Goal: Task Accomplishment & Management: Manage account settings

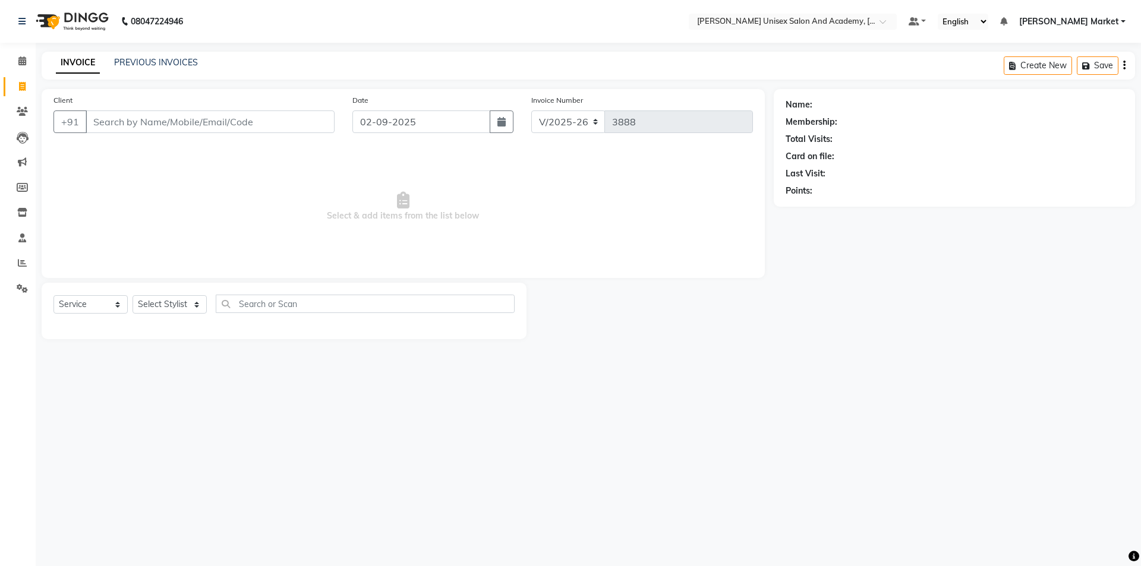
select select "8060"
select select "service"
click at [195, 306] on select "Select Stylist Amit anjali hemant [PERSON_NAME] [PERSON_NAME] owner pooja [PERS…" at bounding box center [170, 304] width 74 height 18
select select "73406"
click at [133, 295] on select "Select Stylist Amit anjali hemant [PERSON_NAME] [PERSON_NAME] owner pooja [PERS…" at bounding box center [170, 304] width 74 height 18
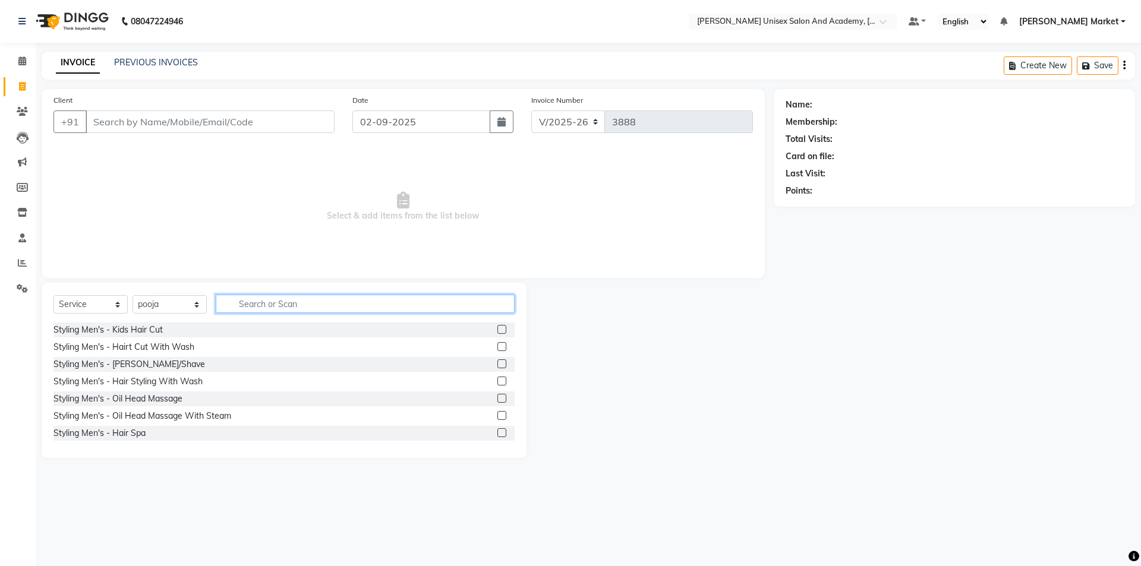
click at [261, 301] on input "text" at bounding box center [365, 304] width 299 height 18
type input "thr"
click at [497, 332] on label at bounding box center [501, 329] width 9 height 9
click at [497, 332] on input "checkbox" at bounding box center [501, 330] width 8 height 8
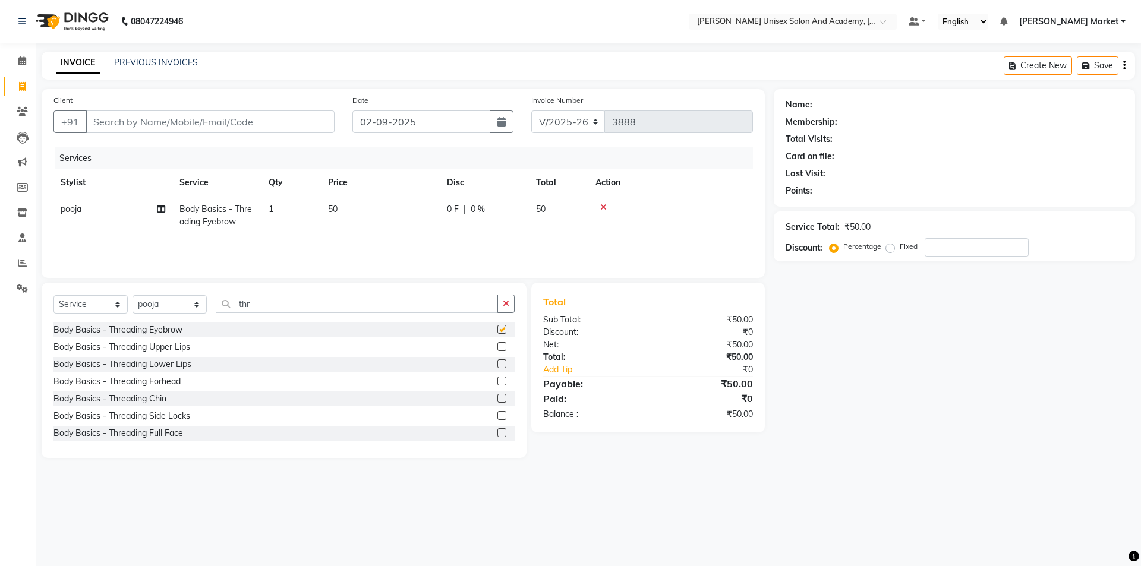
checkbox input "false"
click at [497, 344] on label at bounding box center [501, 346] width 9 height 9
click at [497, 344] on input "checkbox" at bounding box center [501, 347] width 8 height 8
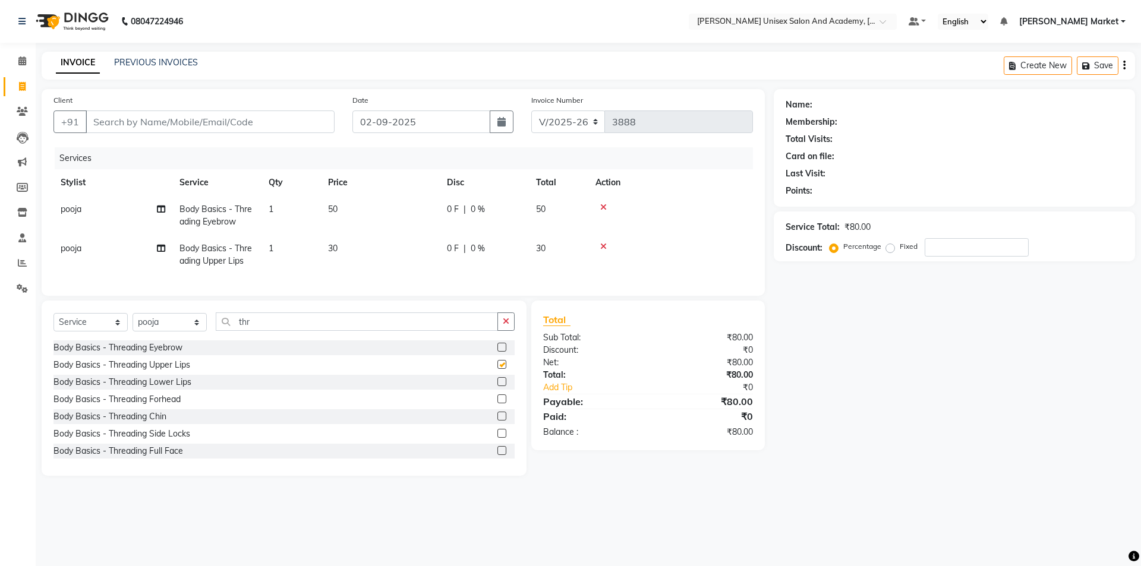
checkbox input "false"
click at [163, 111] on input "Client" at bounding box center [210, 122] width 249 height 23
type input "0"
click at [141, 120] on input "Client" at bounding box center [210, 122] width 249 height 23
click at [84, 207] on td "pooja" at bounding box center [112, 215] width 119 height 39
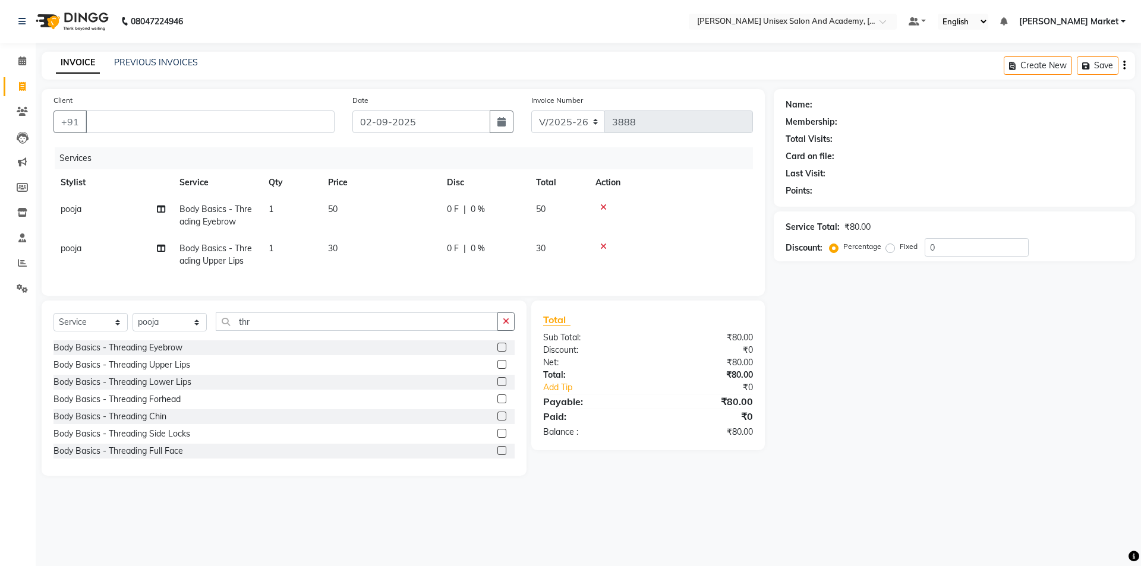
select select "73406"
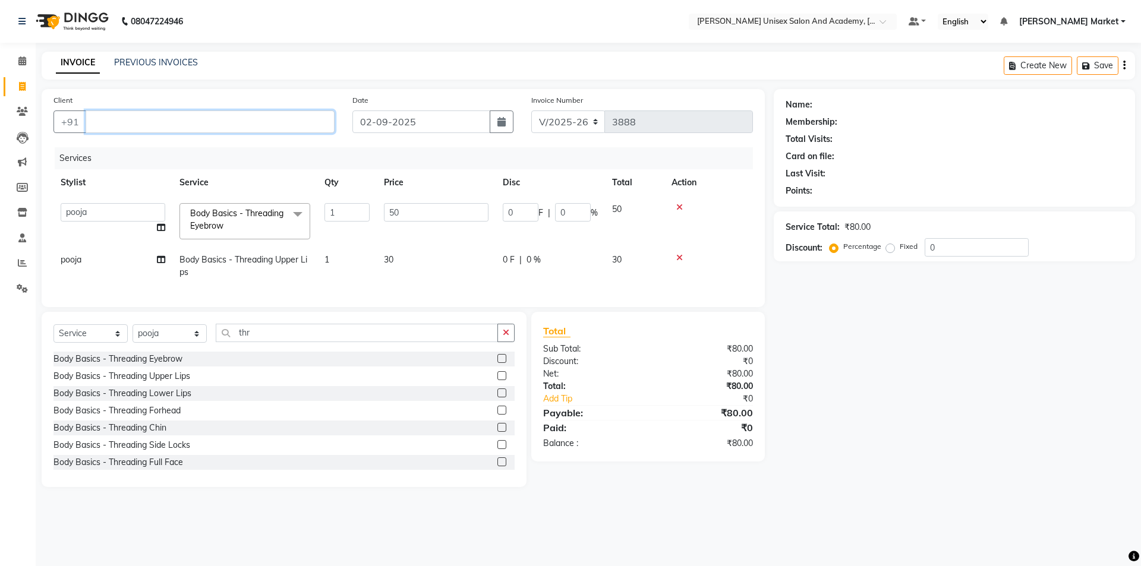
click at [112, 116] on input "Client" at bounding box center [210, 122] width 249 height 23
type input "8219824652"
click at [308, 125] on span "Add Client" at bounding box center [303, 122] width 47 height 12
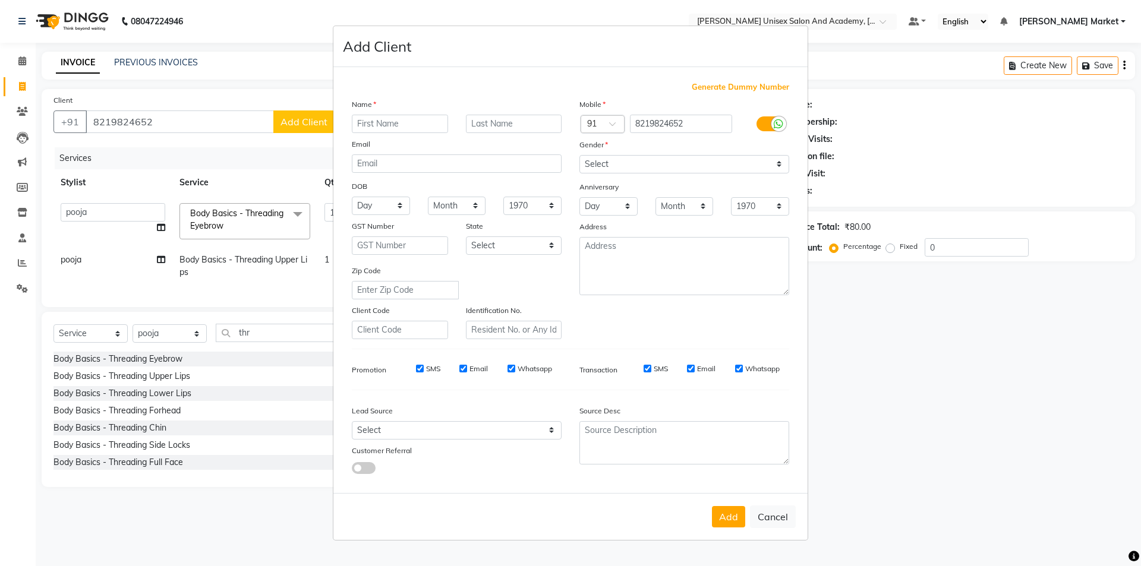
click at [384, 120] on input "text" at bounding box center [400, 124] width 96 height 18
type input "[PERSON_NAME]"
click at [611, 159] on select "Select [DEMOGRAPHIC_DATA] [DEMOGRAPHIC_DATA] Other Prefer Not To Say" at bounding box center [684, 164] width 210 height 18
select select "[DEMOGRAPHIC_DATA]"
click at [579, 155] on select "Select [DEMOGRAPHIC_DATA] [DEMOGRAPHIC_DATA] Other Prefer Not To Say" at bounding box center [684, 164] width 210 height 18
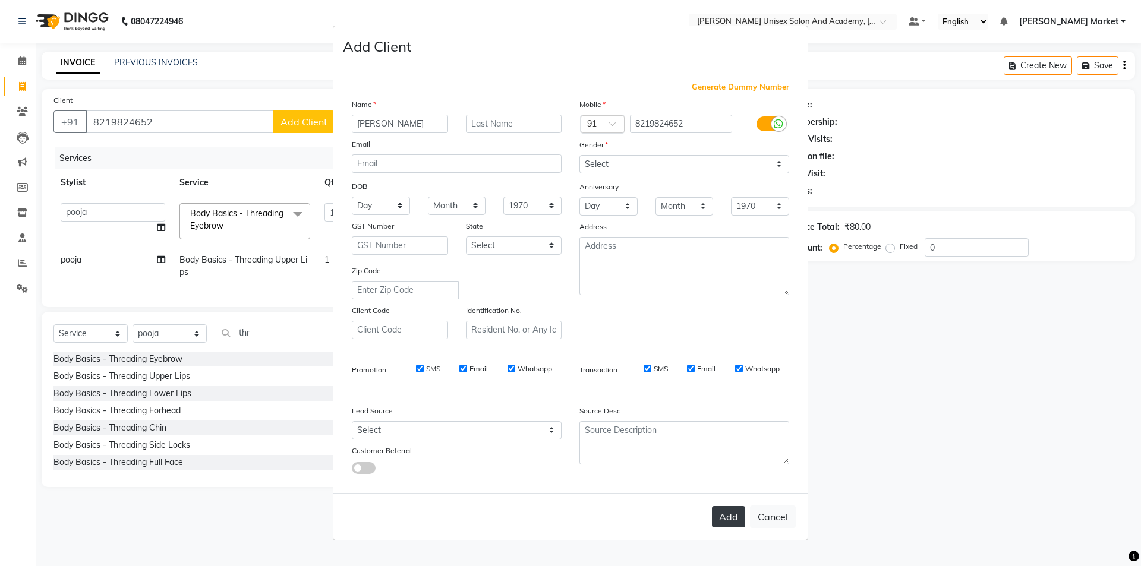
click at [737, 520] on button "Add" at bounding box center [728, 516] width 33 height 21
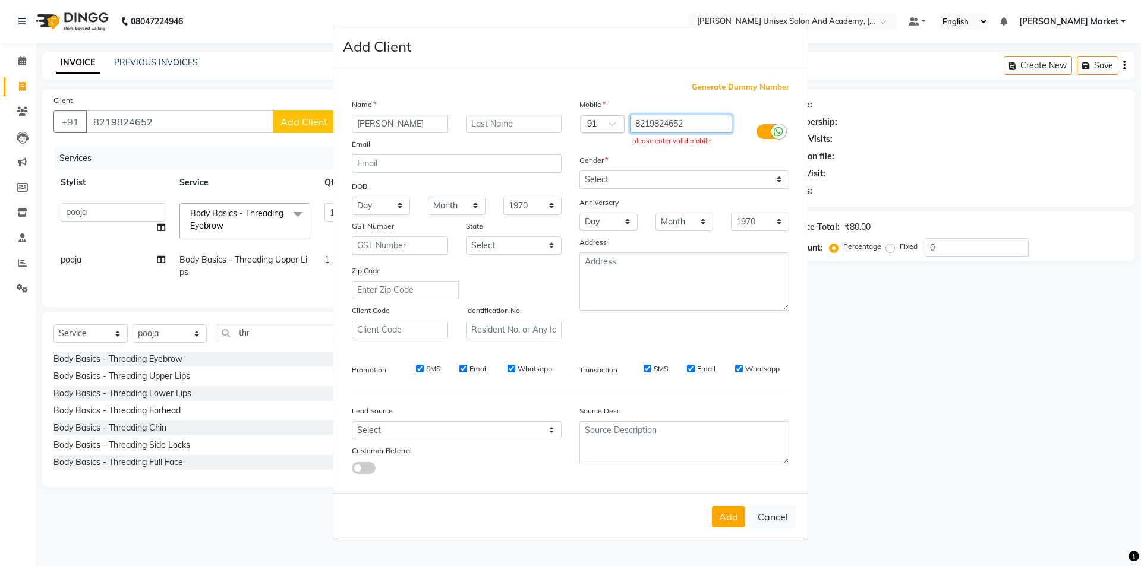
click at [639, 124] on input "8219824652" at bounding box center [681, 124] width 103 height 18
type input "8219824652"
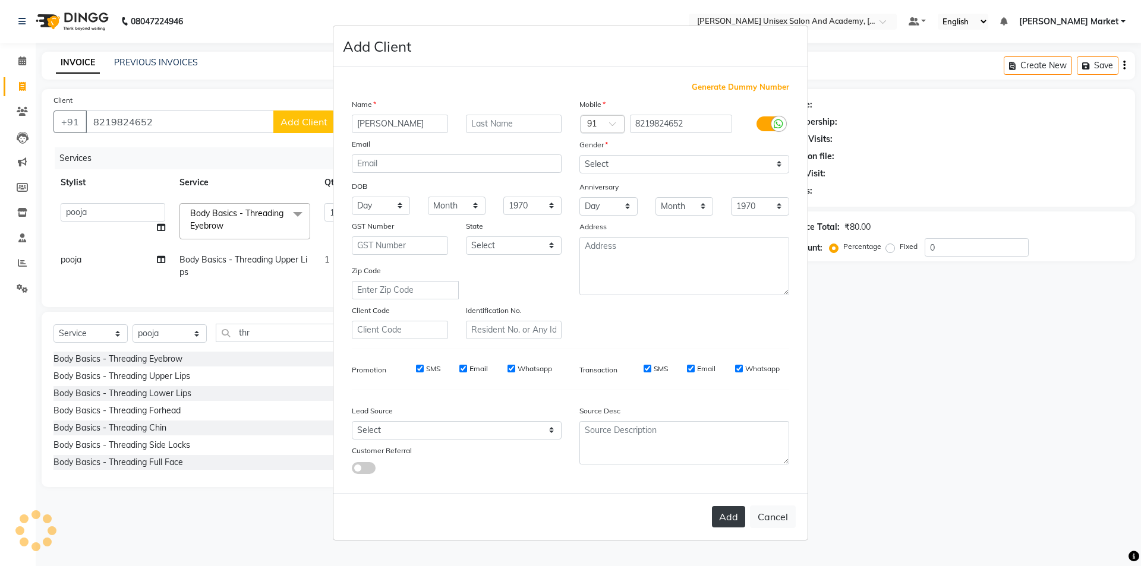
drag, startPoint x: 733, startPoint y: 496, endPoint x: 731, endPoint y: 512, distance: 15.6
click at [733, 508] on div "Add Cancel" at bounding box center [570, 516] width 474 height 47
click at [731, 512] on button "Add" at bounding box center [728, 516] width 33 height 21
type input "8219824652"
select select
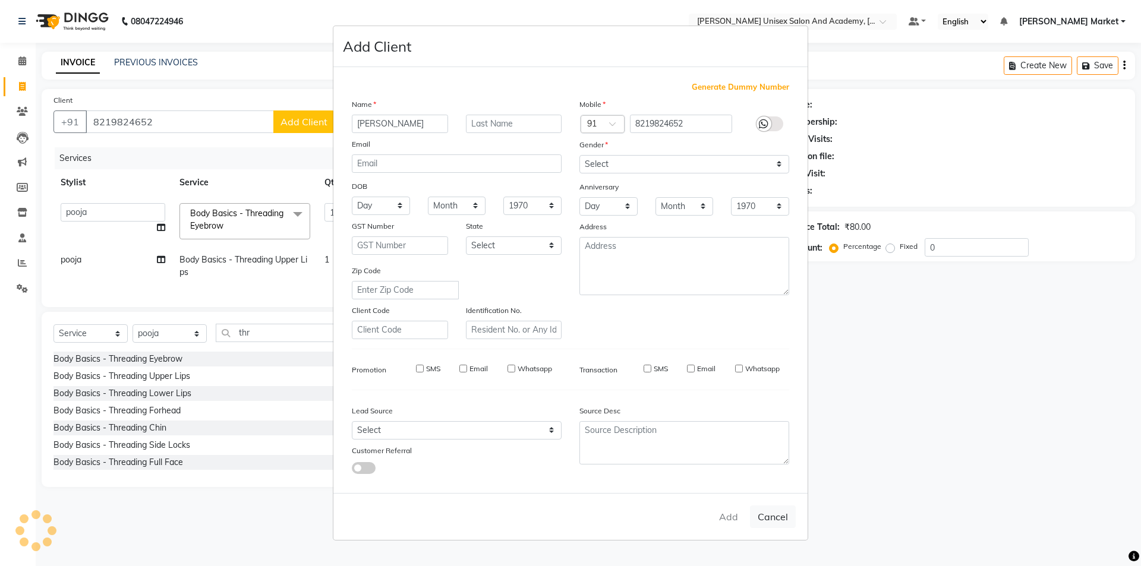
select select
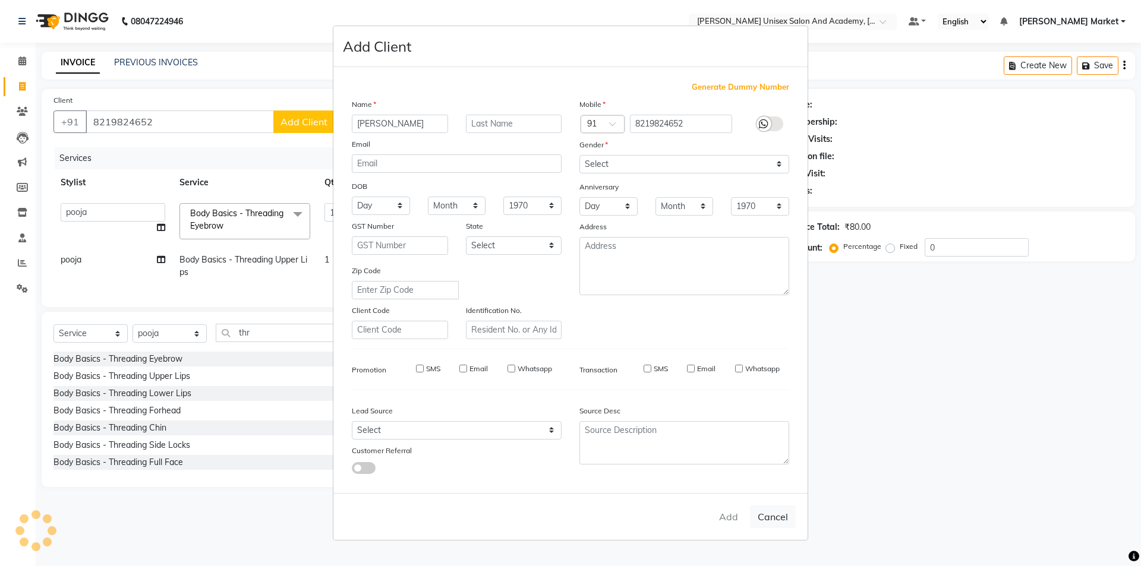
select select
checkbox input "false"
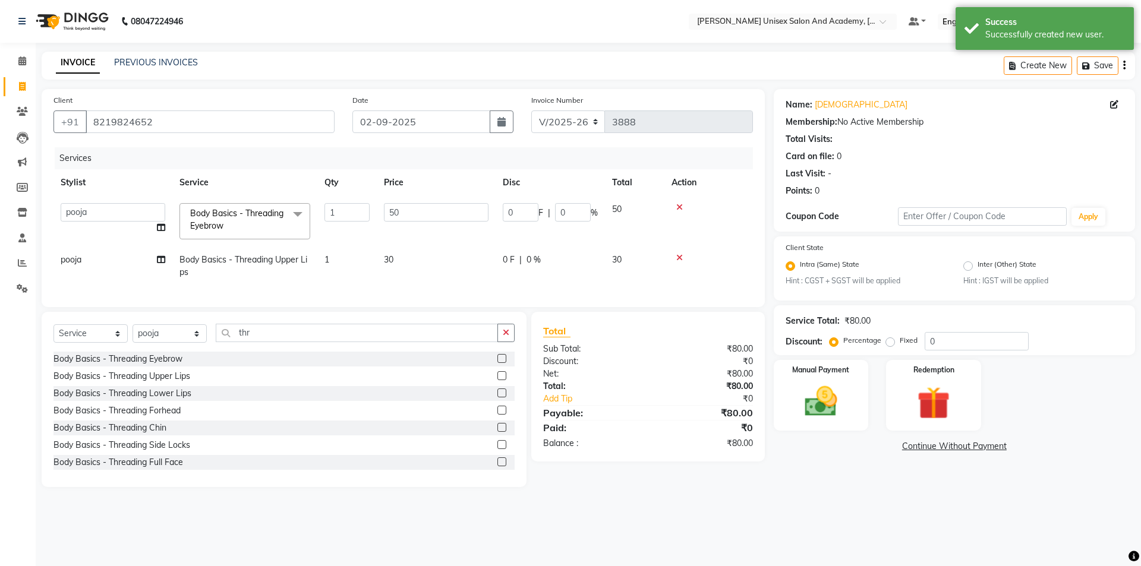
click at [497, 415] on label at bounding box center [501, 410] width 9 height 9
click at [497, 415] on input "checkbox" at bounding box center [501, 411] width 8 height 8
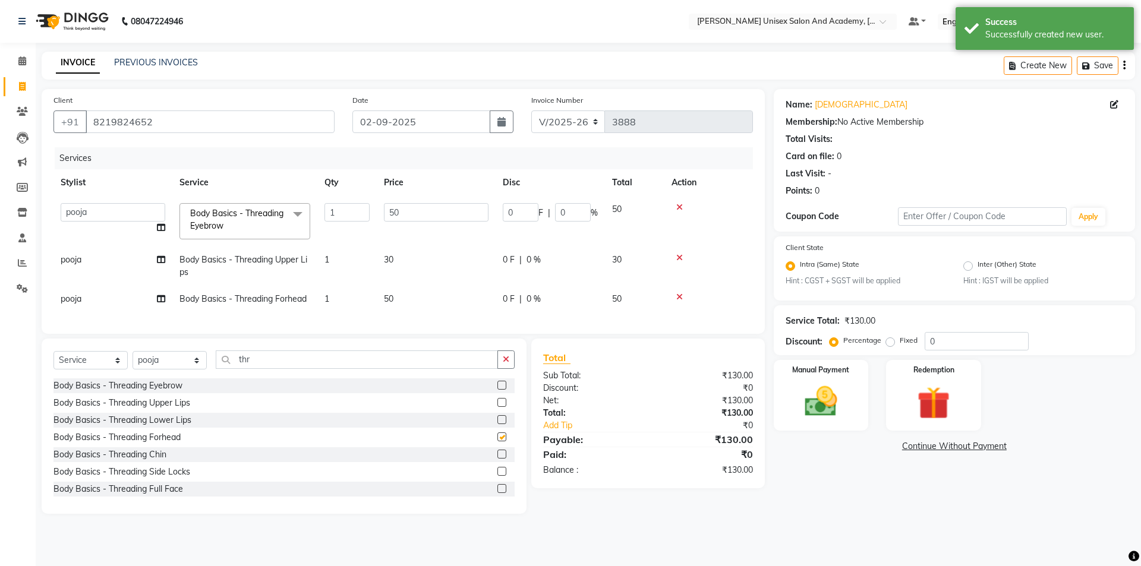
checkbox input "false"
click at [108, 215] on select "Amit anjali hemant [PERSON_NAME] [PERSON_NAME] owner [PERSON_NAME] [DATE][PERSO…" at bounding box center [113, 212] width 105 height 18
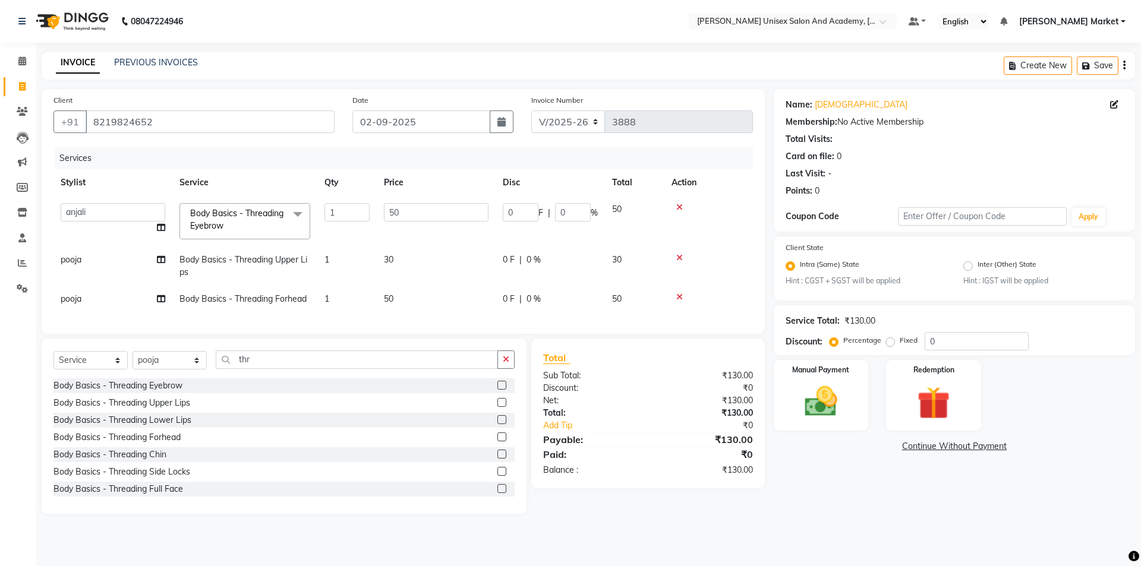
select select "74040"
click at [92, 262] on td "pooja" at bounding box center [112, 266] width 119 height 39
select select "73406"
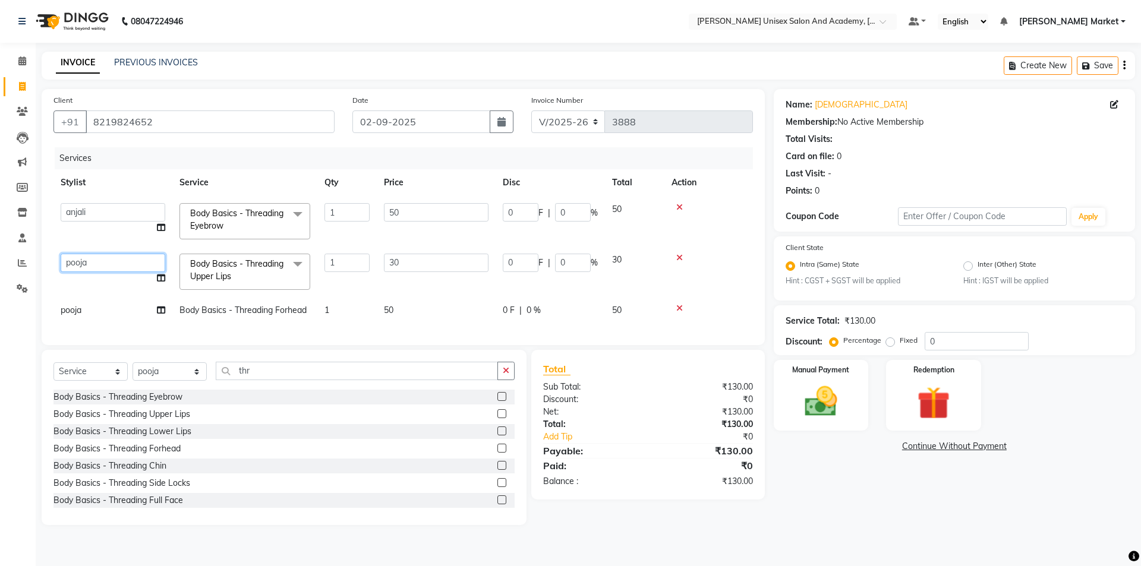
click at [96, 256] on select "Amit anjali hemant [PERSON_NAME] [PERSON_NAME] owner [PERSON_NAME] [DATE][PERSO…" at bounding box center [113, 263] width 105 height 18
select select "74040"
click at [89, 313] on td "pooja" at bounding box center [112, 310] width 119 height 27
select select "73406"
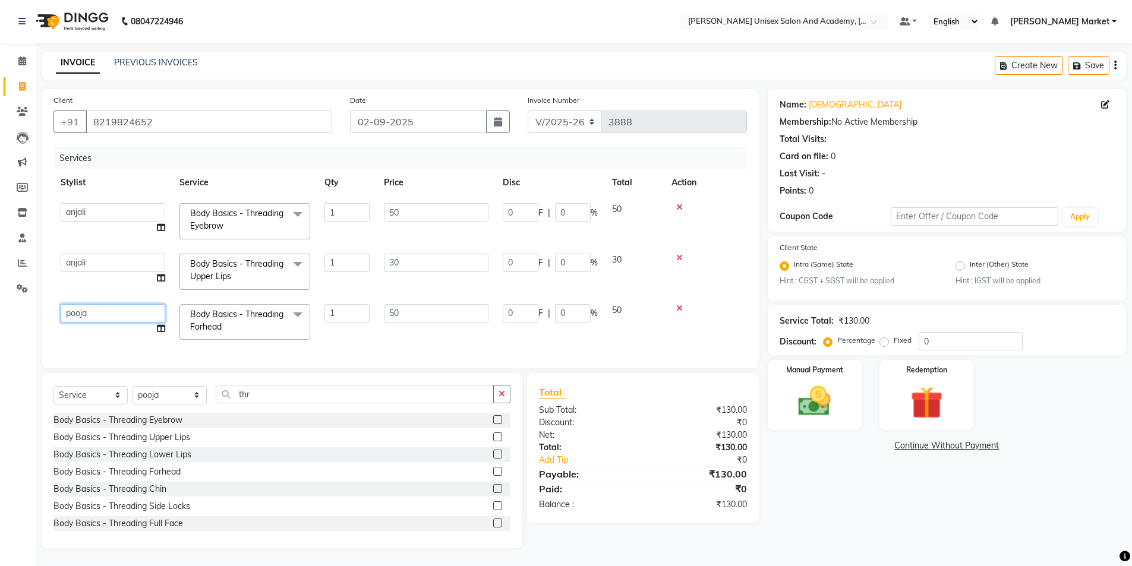
click at [90, 309] on select "Amit anjali hemant [PERSON_NAME] [PERSON_NAME] owner [PERSON_NAME] [DATE][PERSO…" at bounding box center [113, 313] width 105 height 18
select select "74040"
drag, startPoint x: 831, startPoint y: 396, endPoint x: 837, endPoint y: 433, distance: 37.2
click at [831, 398] on img at bounding box center [814, 401] width 53 height 37
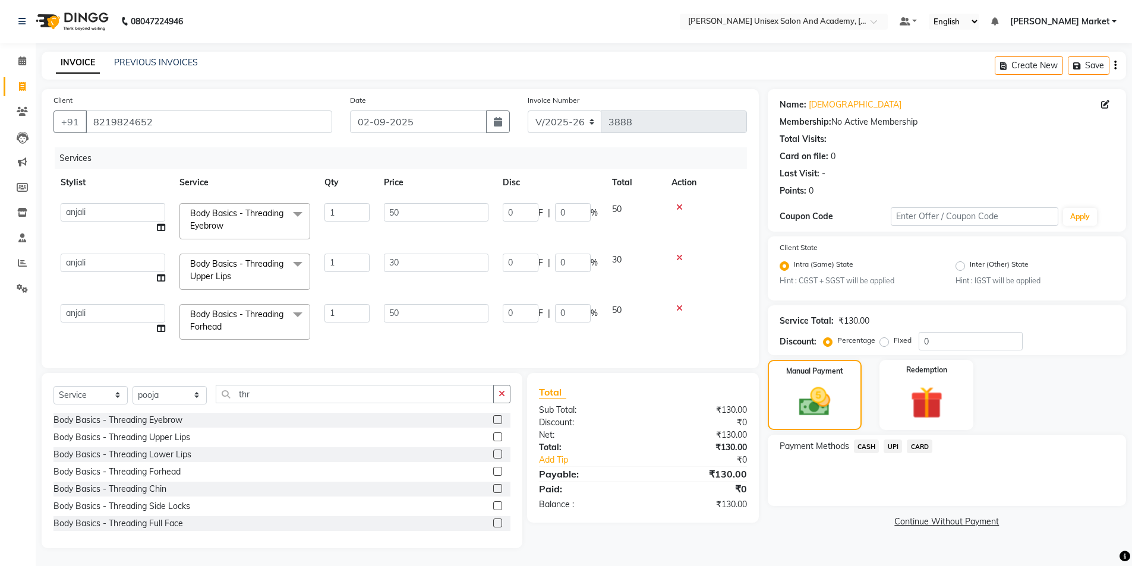
click at [894, 447] on span "UPI" at bounding box center [893, 447] width 18 height 14
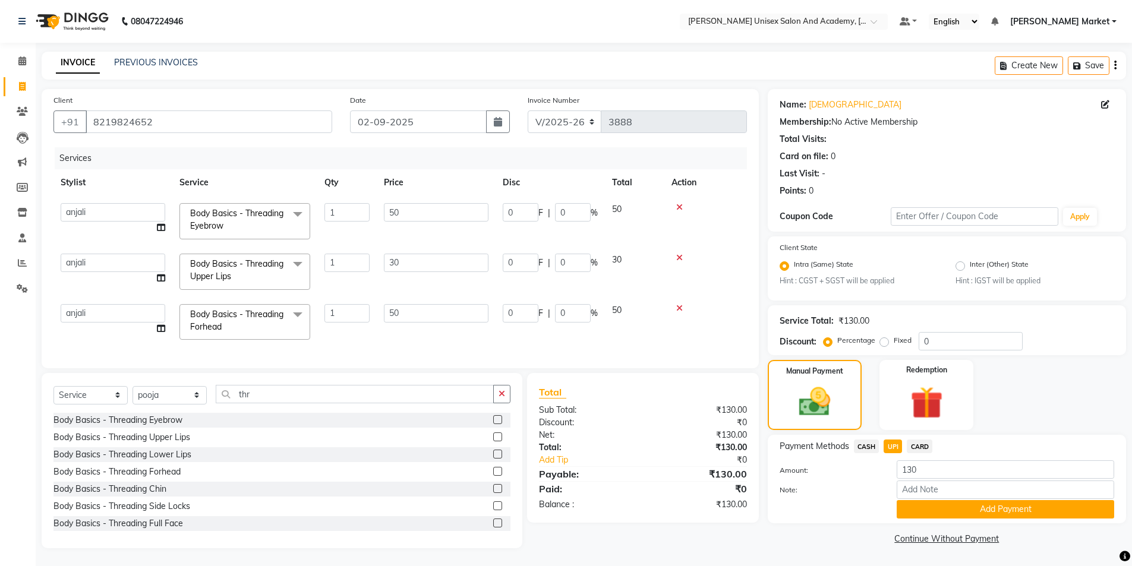
click at [960, 507] on button "Add Payment" at bounding box center [1005, 509] width 217 height 18
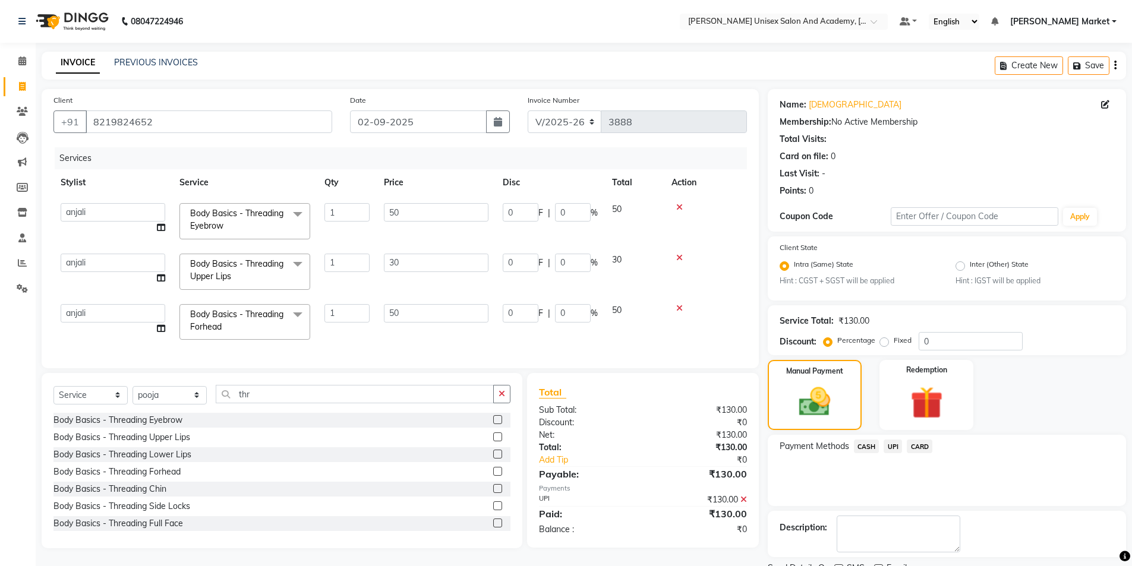
click at [894, 444] on span "UPI" at bounding box center [893, 447] width 18 height 14
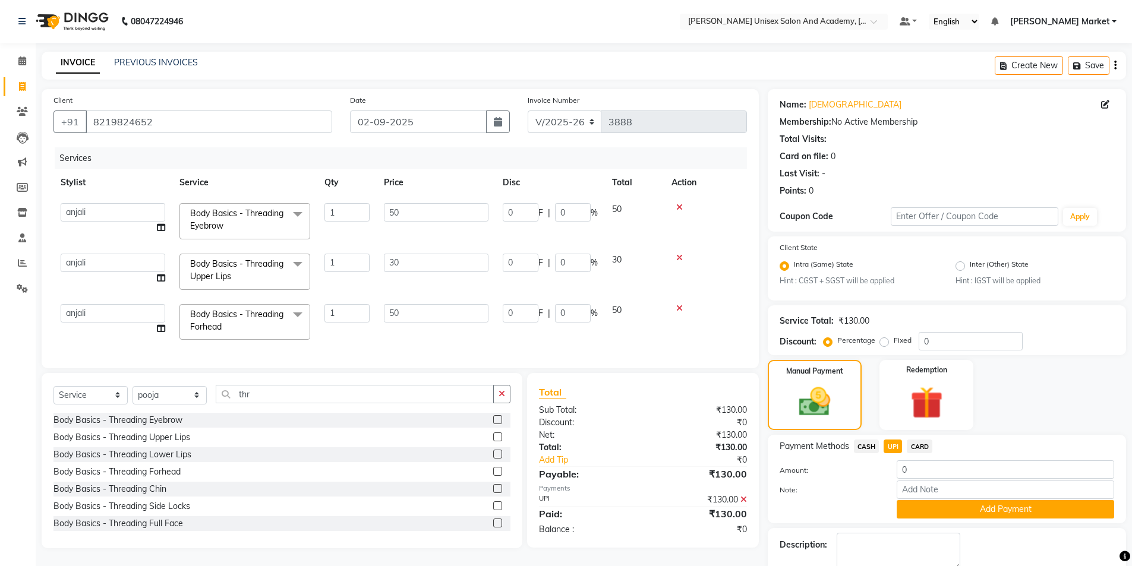
click at [963, 507] on button "Add Payment" at bounding box center [1005, 509] width 217 height 18
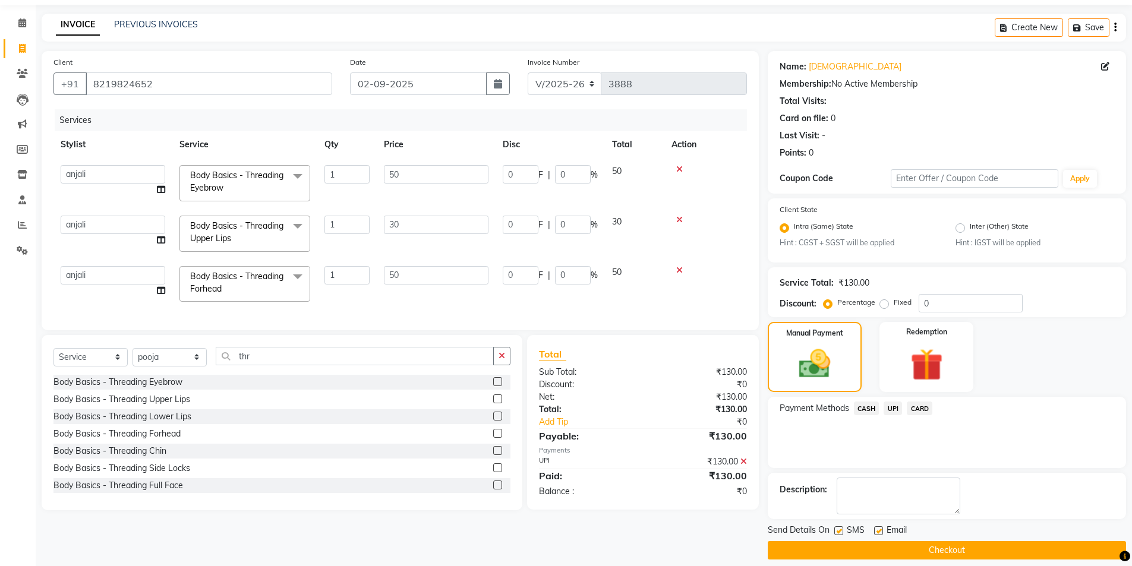
scroll to position [49, 0]
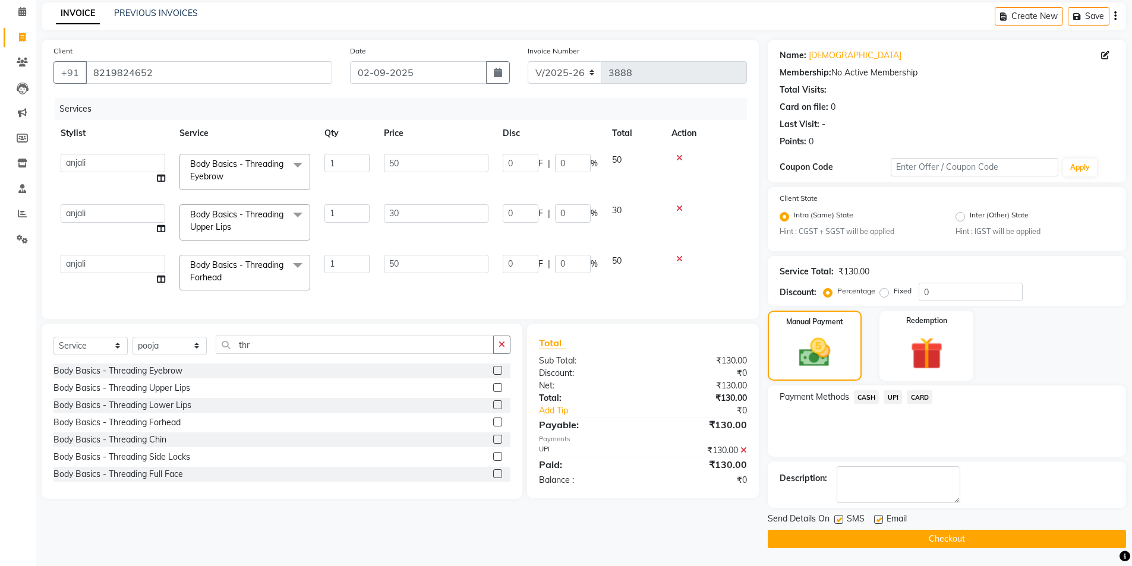
click at [969, 541] on button "Checkout" at bounding box center [947, 539] width 358 height 18
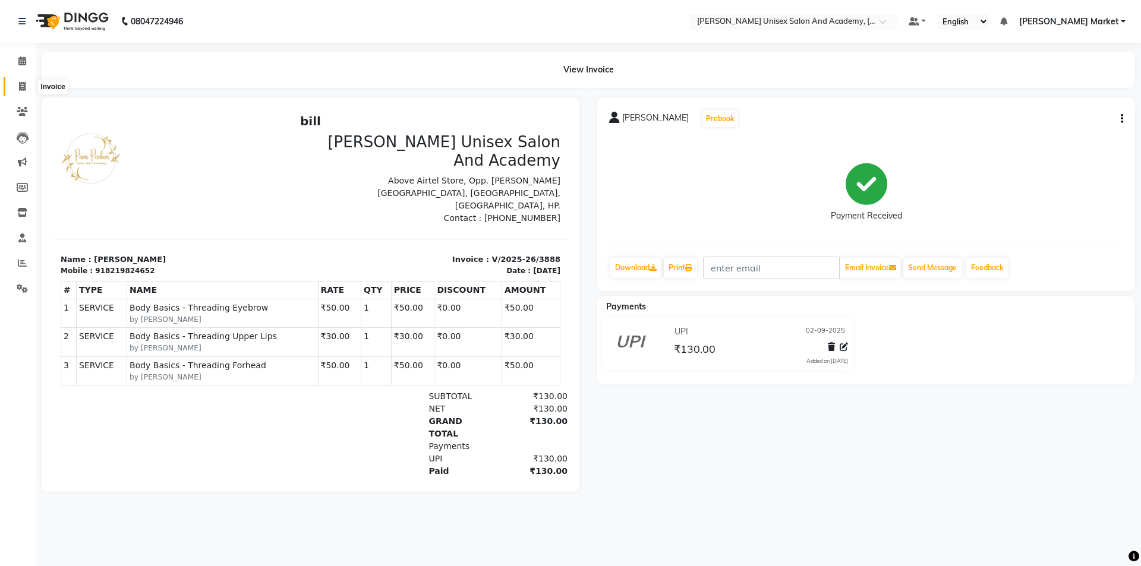
click at [22, 87] on icon at bounding box center [22, 86] width 7 height 9
select select "service"
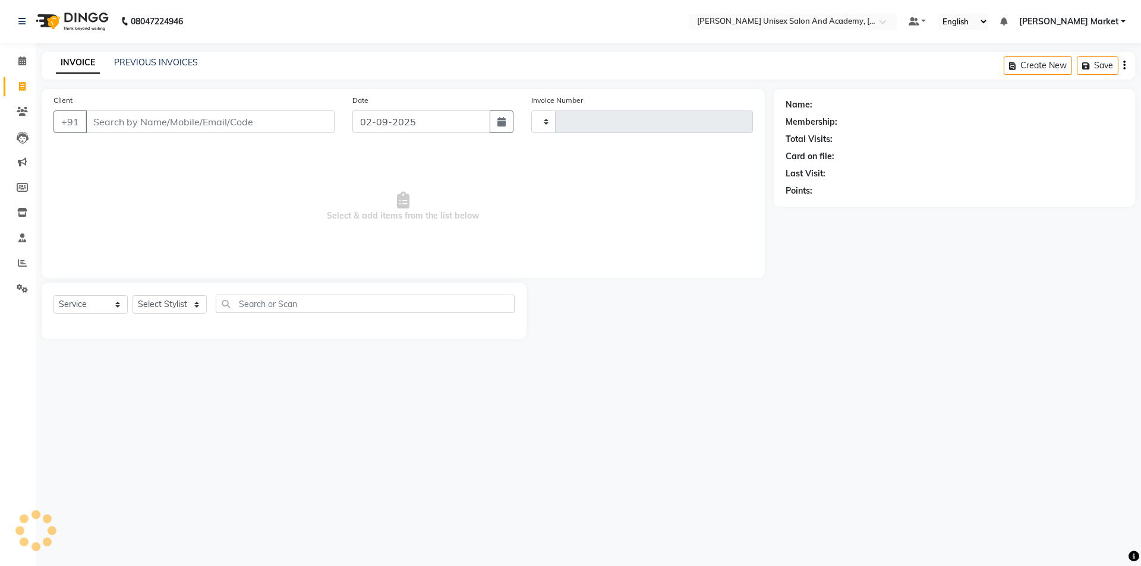
type input "3889"
select select "8060"
drag, startPoint x: 197, startPoint y: 250, endPoint x: 198, endPoint y: 285, distance: 35.1
click at [200, 275] on div "Client +91 Date [DATE] Invoice Number V/2025 V/[PHONE_NUMBER] Select & add item…" at bounding box center [403, 183] width 723 height 189
click at [195, 304] on select "Select Stylist Amit anjali hemant [PERSON_NAME] [PERSON_NAME] owner pooja [PERS…" at bounding box center [170, 304] width 74 height 18
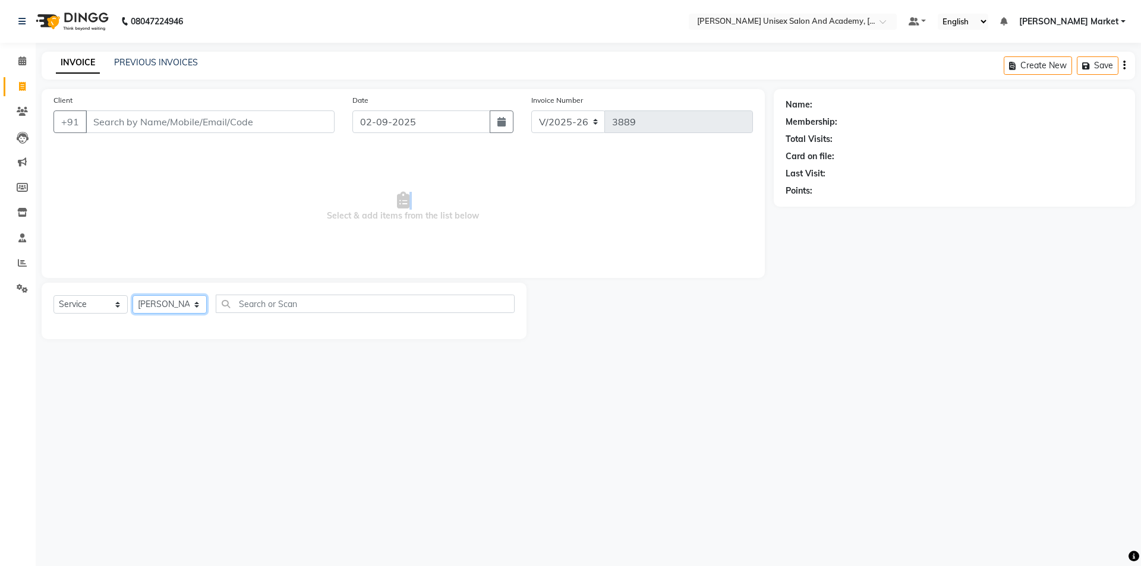
click at [133, 295] on select "Select Stylist Amit anjali hemant [PERSON_NAME] [PERSON_NAME] owner pooja [PERS…" at bounding box center [170, 304] width 74 height 18
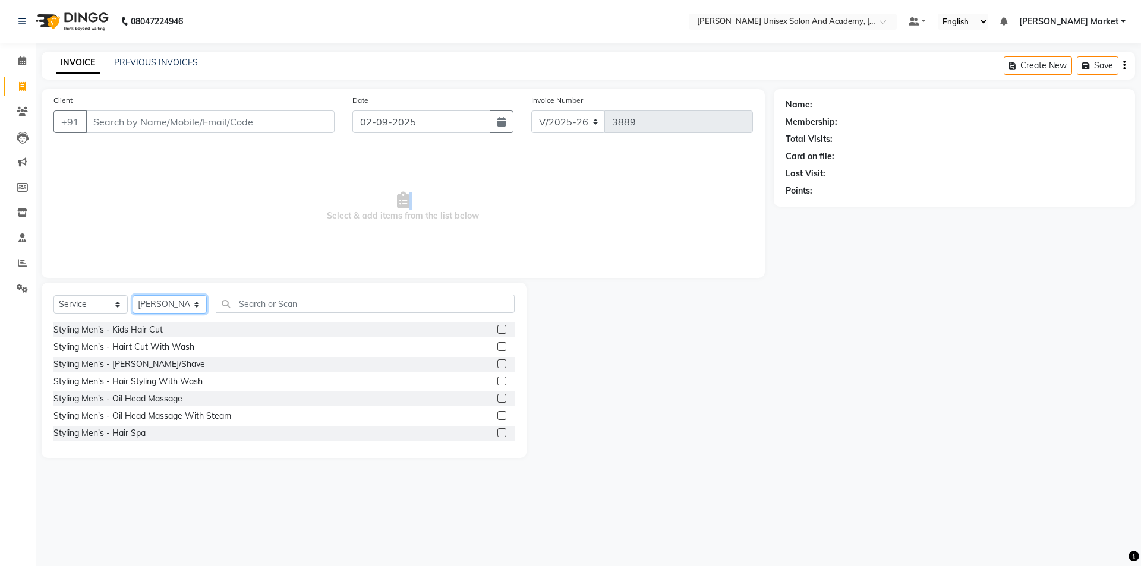
click at [194, 304] on select "Select Stylist Amit anjali hemant [PERSON_NAME] [PERSON_NAME] owner pooja [PERS…" at bounding box center [170, 304] width 74 height 18
select select "73200"
click at [133, 295] on select "Select Stylist Amit anjali hemant [PERSON_NAME] [PERSON_NAME] owner pooja [PERS…" at bounding box center [170, 304] width 74 height 18
click at [251, 305] on input "text" at bounding box center [365, 304] width 299 height 18
type input "thr"
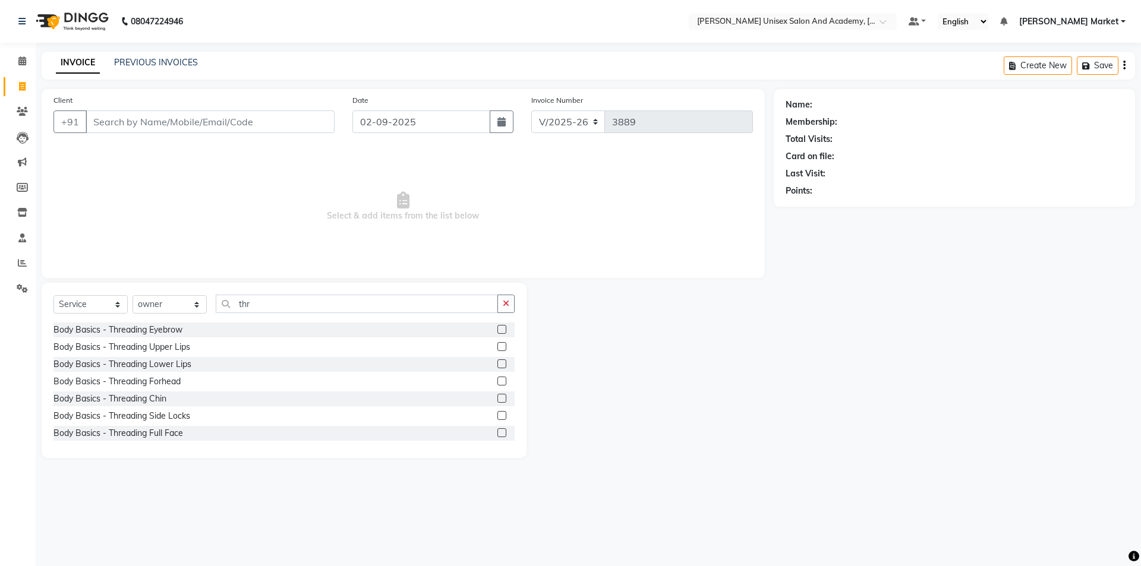
click at [497, 331] on label at bounding box center [501, 329] width 9 height 9
click at [497, 331] on input "checkbox" at bounding box center [501, 330] width 8 height 8
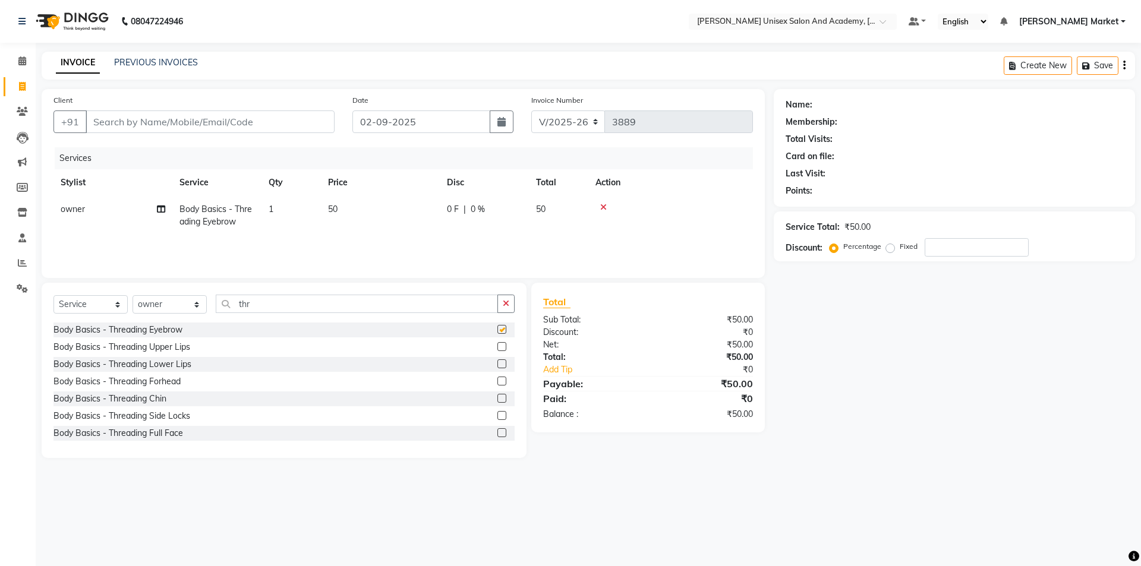
checkbox input "false"
click at [497, 345] on label at bounding box center [501, 346] width 9 height 9
click at [497, 345] on input "checkbox" at bounding box center [501, 347] width 8 height 8
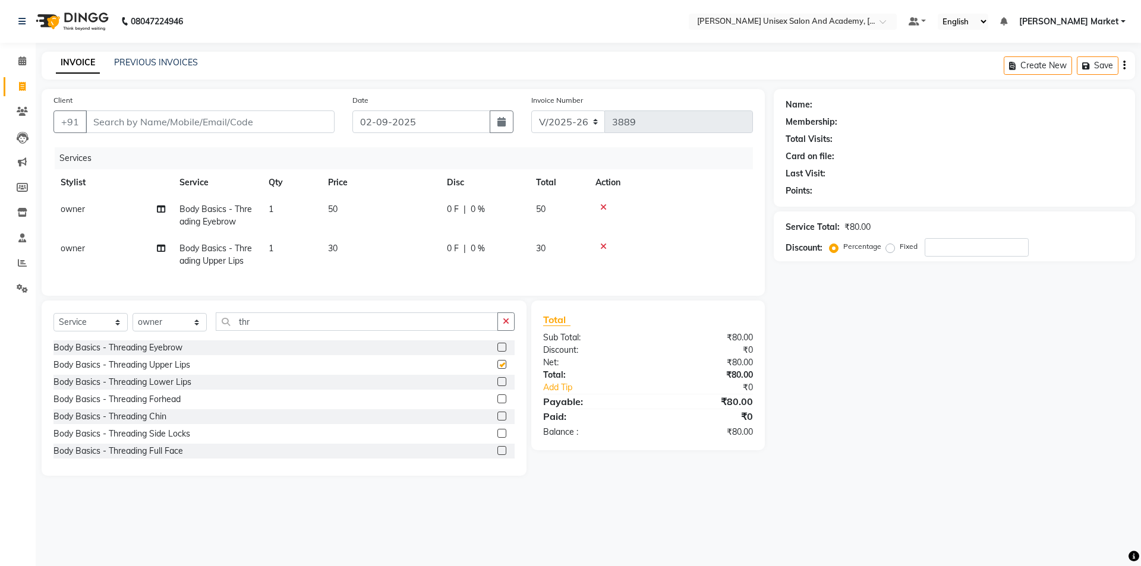
checkbox input "false"
click at [191, 326] on select "Select Stylist Amit anjali hemant [PERSON_NAME] [PERSON_NAME] owner pooja [PERS…" at bounding box center [170, 322] width 74 height 18
click at [133, 322] on select "Select Stylist Amit anjali hemant [PERSON_NAME] [PERSON_NAME] owner pooja [PERS…" at bounding box center [170, 322] width 74 height 18
click at [196, 328] on select "Select Stylist Amit anjali hemant [PERSON_NAME] [PERSON_NAME] owner pooja [PERS…" at bounding box center [170, 322] width 74 height 18
select select "75210"
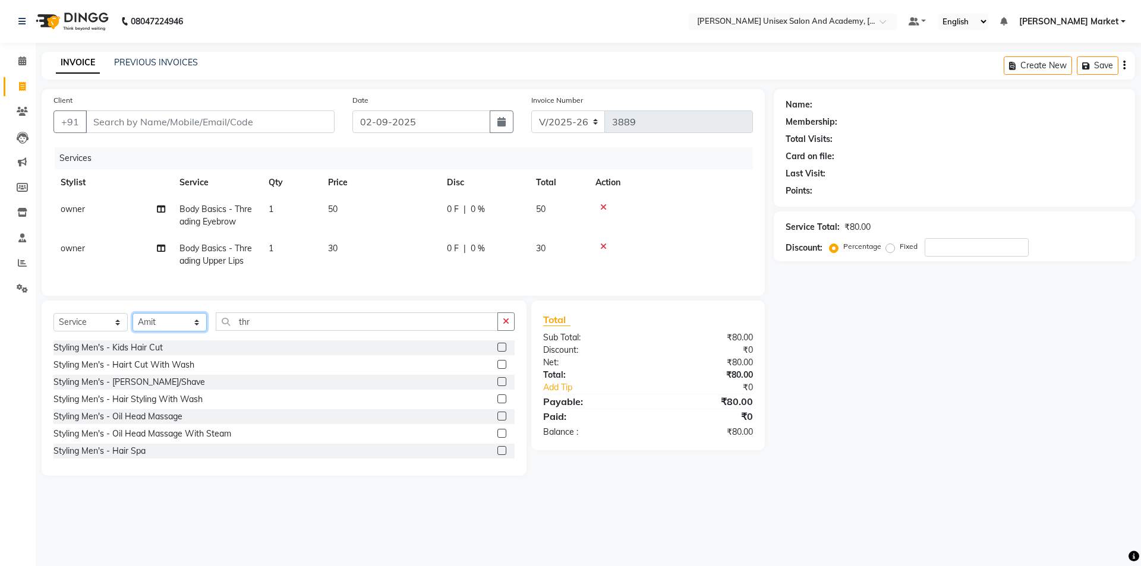
click at [133, 322] on select "Select Stylist Amit anjali hemant [PERSON_NAME] [PERSON_NAME] owner pooja [PERS…" at bounding box center [170, 322] width 74 height 18
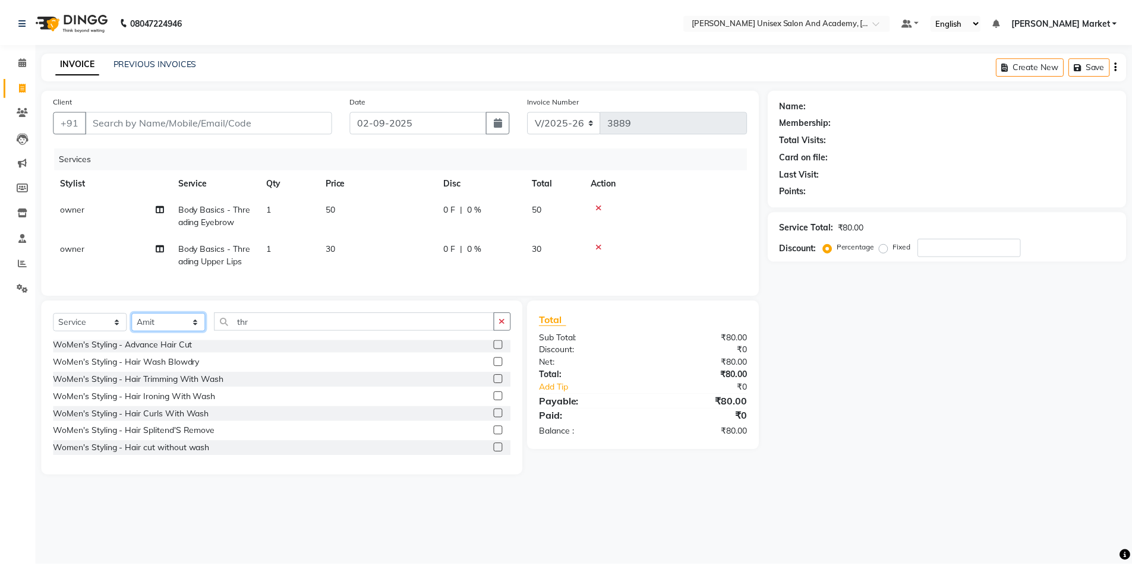
scroll to position [357, 0]
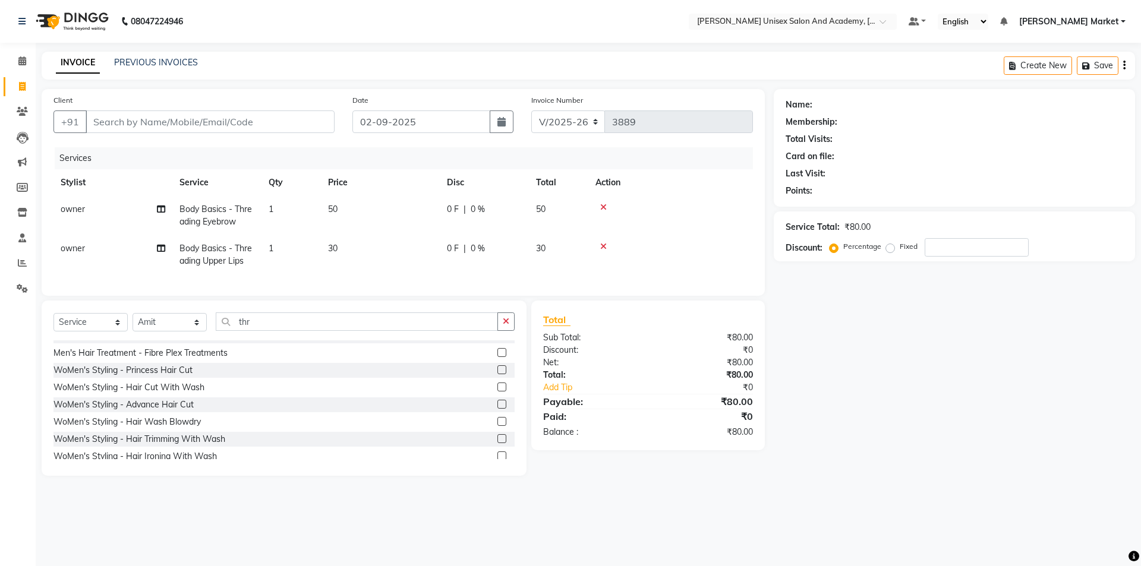
click at [210, 395] on div "WoMen's Styling - Hair Cut With Wash" at bounding box center [283, 387] width 461 height 15
click at [497, 392] on label at bounding box center [501, 387] width 9 height 9
click at [497, 392] on input "checkbox" at bounding box center [501, 388] width 8 height 8
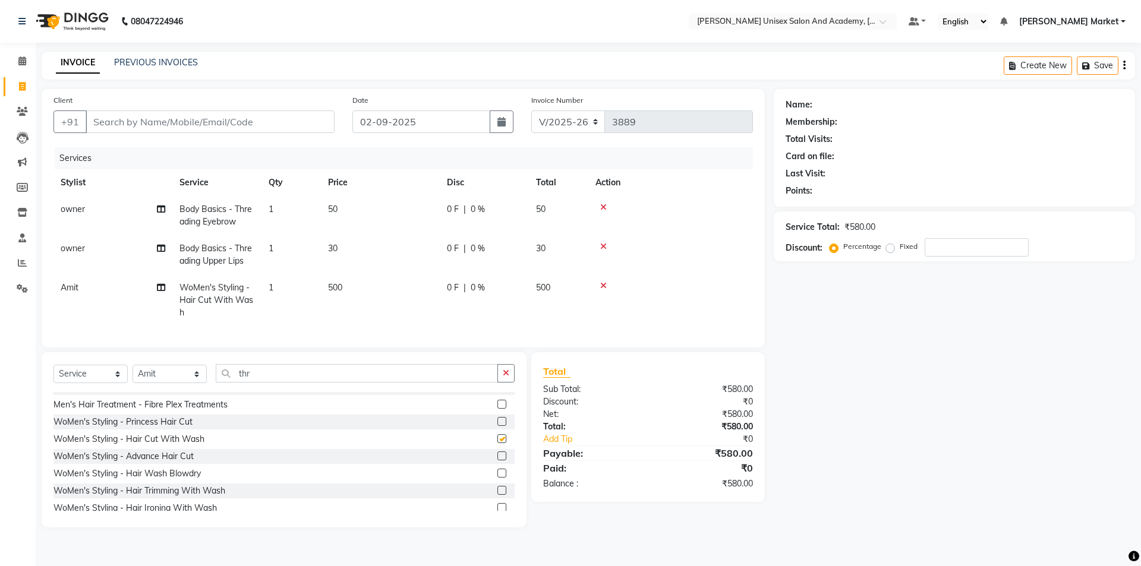
checkbox input "false"
click at [114, 120] on input "Client" at bounding box center [210, 122] width 249 height 23
type input "9"
type input "0"
type input "9625532682"
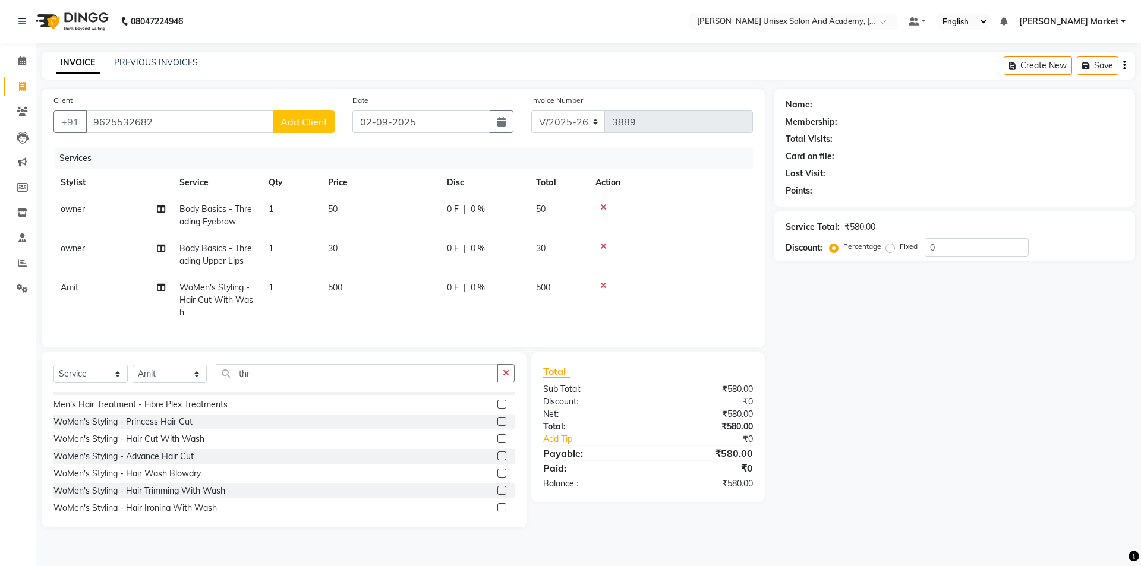
click at [321, 117] on span "Add Client" at bounding box center [303, 122] width 47 height 12
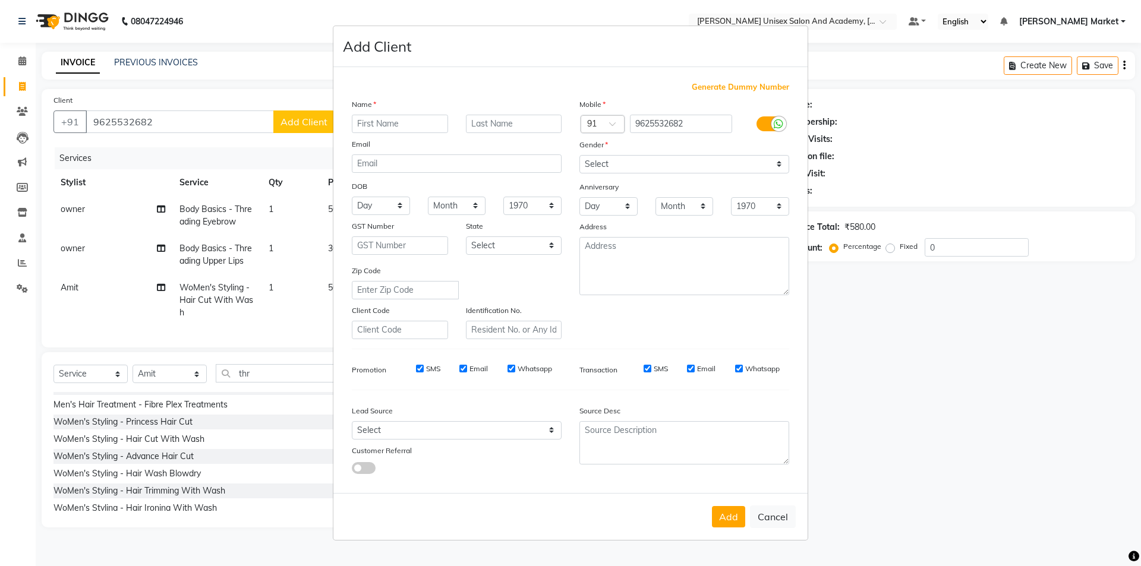
click at [370, 125] on input "text" at bounding box center [400, 124] width 96 height 18
type input "[PERSON_NAME]"
click at [701, 157] on select "Select [DEMOGRAPHIC_DATA] [DEMOGRAPHIC_DATA] Other Prefer Not To Say" at bounding box center [684, 164] width 210 height 18
select select "[DEMOGRAPHIC_DATA]"
click at [579, 155] on select "Select [DEMOGRAPHIC_DATA] [DEMOGRAPHIC_DATA] Other Prefer Not To Say" at bounding box center [684, 164] width 210 height 18
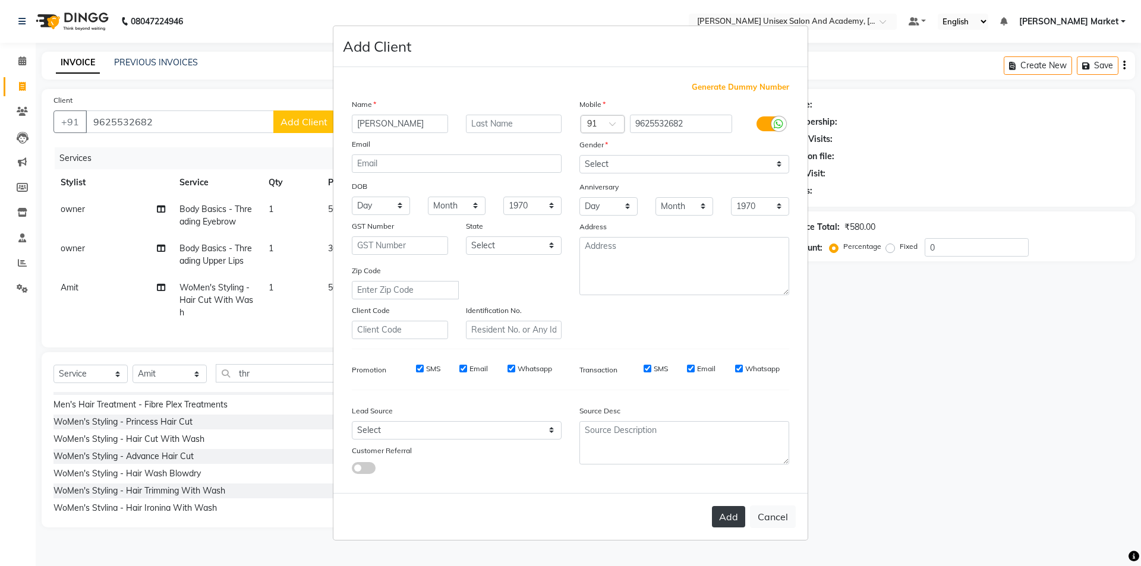
click at [731, 521] on button "Add" at bounding box center [728, 516] width 33 height 21
select select
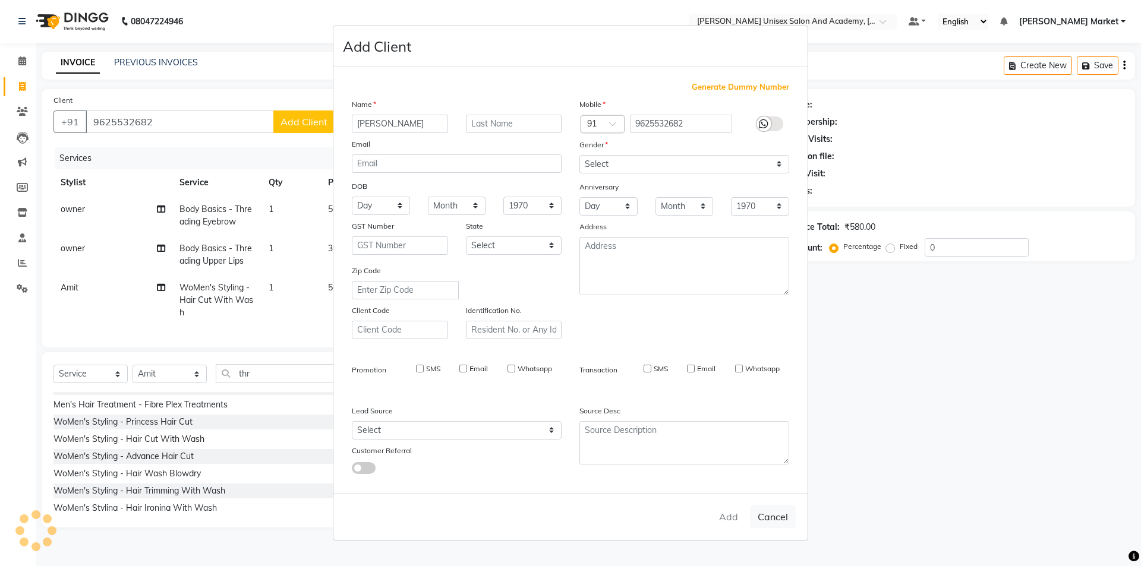
select select
checkbox input "false"
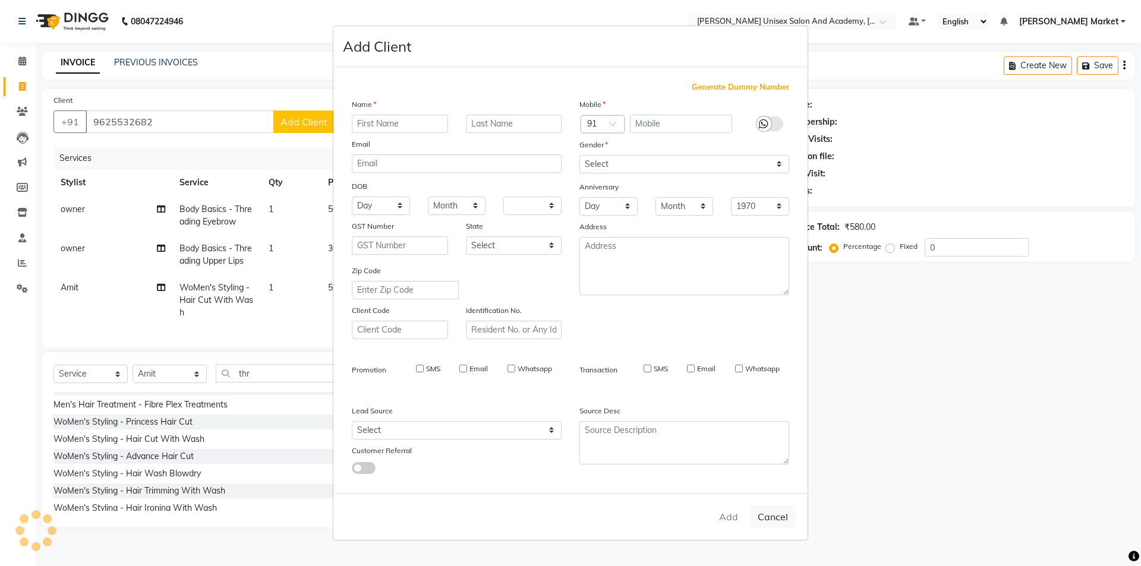
checkbox input "false"
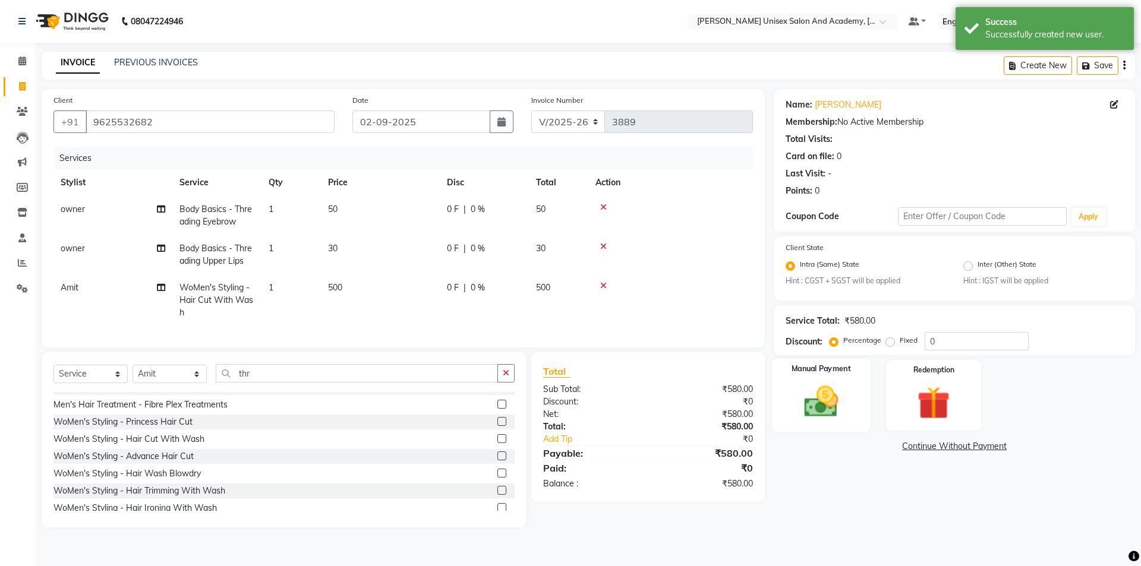
drag, startPoint x: 795, startPoint y: 396, endPoint x: 812, endPoint y: 405, distance: 19.1
click at [796, 396] on img at bounding box center [820, 402] width 55 height 39
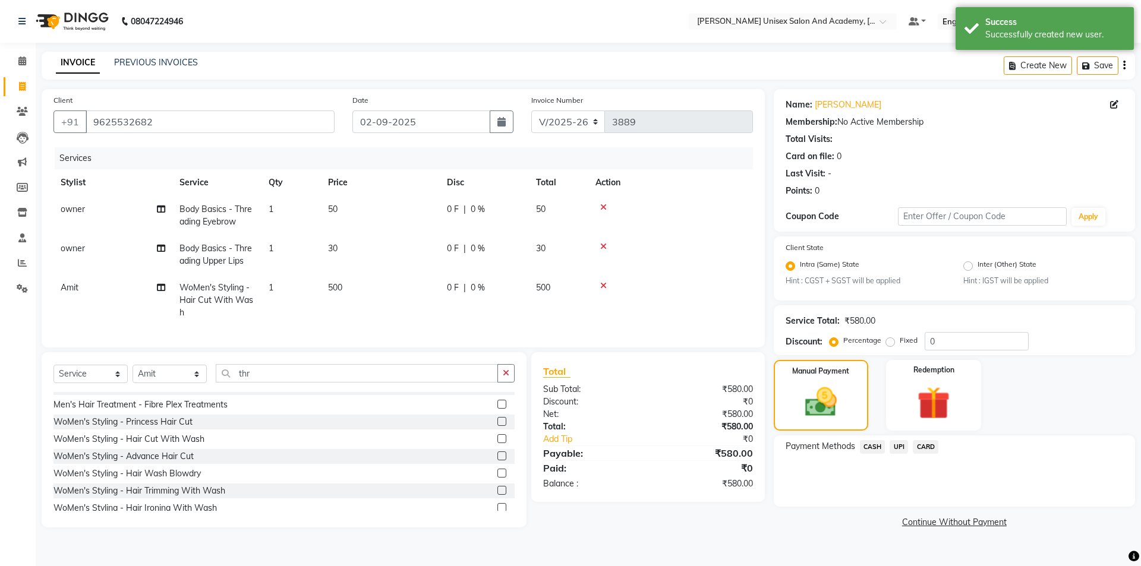
click at [901, 449] on span "UPI" at bounding box center [899, 447] width 18 height 14
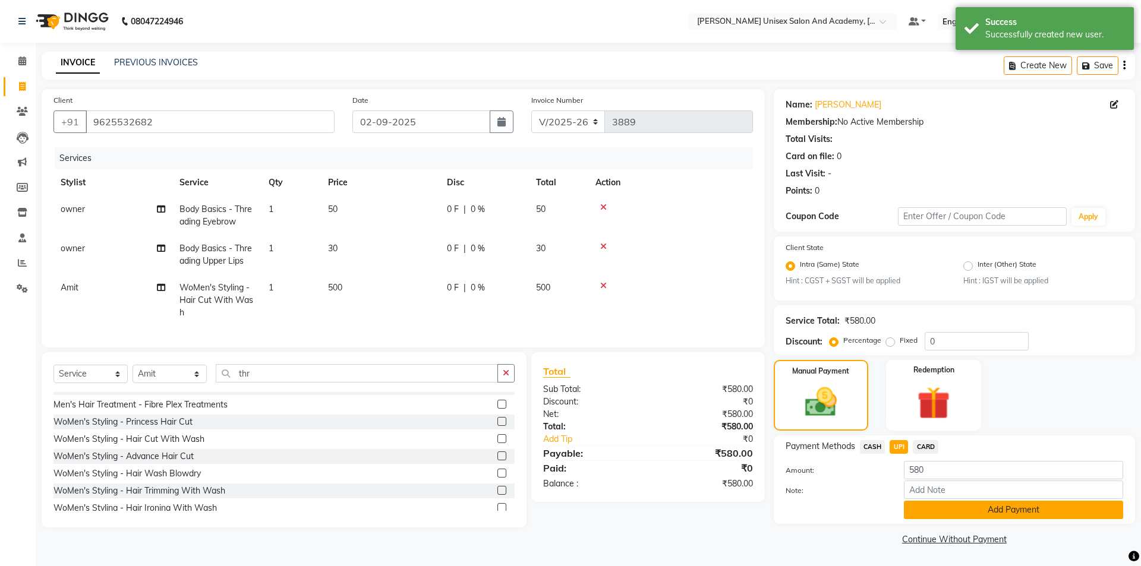
click at [965, 509] on button "Add Payment" at bounding box center [1013, 510] width 219 height 18
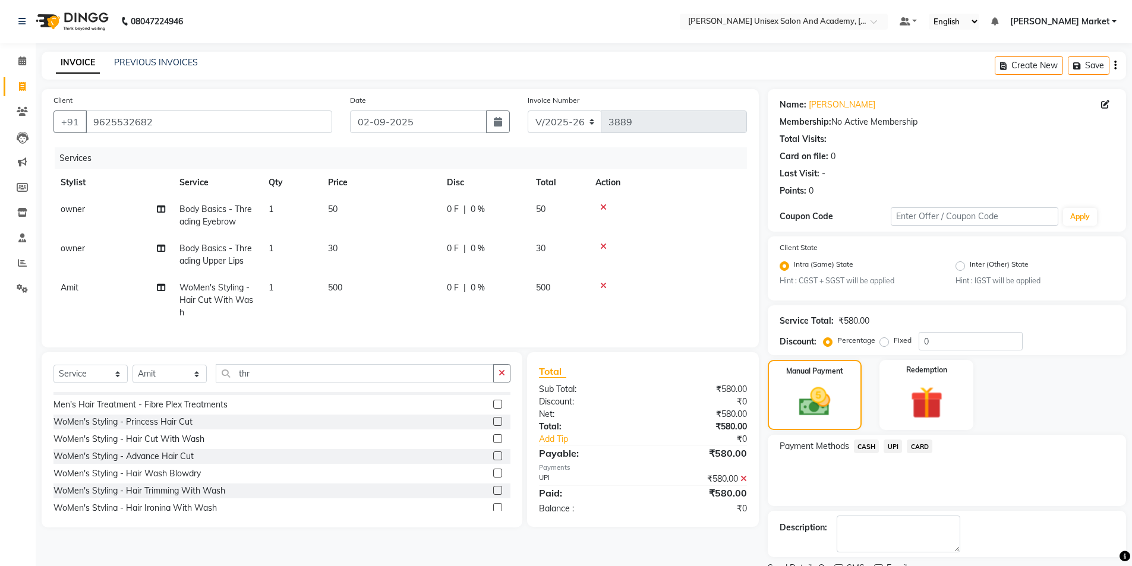
click at [897, 445] on span "UPI" at bounding box center [893, 447] width 18 height 14
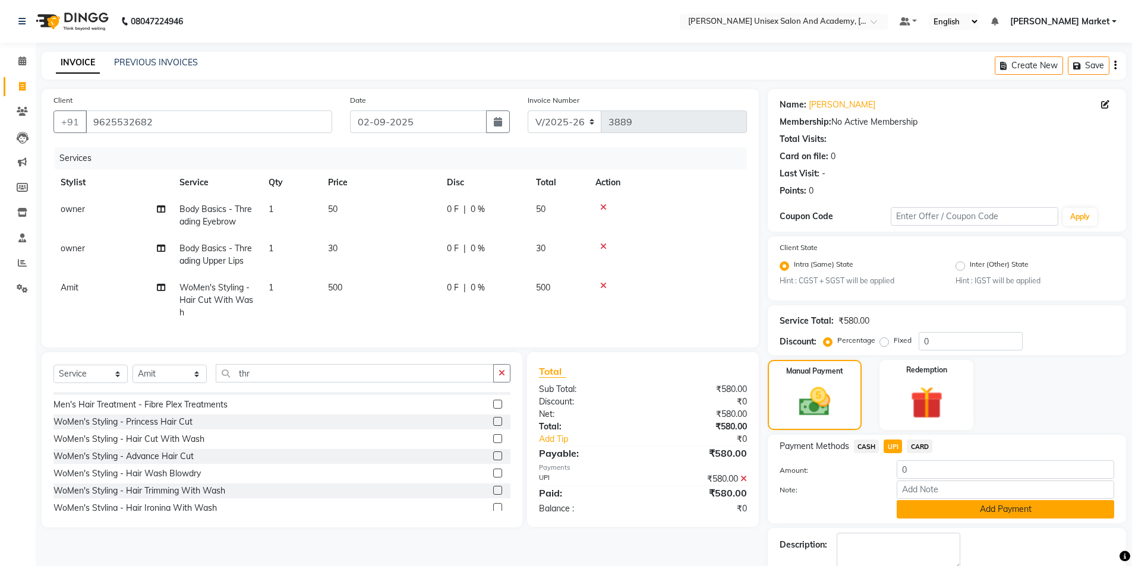
click at [969, 515] on button "Add Payment" at bounding box center [1005, 509] width 217 height 18
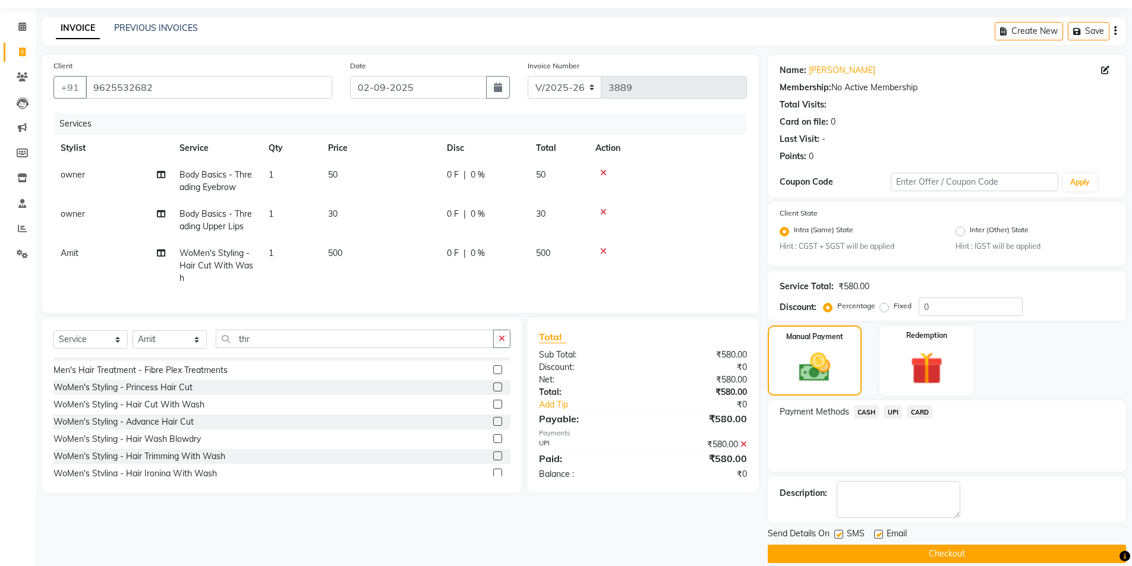
scroll to position [49, 0]
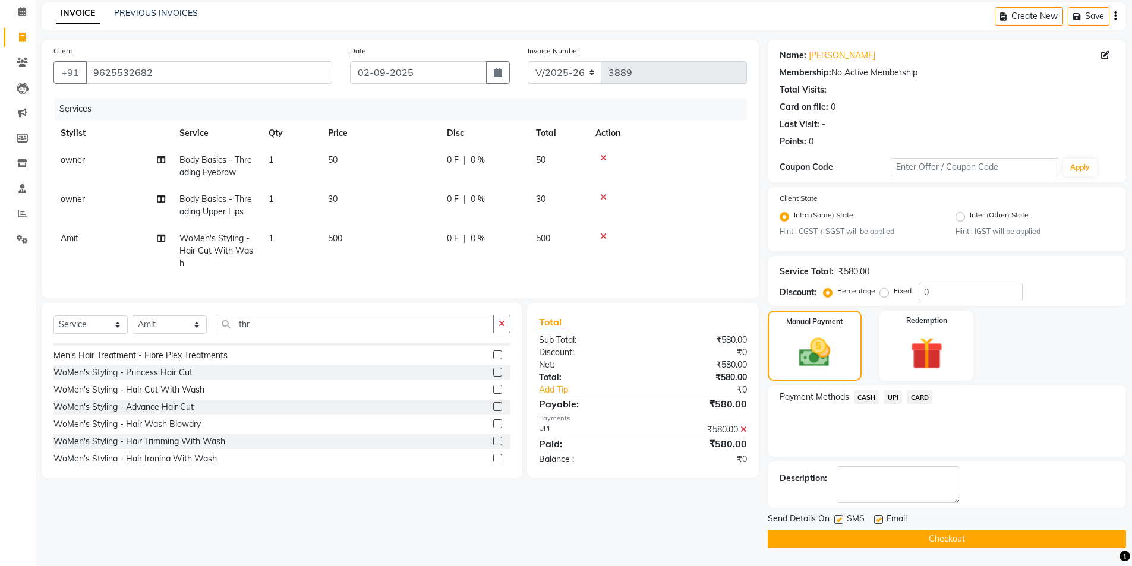
click at [975, 530] on button "Checkout" at bounding box center [947, 539] width 358 height 18
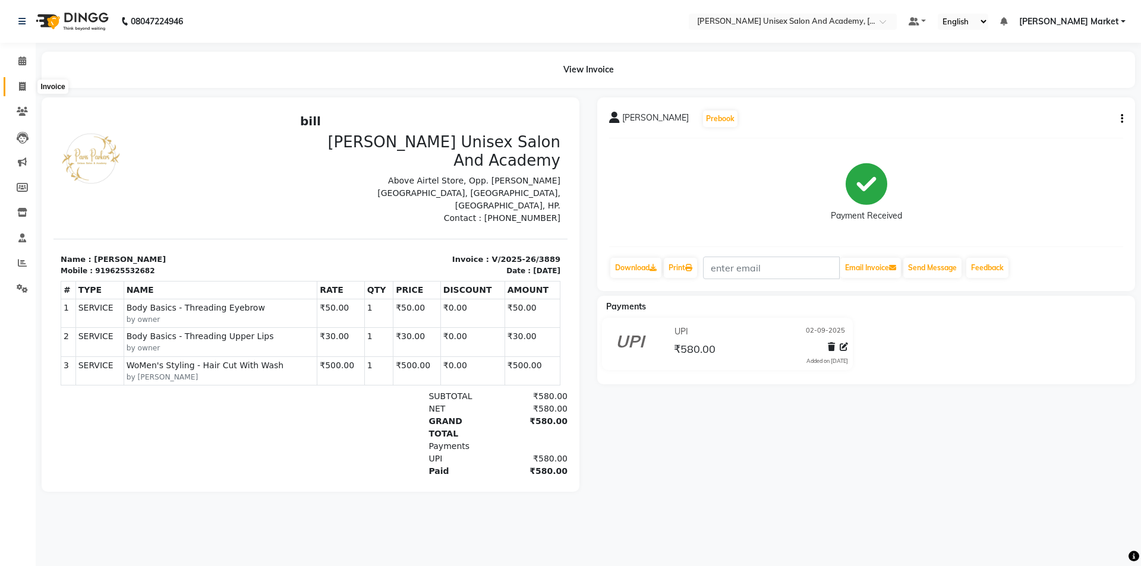
click at [20, 85] on span at bounding box center [22, 87] width 21 height 14
select select "service"
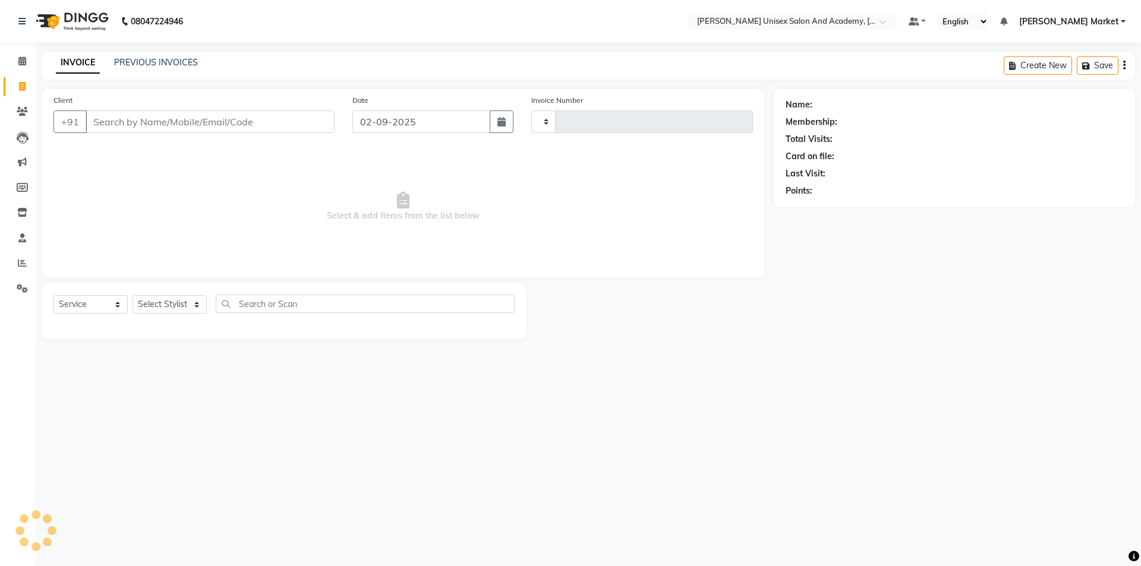
type input "3890"
select select "8060"
click at [27, 56] on span at bounding box center [22, 62] width 21 height 14
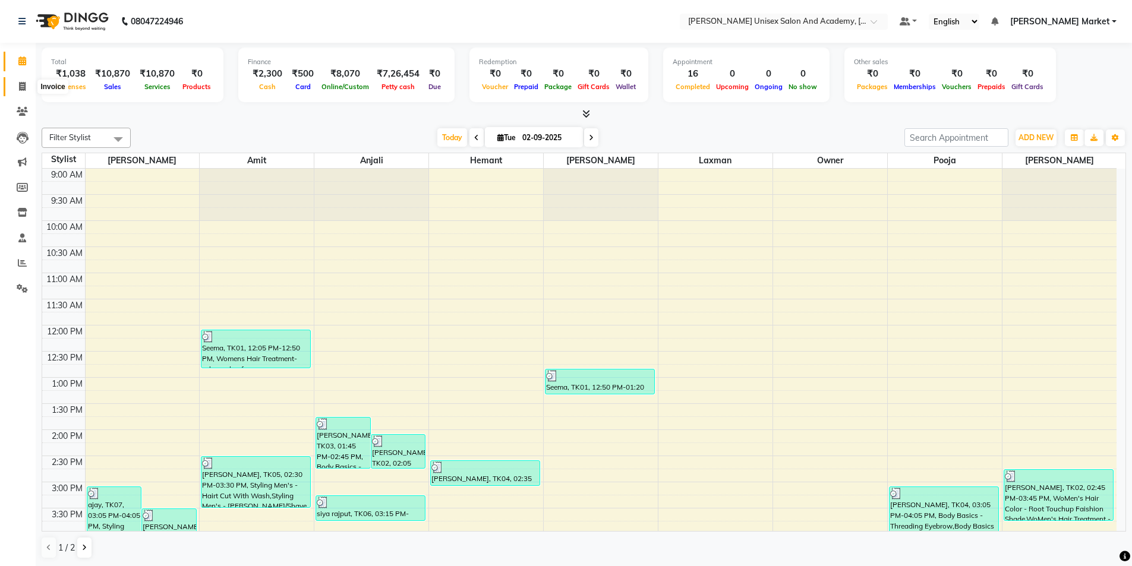
click at [24, 89] on icon at bounding box center [22, 86] width 7 height 9
select select "service"
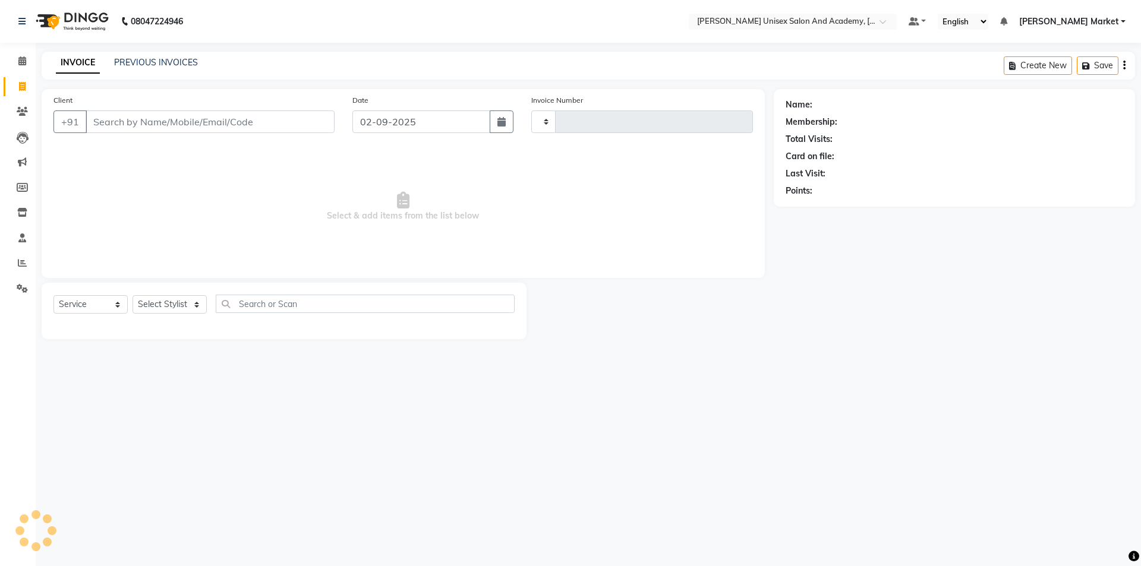
type input "3890"
select select "8060"
click at [36, 89] on main "INVOICE PREVIOUS INVOICES Create New Save Client +91 Date [DATE] Invoice Number…" at bounding box center [588, 204] width 1105 height 305
click at [194, 304] on select "Select Stylist Amit anjali hemant [PERSON_NAME] [PERSON_NAME] owner pooja [PERS…" at bounding box center [170, 304] width 74 height 18
select select "73407"
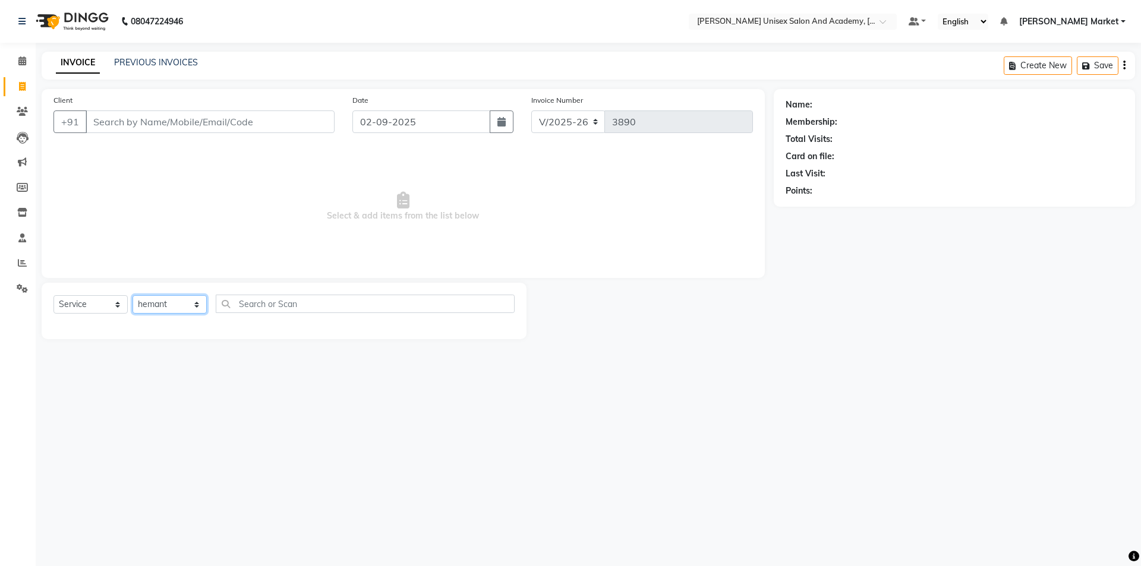
click at [133, 295] on select "Select Stylist Amit anjali hemant [PERSON_NAME] [PERSON_NAME] owner pooja [PERS…" at bounding box center [170, 304] width 74 height 18
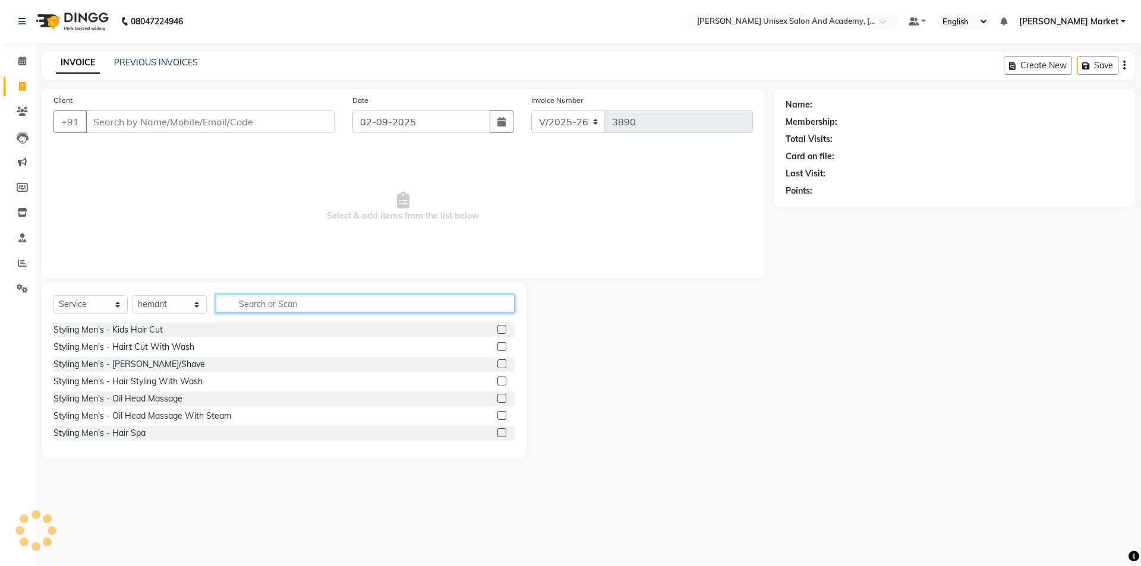
click at [245, 308] on input "text" at bounding box center [365, 304] width 299 height 18
type input "colour"
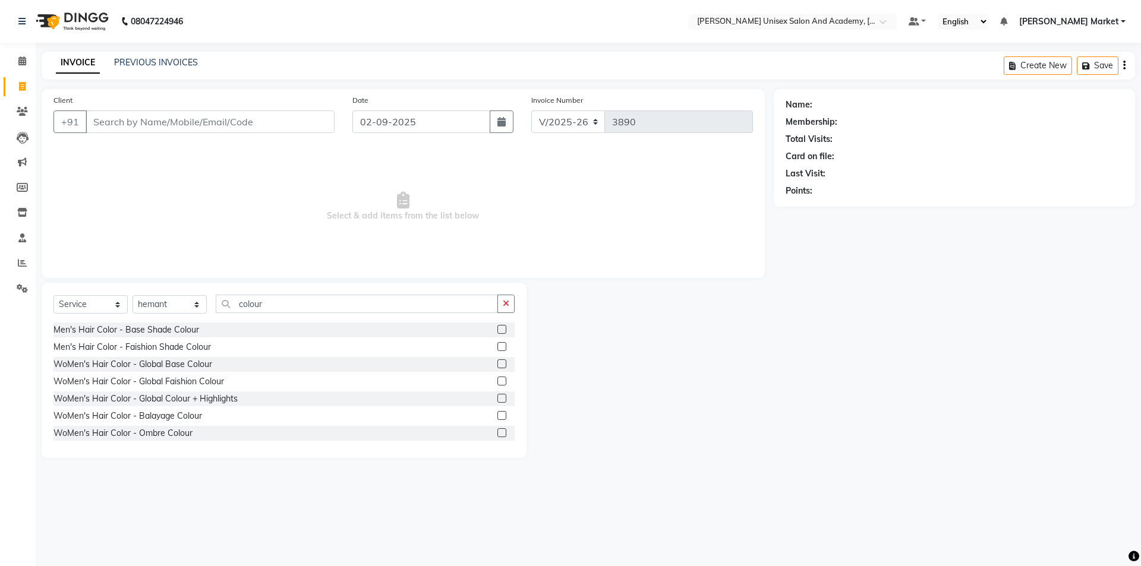
click at [497, 348] on label at bounding box center [501, 346] width 9 height 9
click at [497, 348] on input "checkbox" at bounding box center [501, 347] width 8 height 8
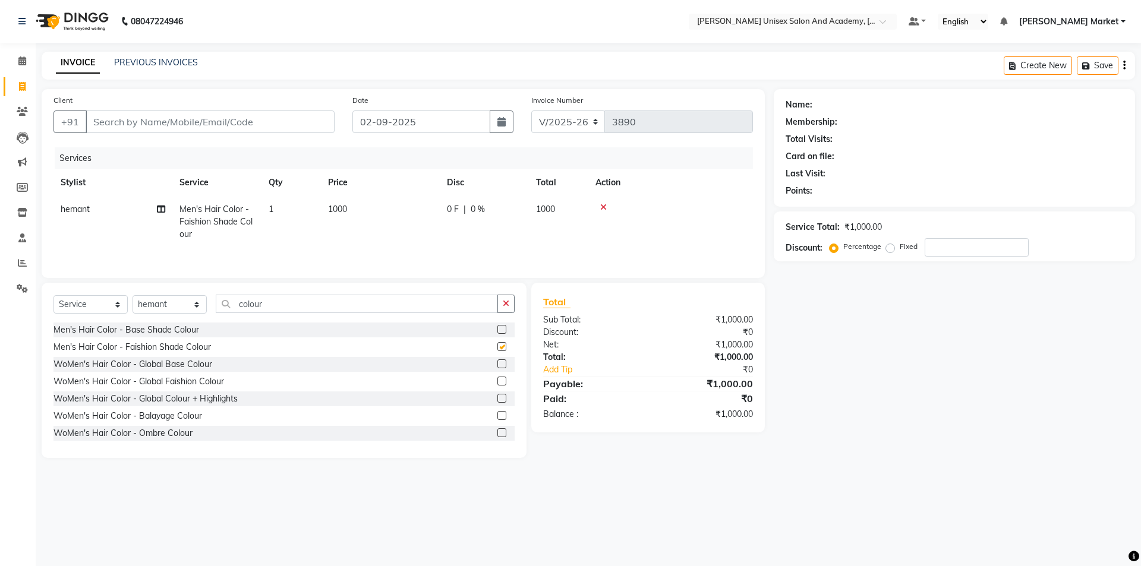
checkbox input "false"
click at [497, 381] on label at bounding box center [501, 381] width 9 height 9
click at [497, 381] on input "checkbox" at bounding box center [501, 382] width 8 height 8
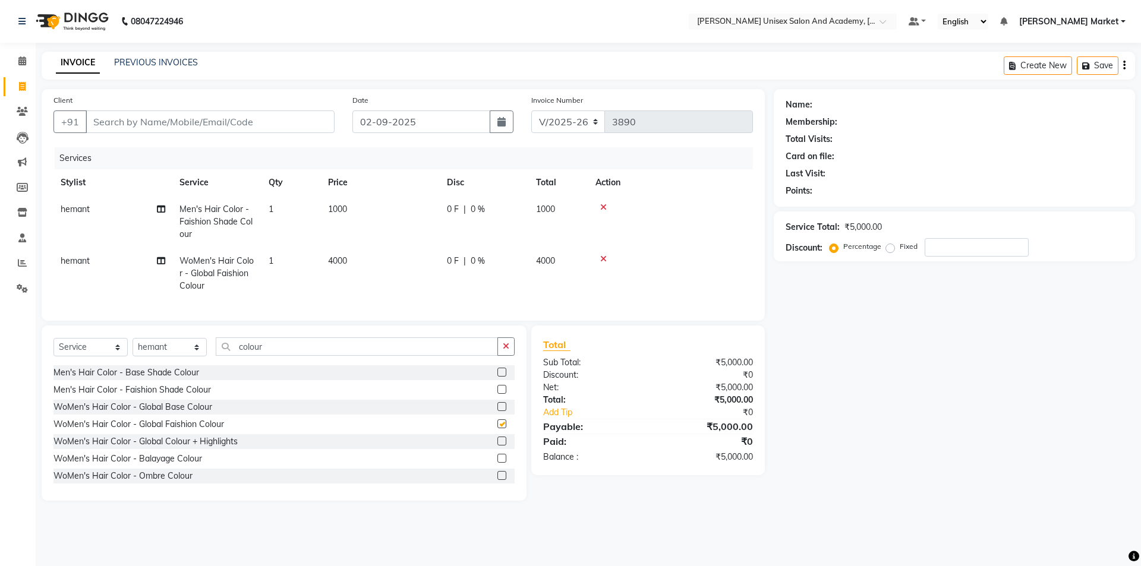
checkbox input "false"
click at [603, 206] on icon at bounding box center [603, 207] width 7 height 8
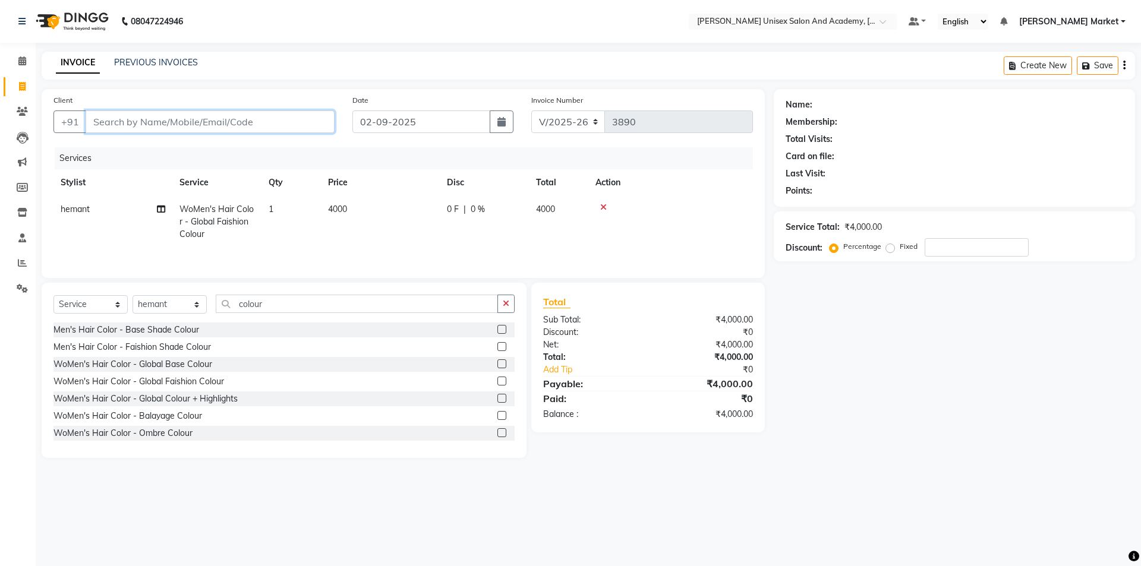
click at [159, 125] on input "Client" at bounding box center [210, 122] width 249 height 23
type input "8"
type input "0"
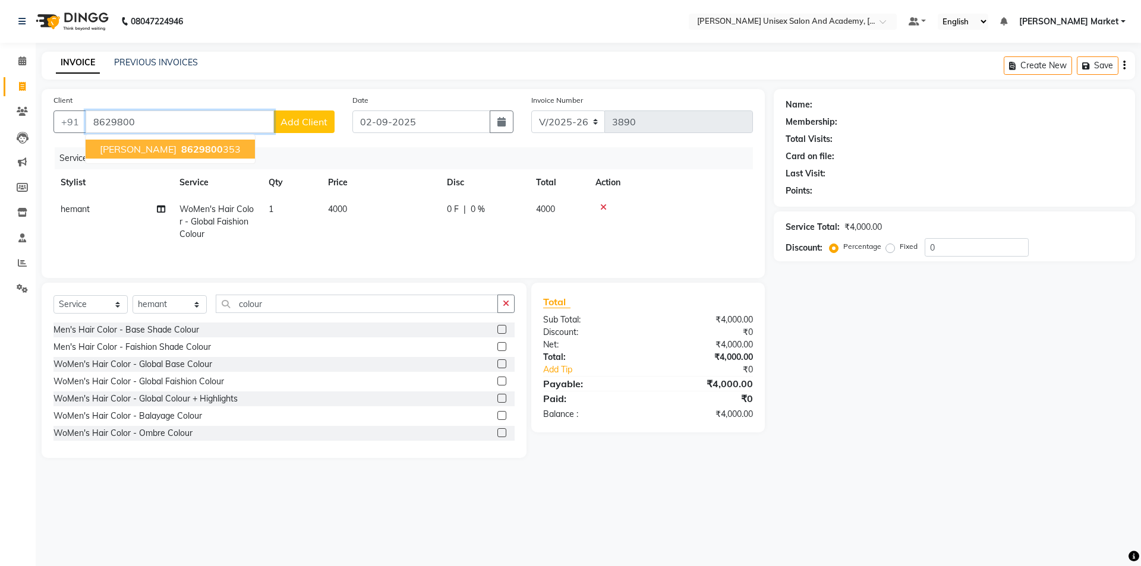
click at [181, 147] on span "8629800" at bounding box center [202, 149] width 42 height 12
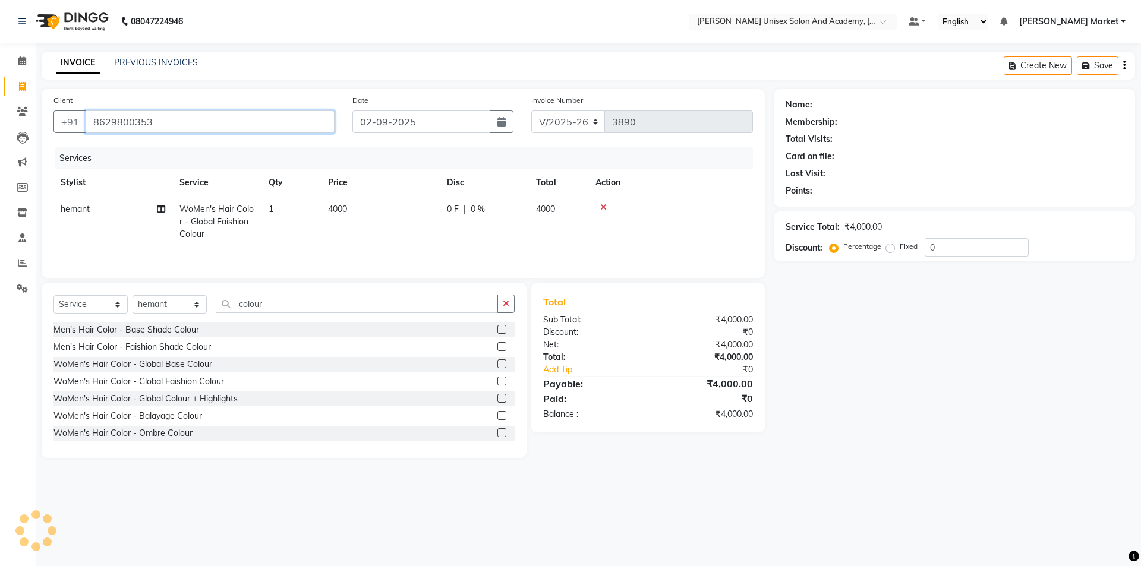
type input "8629800353"
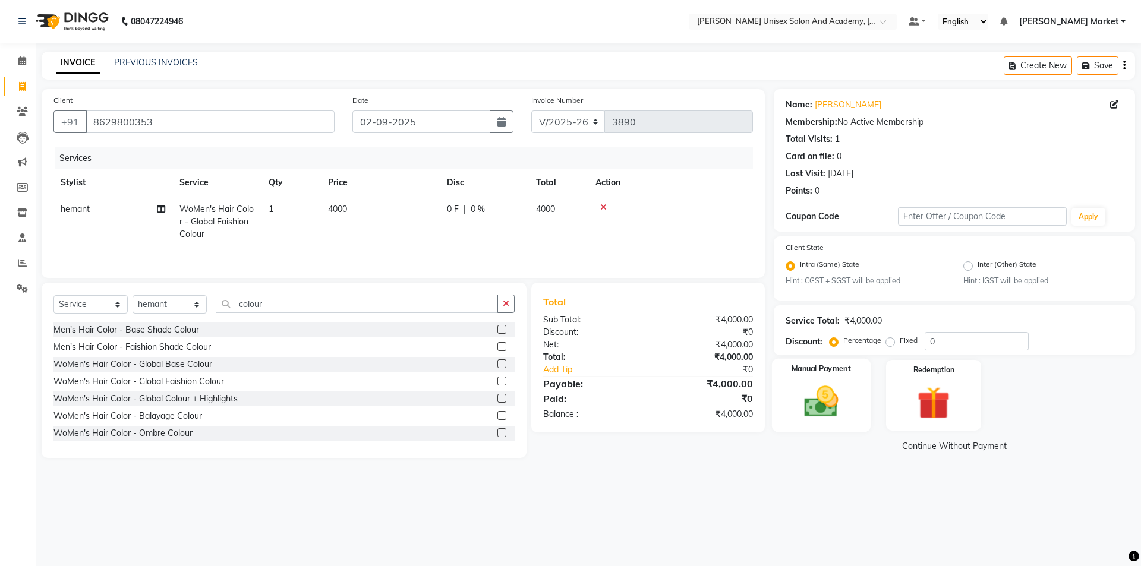
click at [827, 391] on img at bounding box center [820, 402] width 55 height 39
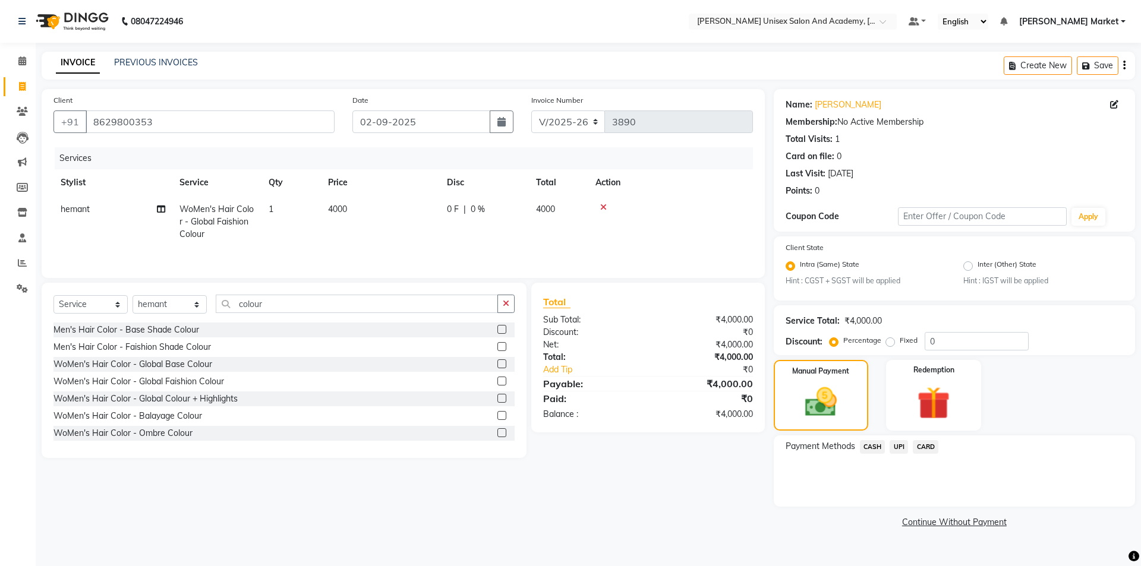
click at [905, 446] on span "UPI" at bounding box center [899, 447] width 18 height 14
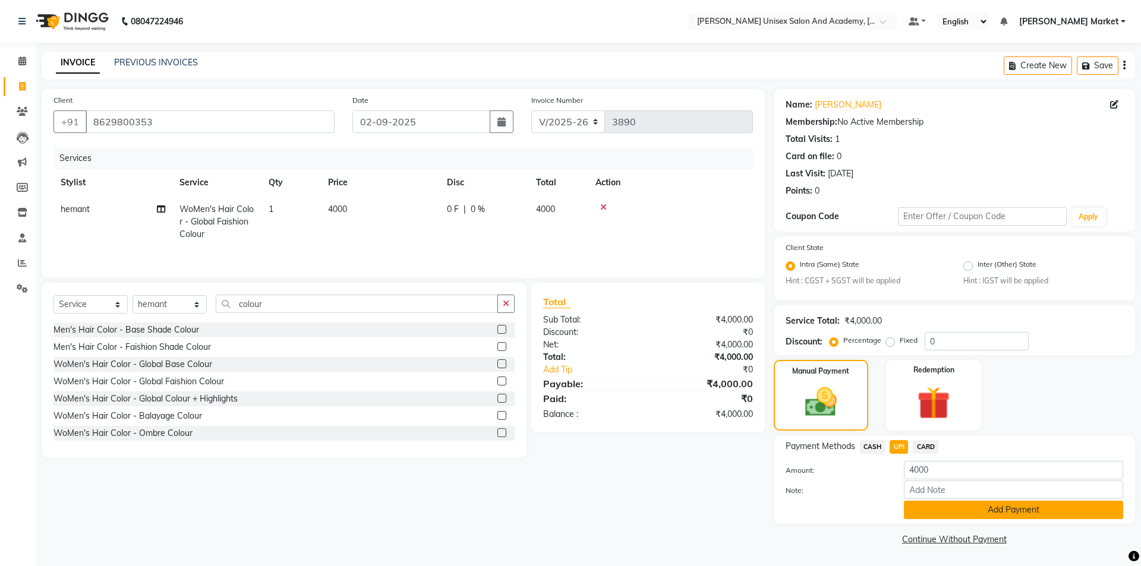
click at [966, 512] on button "Add Payment" at bounding box center [1013, 510] width 219 height 18
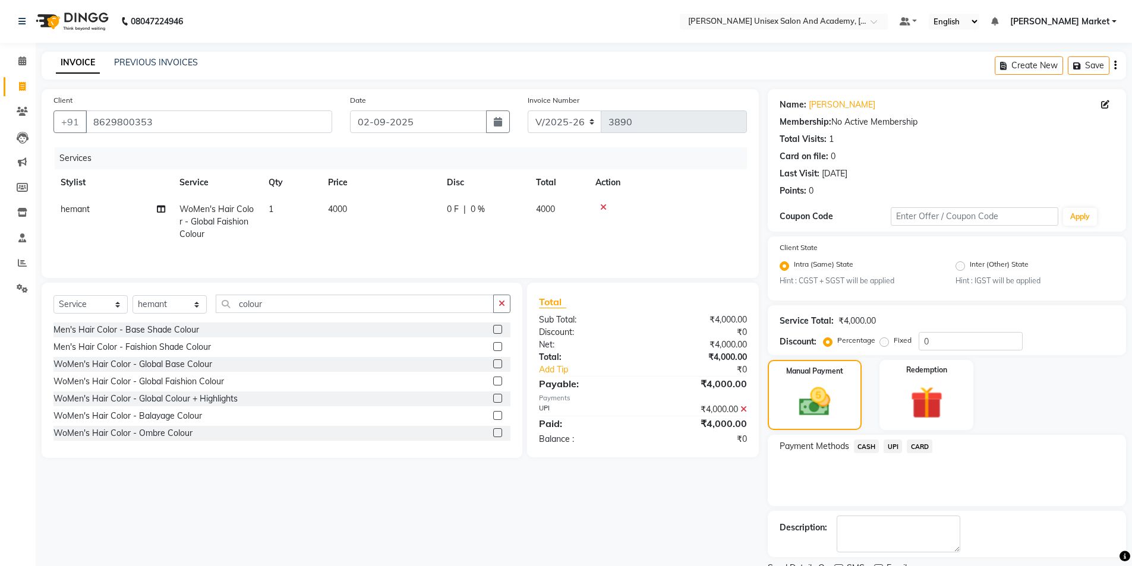
click at [893, 448] on span "UPI" at bounding box center [893, 447] width 18 height 14
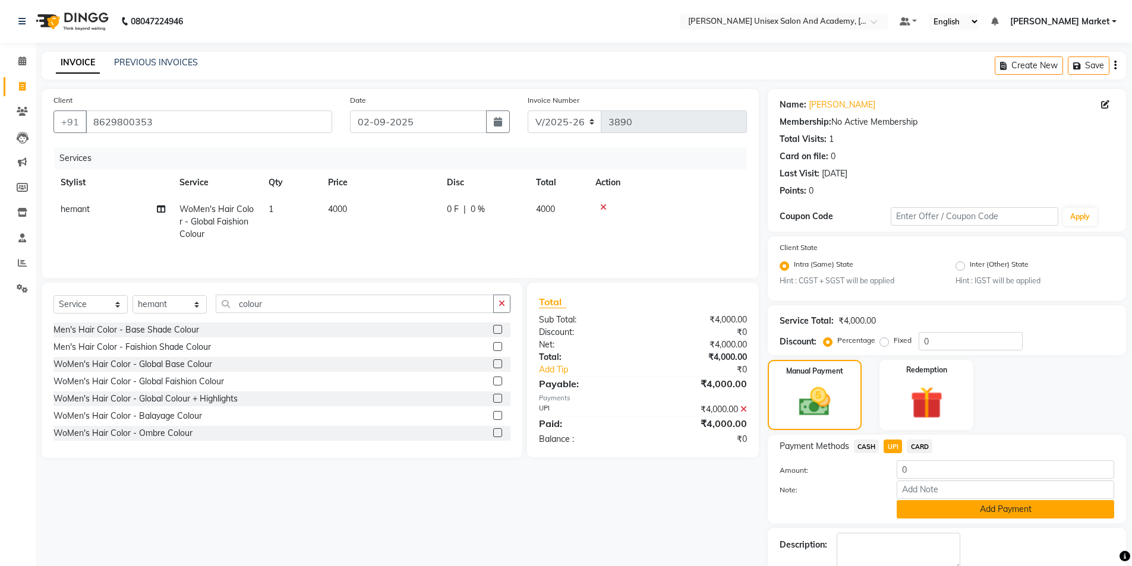
click at [1002, 513] on button "Add Payment" at bounding box center [1005, 509] width 217 height 18
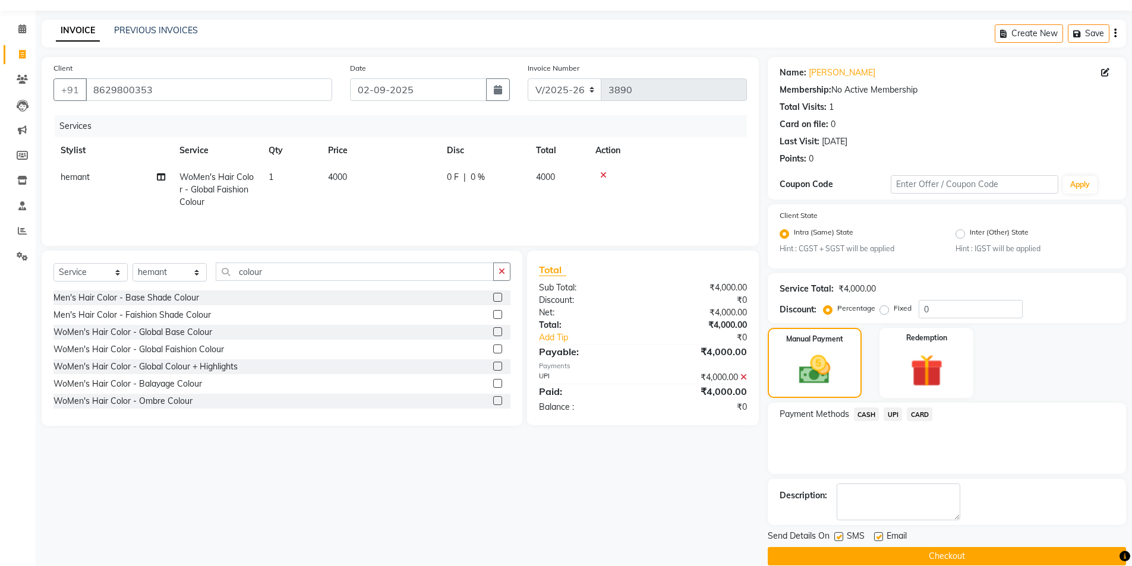
scroll to position [49, 0]
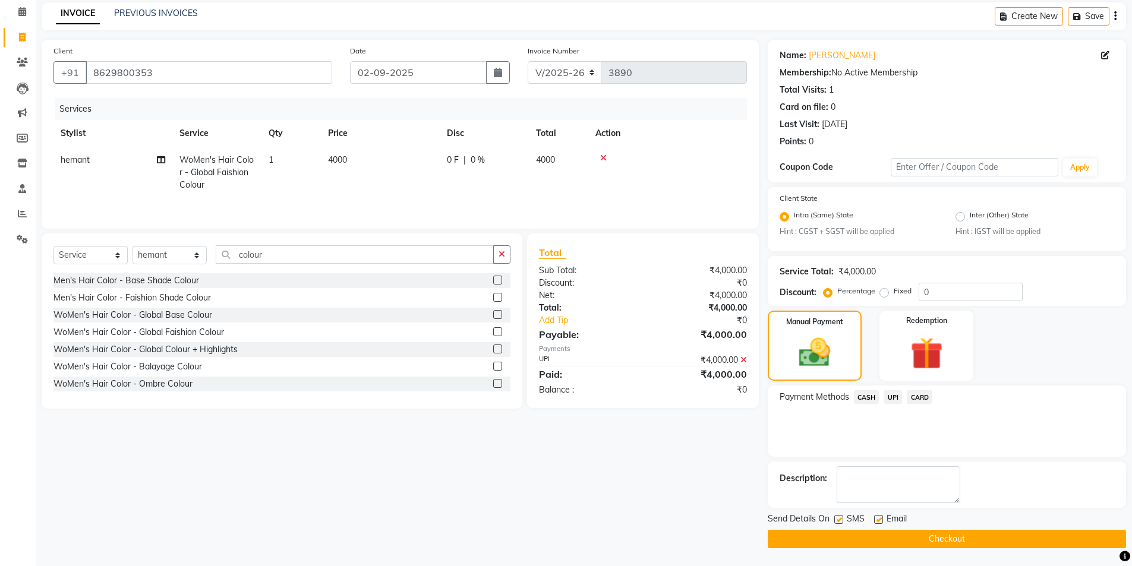
click at [959, 537] on button "Checkout" at bounding box center [947, 539] width 358 height 18
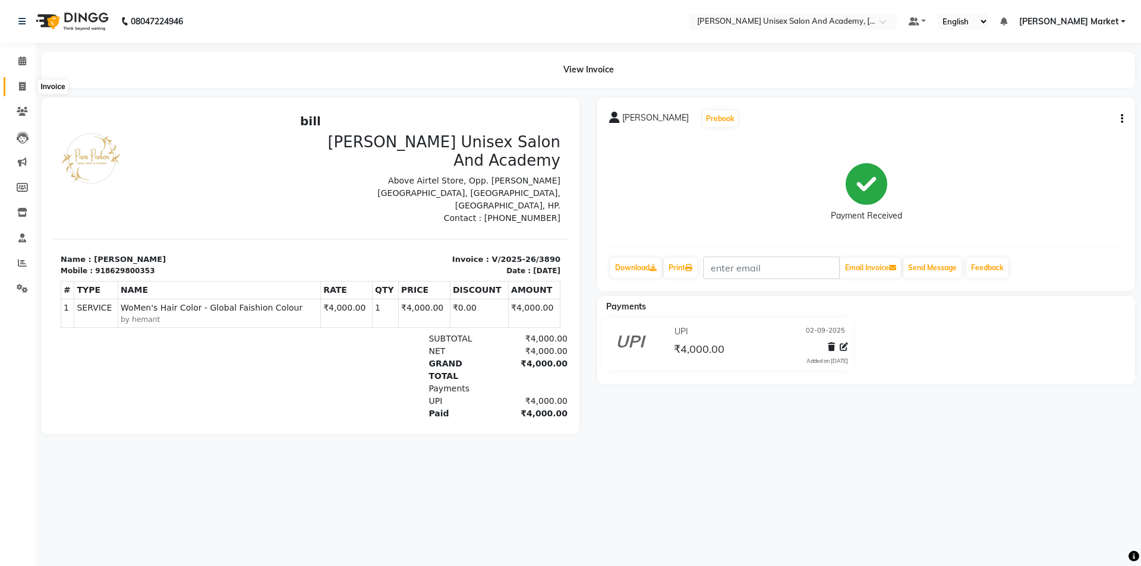
click at [19, 87] on icon at bounding box center [22, 86] width 7 height 9
select select "service"
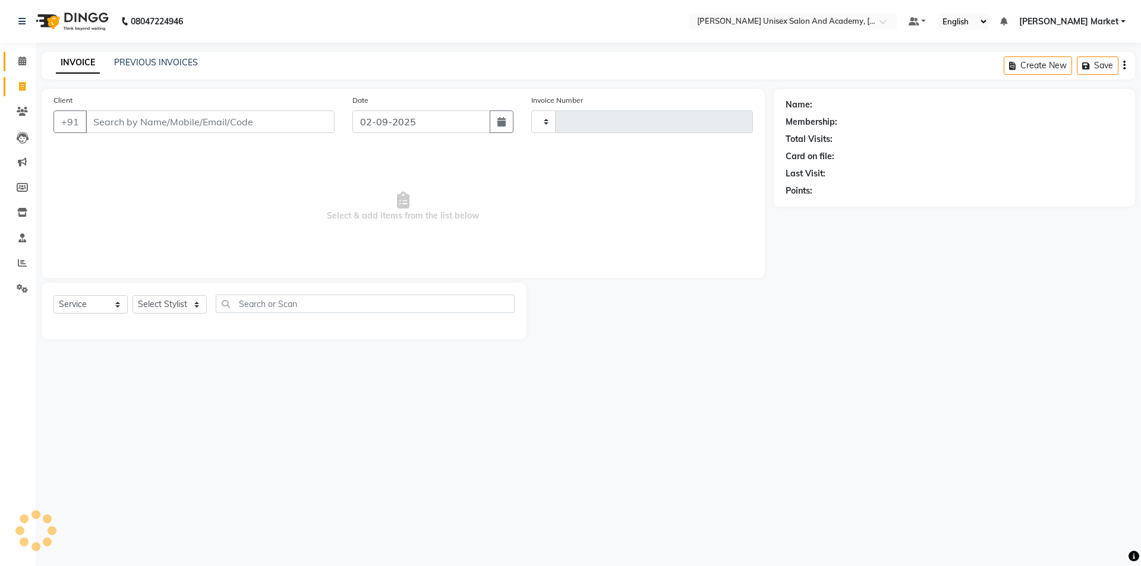
type input "3891"
select select "8060"
click at [21, 62] on icon at bounding box center [22, 60] width 8 height 9
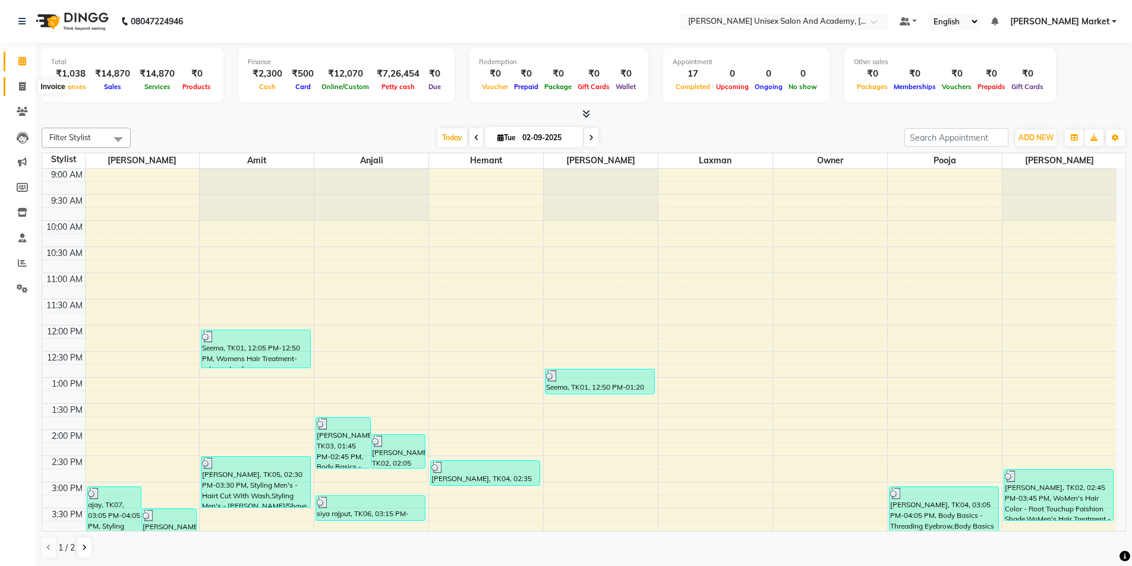
click at [21, 88] on icon at bounding box center [22, 86] width 7 height 9
select select "service"
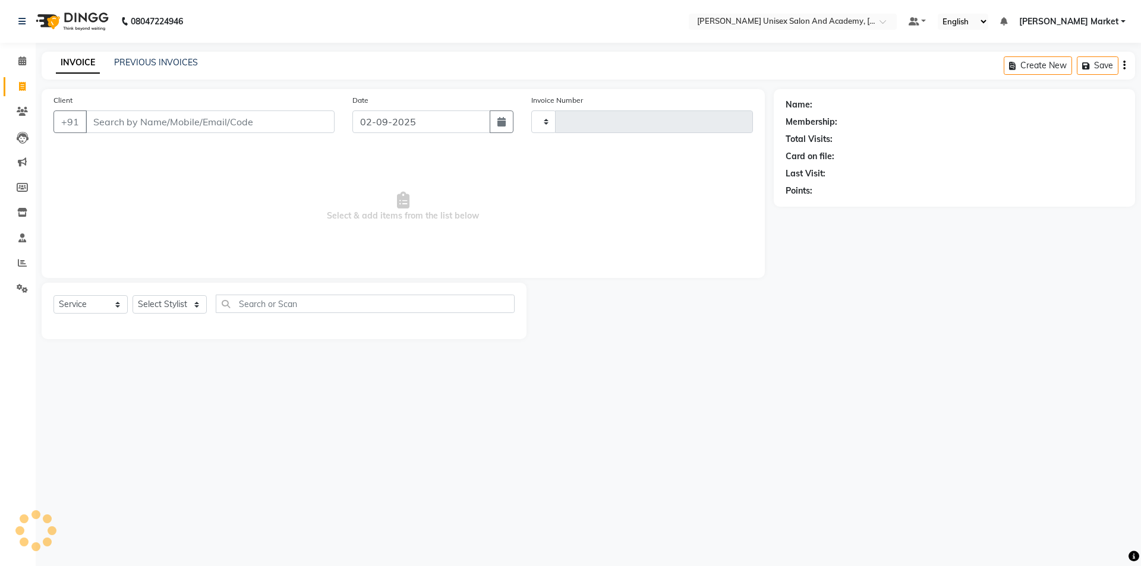
type input "3891"
select select "8060"
click at [28, 65] on span at bounding box center [22, 62] width 21 height 14
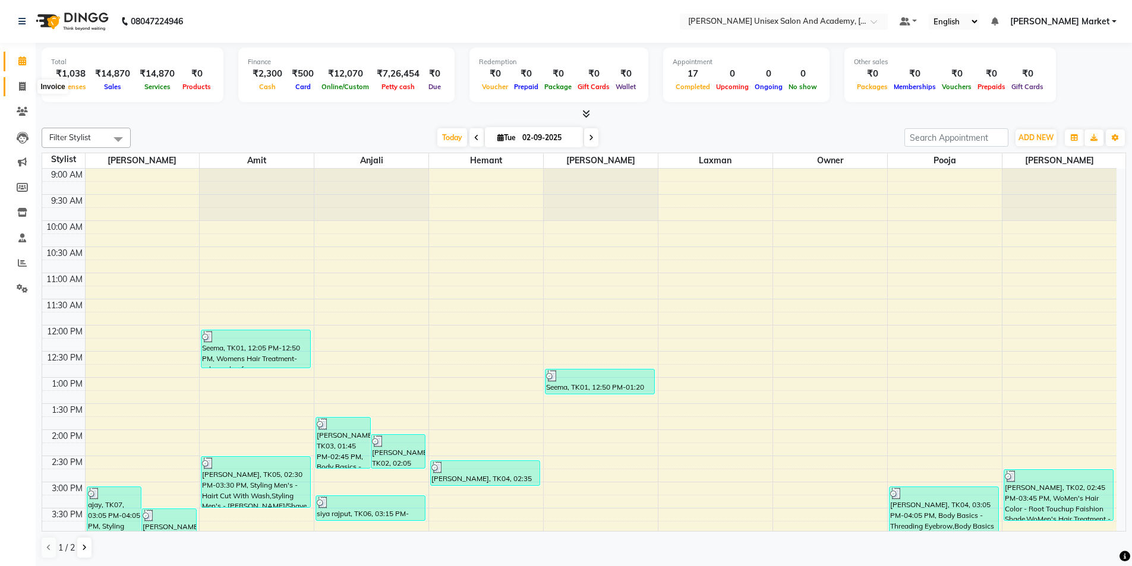
click at [23, 88] on icon at bounding box center [22, 86] width 7 height 9
select select "service"
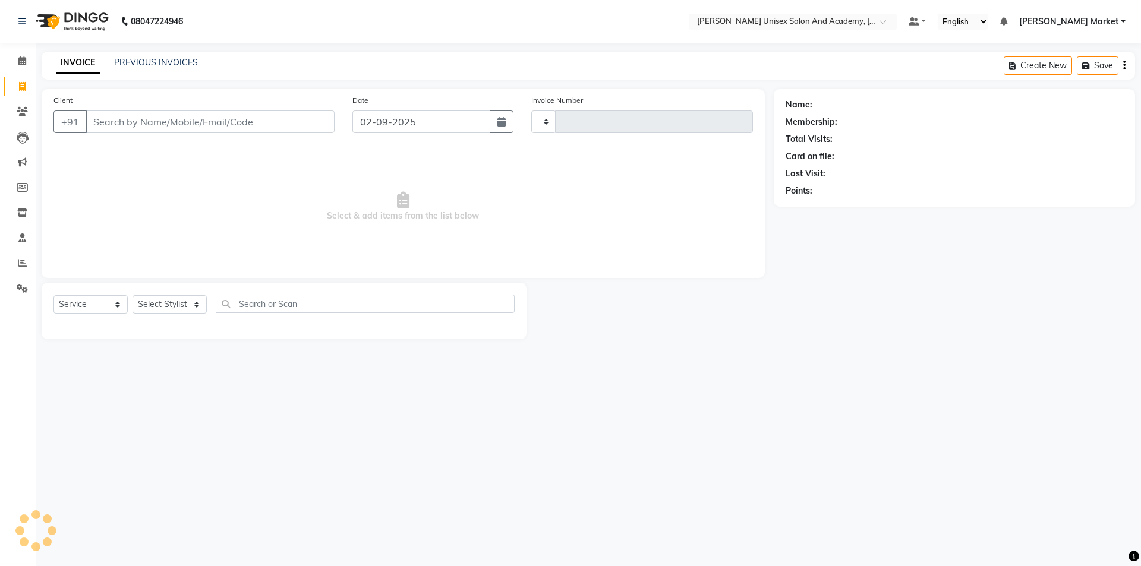
type input "3891"
select select "8060"
click at [108, 117] on input "Client" at bounding box center [210, 122] width 249 height 23
type input "9816333098"
click at [301, 116] on span "Add Client" at bounding box center [303, 122] width 47 height 12
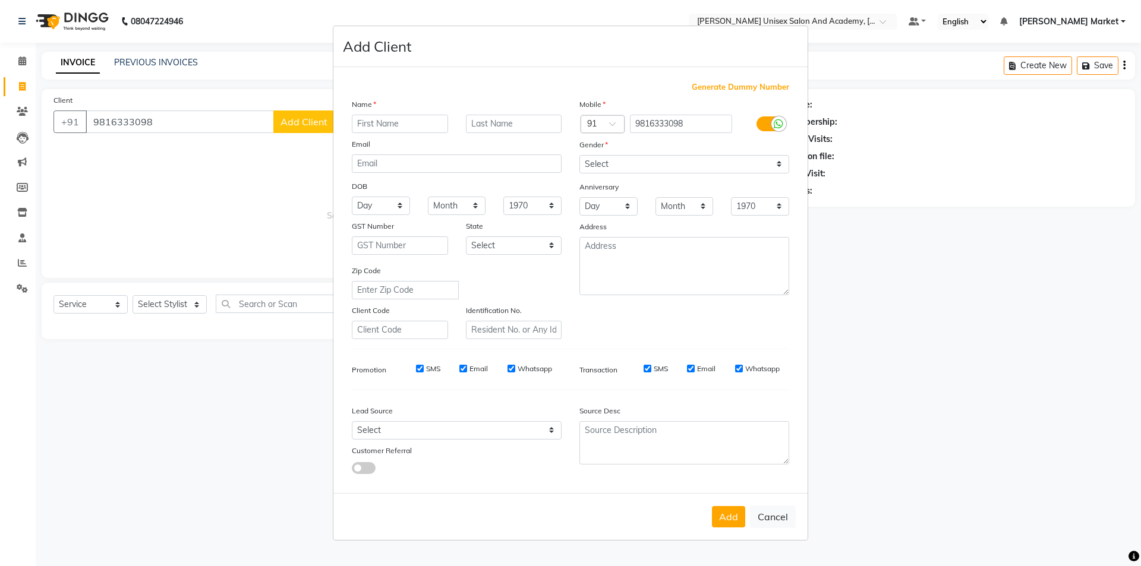
drag, startPoint x: 378, startPoint y: 130, endPoint x: 375, endPoint y: 135, distance: 6.1
click at [379, 130] on input "text" at bounding box center [400, 124] width 96 height 18
type input "[PERSON_NAME]"
click at [493, 121] on input "text" at bounding box center [514, 124] width 96 height 18
type input "thakur"
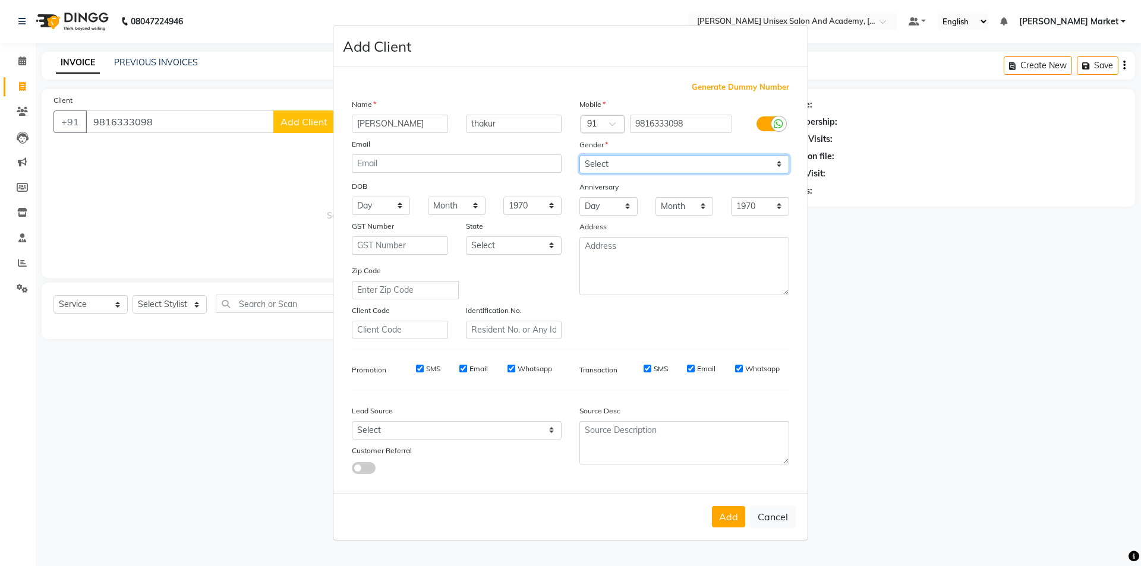
click at [700, 155] on select "Select [DEMOGRAPHIC_DATA] [DEMOGRAPHIC_DATA] Other Prefer Not To Say" at bounding box center [684, 164] width 210 height 18
select select "[DEMOGRAPHIC_DATA]"
click at [579, 155] on select "Select [DEMOGRAPHIC_DATA] [DEMOGRAPHIC_DATA] Other Prefer Not To Say" at bounding box center [684, 164] width 210 height 18
click at [729, 528] on div "Add Cancel" at bounding box center [570, 516] width 474 height 47
click at [728, 512] on button "Add" at bounding box center [728, 516] width 33 height 21
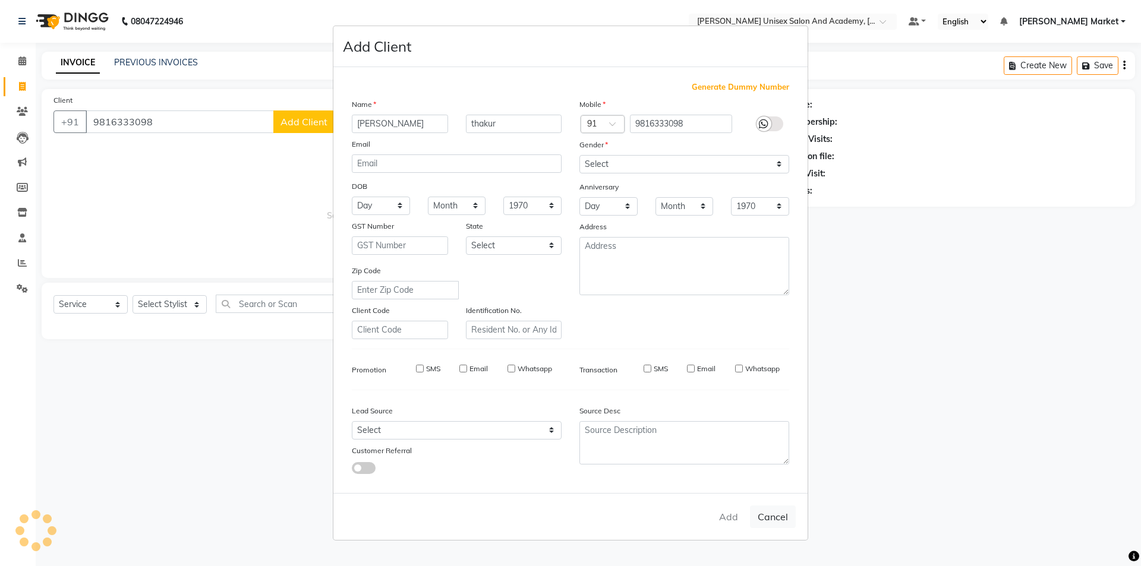
select select
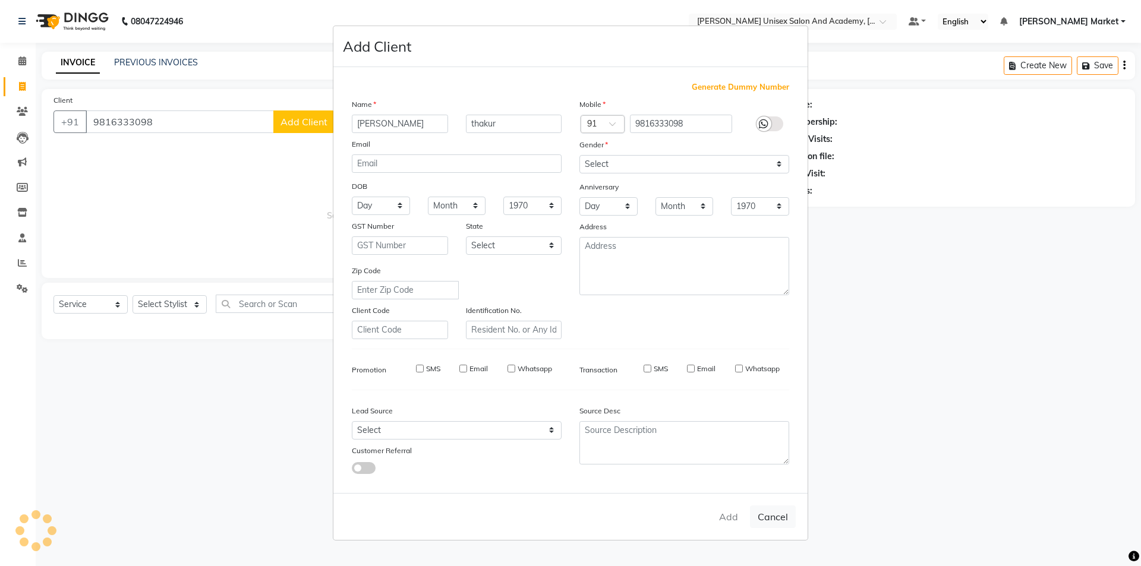
select select
checkbox input "false"
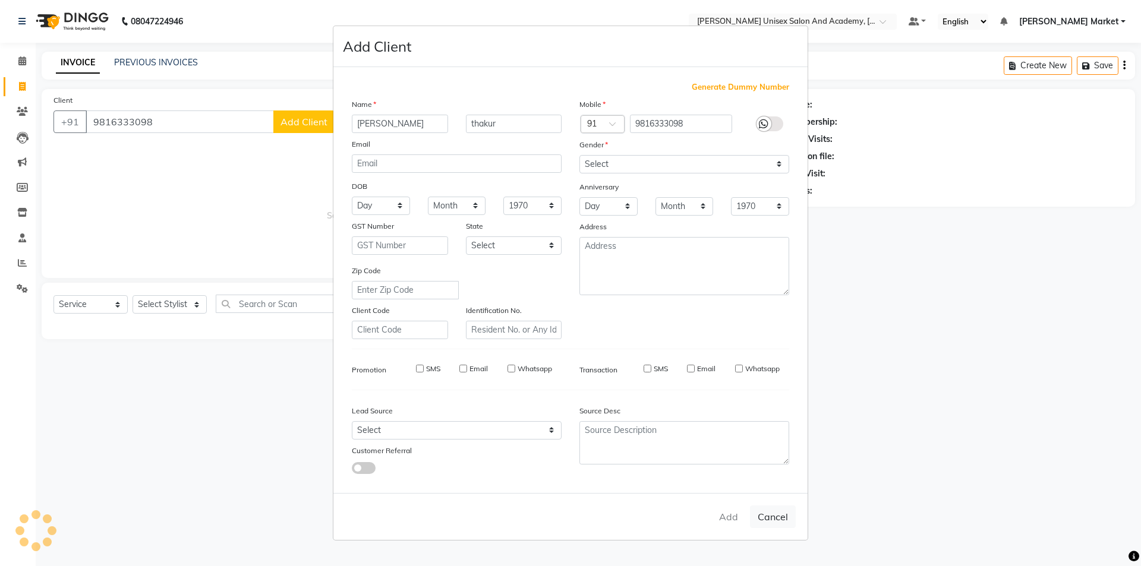
checkbox input "false"
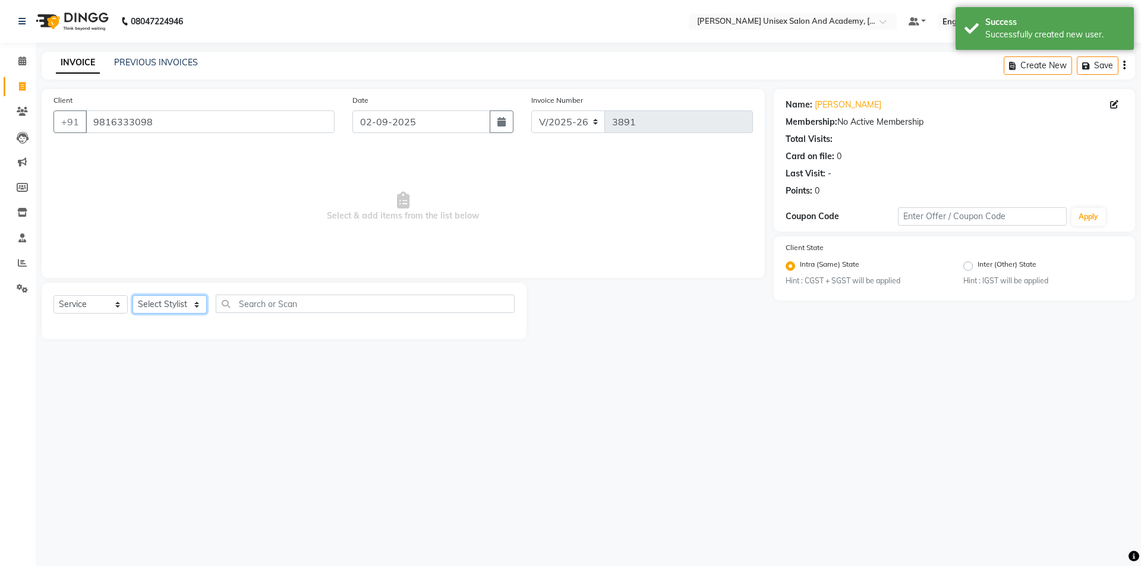
click at [178, 310] on select "Select Stylist Amit anjali hemant [PERSON_NAME] [PERSON_NAME] owner pooja [PERS…" at bounding box center [170, 304] width 74 height 18
select select "73406"
click at [133, 295] on select "Select Stylist Amit anjali hemant [PERSON_NAME] [PERSON_NAME] owner pooja [PERS…" at bounding box center [170, 304] width 74 height 18
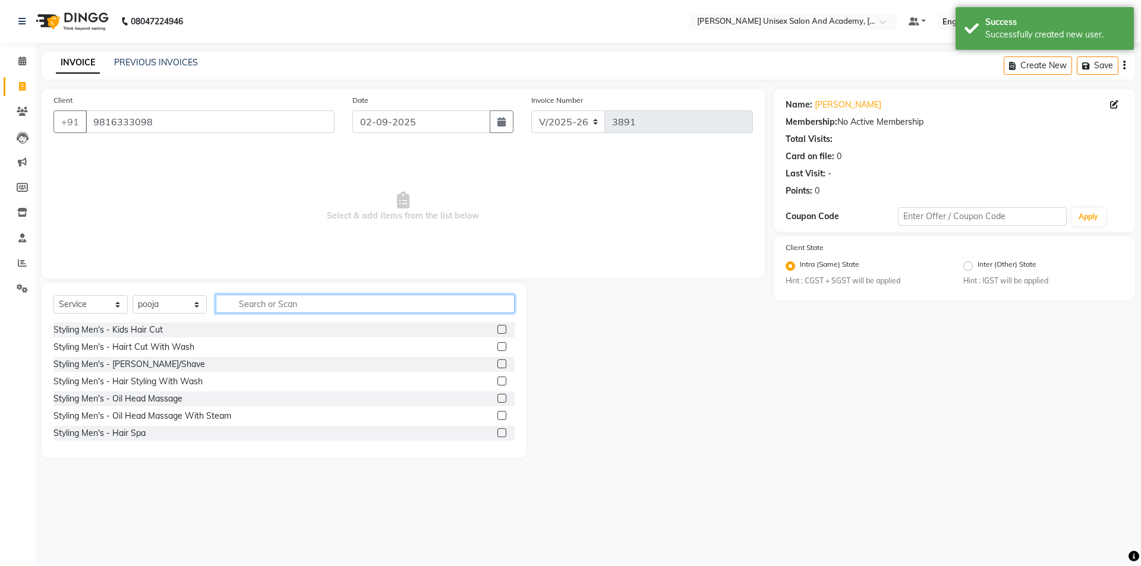
click at [277, 302] on input "text" at bounding box center [365, 304] width 299 height 18
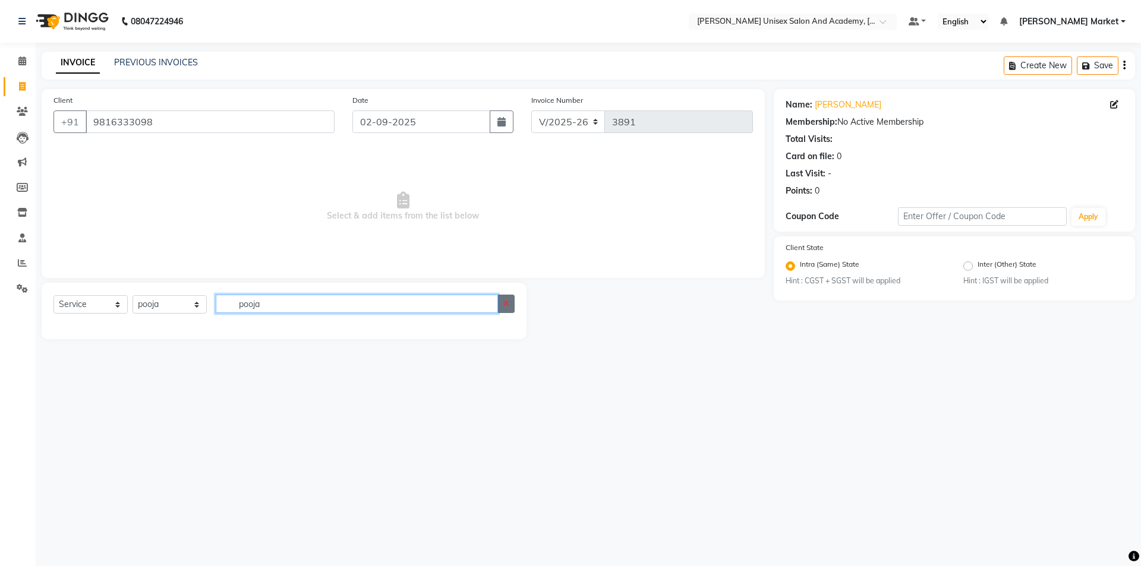
type input "pooja"
click at [506, 305] on icon "button" at bounding box center [506, 303] width 7 height 8
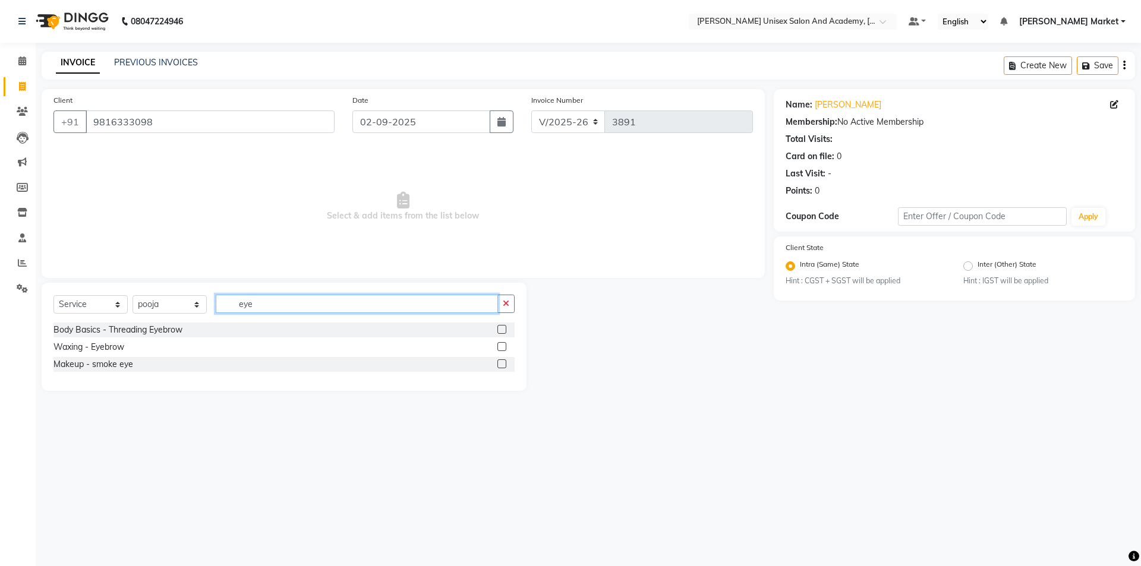
type input "eye"
click at [500, 330] on label at bounding box center [501, 329] width 9 height 9
click at [500, 330] on input "checkbox" at bounding box center [501, 330] width 8 height 8
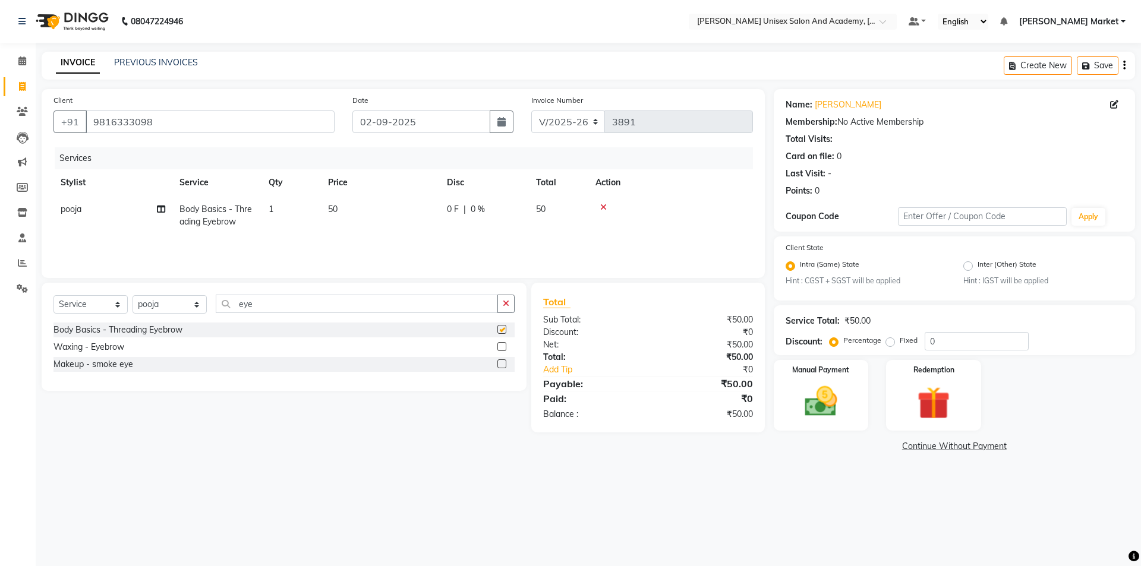
checkbox input "false"
click at [818, 399] on img at bounding box center [820, 402] width 55 height 39
click at [868, 447] on span "CASH" at bounding box center [873, 447] width 26 height 14
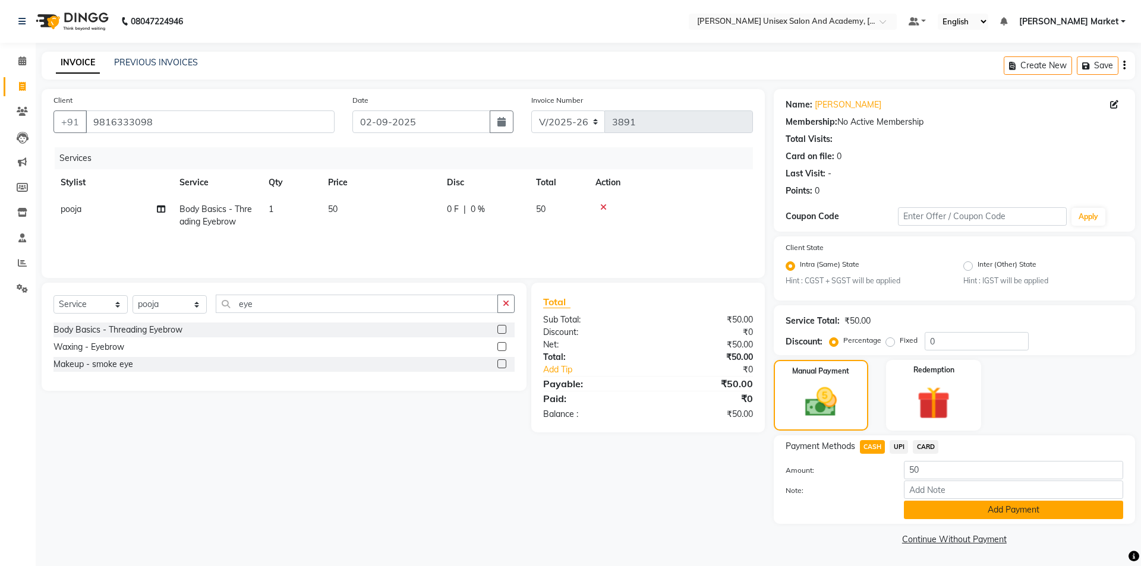
click at [998, 510] on button "Add Payment" at bounding box center [1013, 510] width 219 height 18
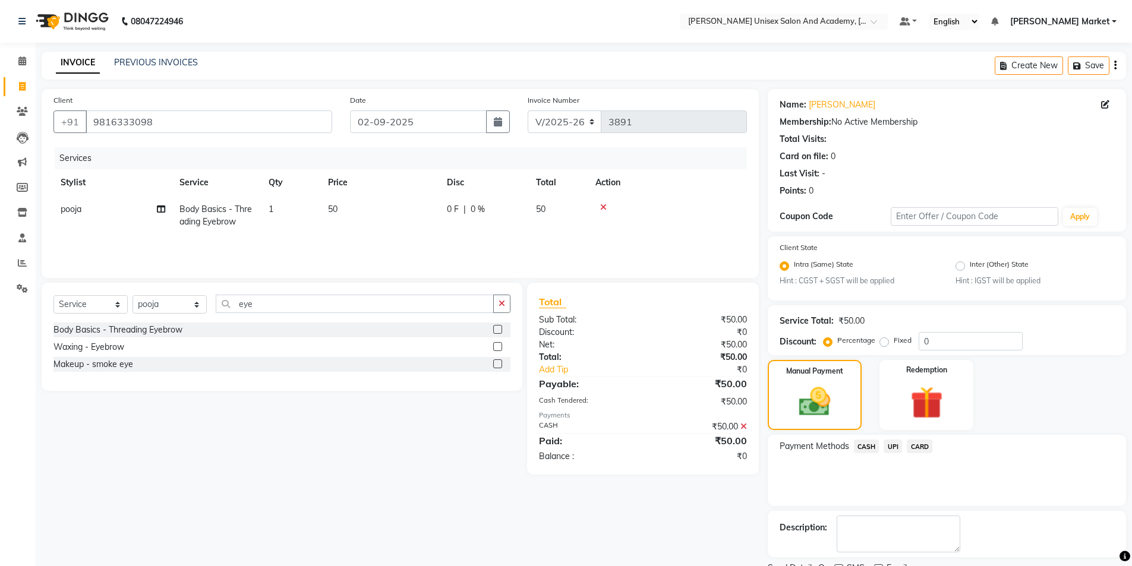
scroll to position [49, 0]
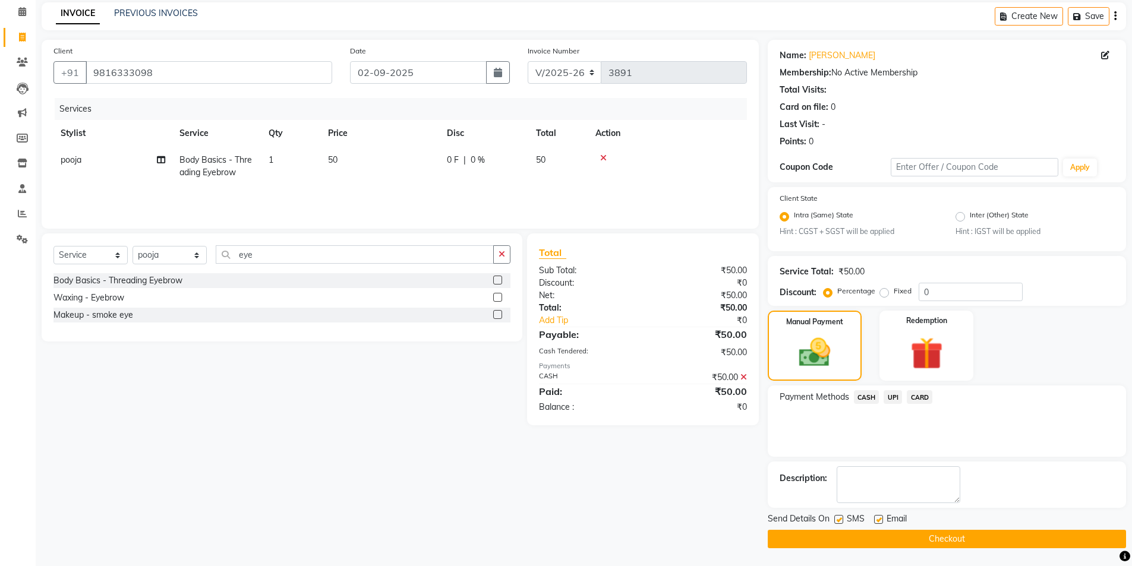
click at [926, 540] on button "Checkout" at bounding box center [947, 539] width 358 height 18
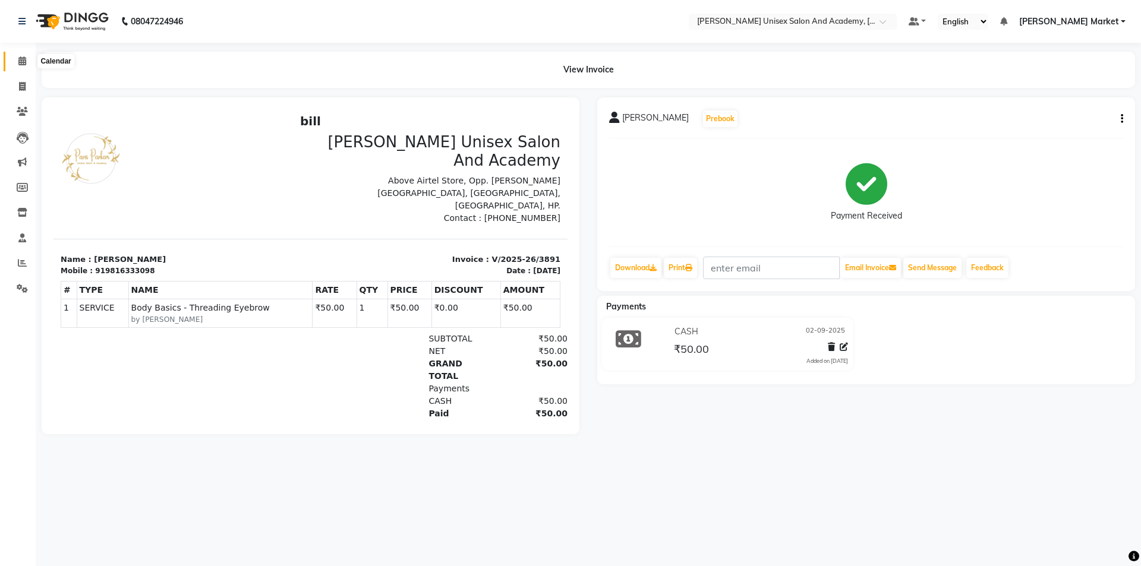
click at [19, 62] on icon at bounding box center [22, 60] width 8 height 9
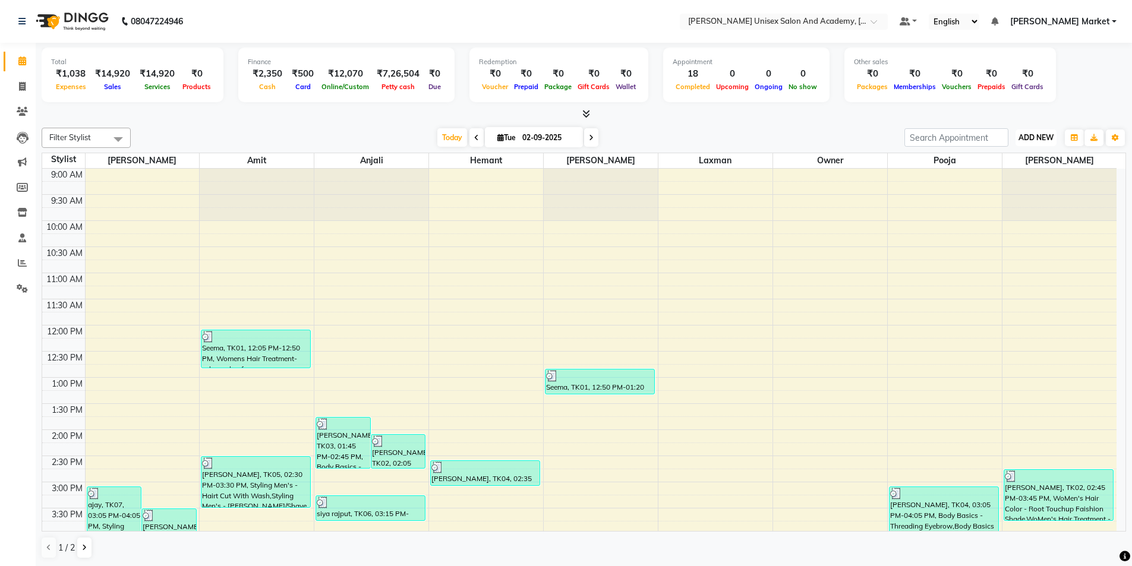
click at [1030, 137] on span "ADD NEW" at bounding box center [1036, 137] width 35 height 9
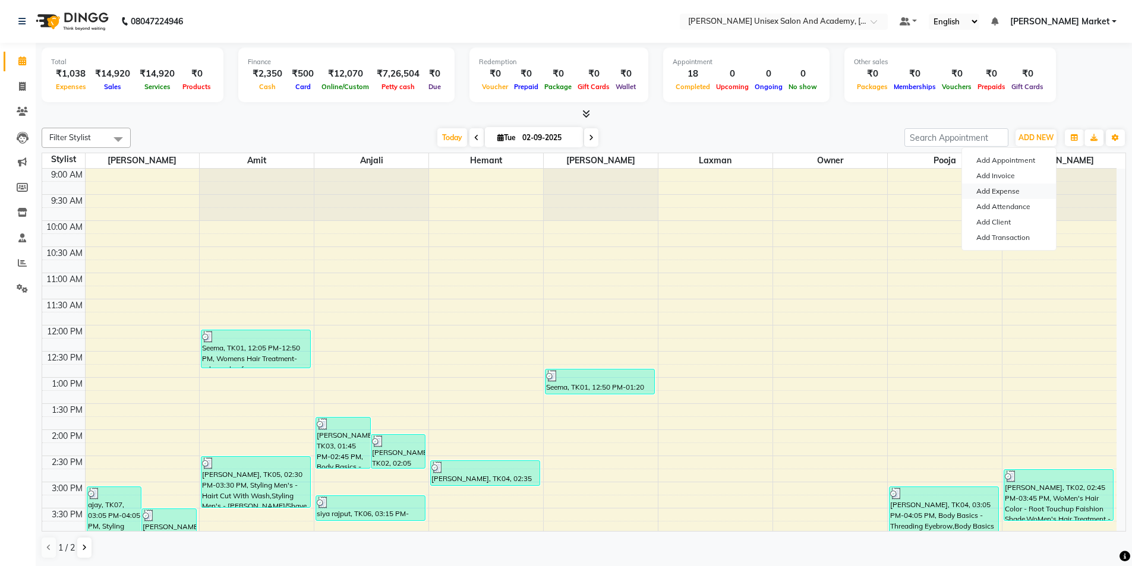
click at [1006, 192] on link "Add Expense" at bounding box center [1009, 191] width 94 height 15
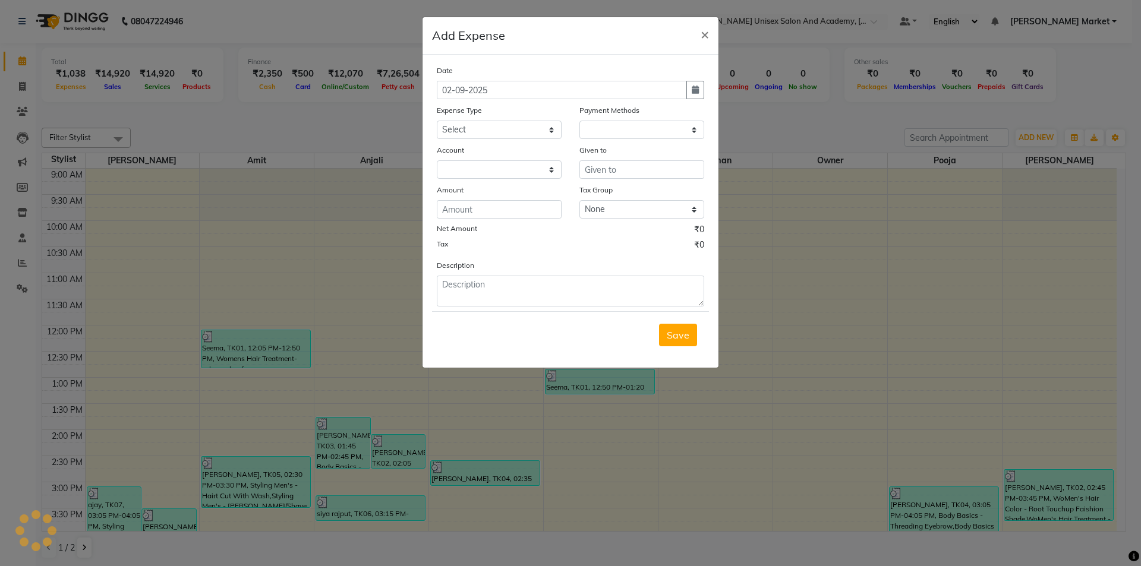
select select "1"
select select "7186"
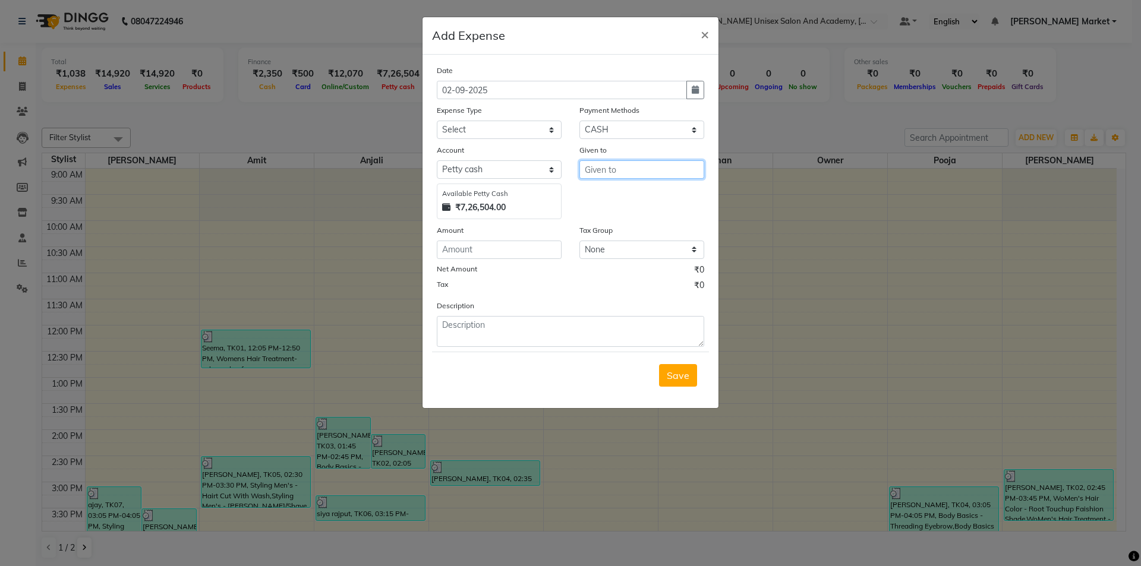
click at [634, 173] on input "text" at bounding box center [641, 169] width 125 height 18
type input "anju"
click at [481, 252] on input "number" at bounding box center [499, 250] width 125 height 18
type input "700"
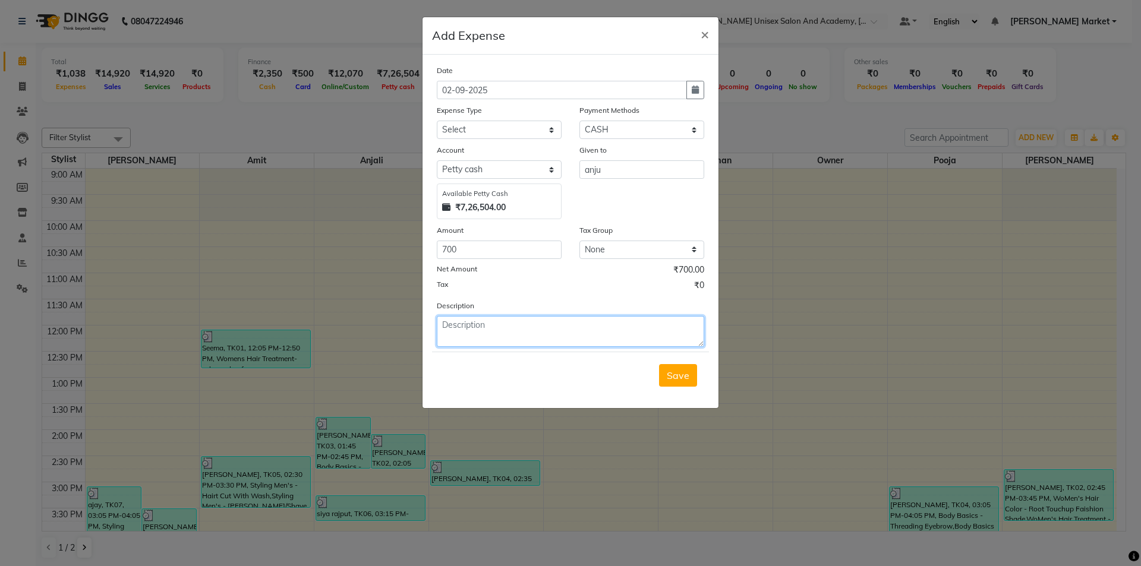
click at [496, 331] on textarea at bounding box center [570, 331] width 267 height 31
type textarea "tea pan steel"
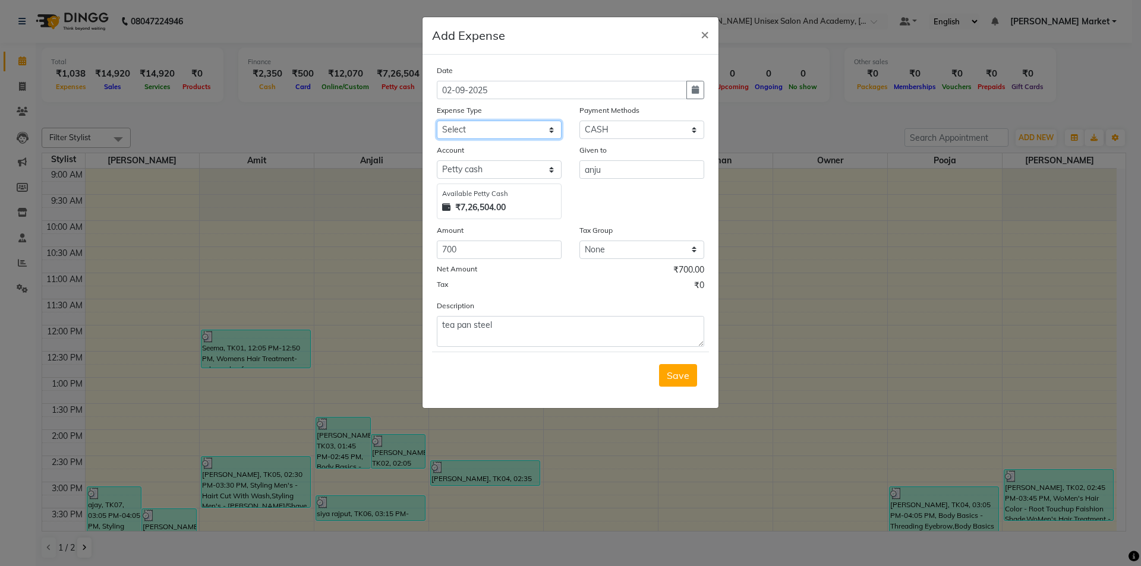
click at [538, 133] on select "Select Advance Salary Bank charges Car maintenance Cash transfer to bank Cash t…" at bounding box center [499, 130] width 125 height 18
select select "21006"
click at [437, 121] on select "Select Advance Salary Bank charges Car maintenance Cash transfer to bank Cash t…" at bounding box center [499, 130] width 125 height 18
click at [691, 368] on button "Save" at bounding box center [678, 375] width 38 height 23
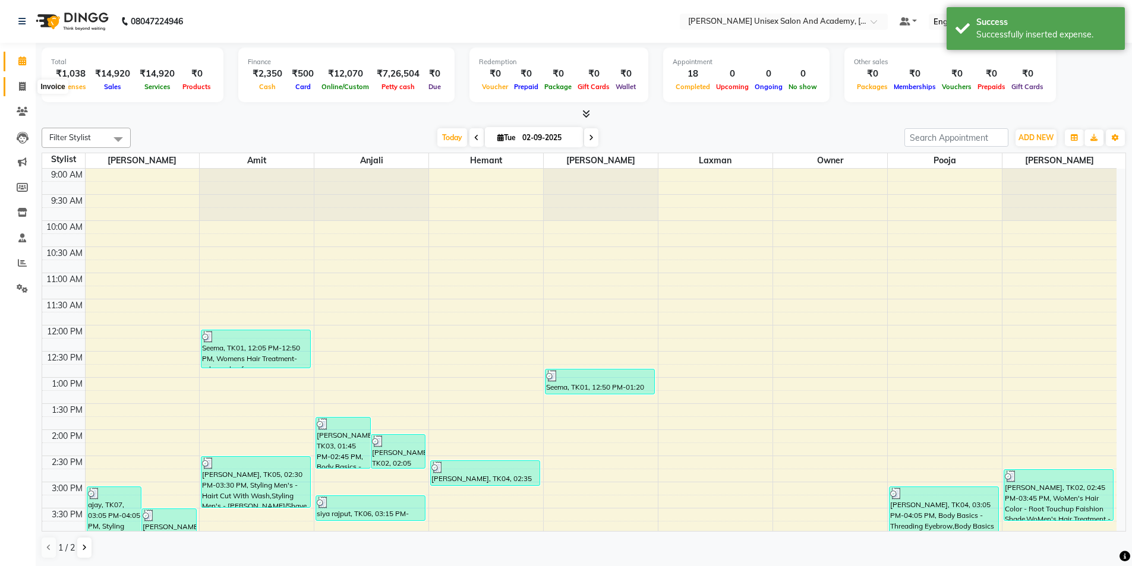
click at [21, 85] on icon at bounding box center [22, 86] width 7 height 9
select select "service"
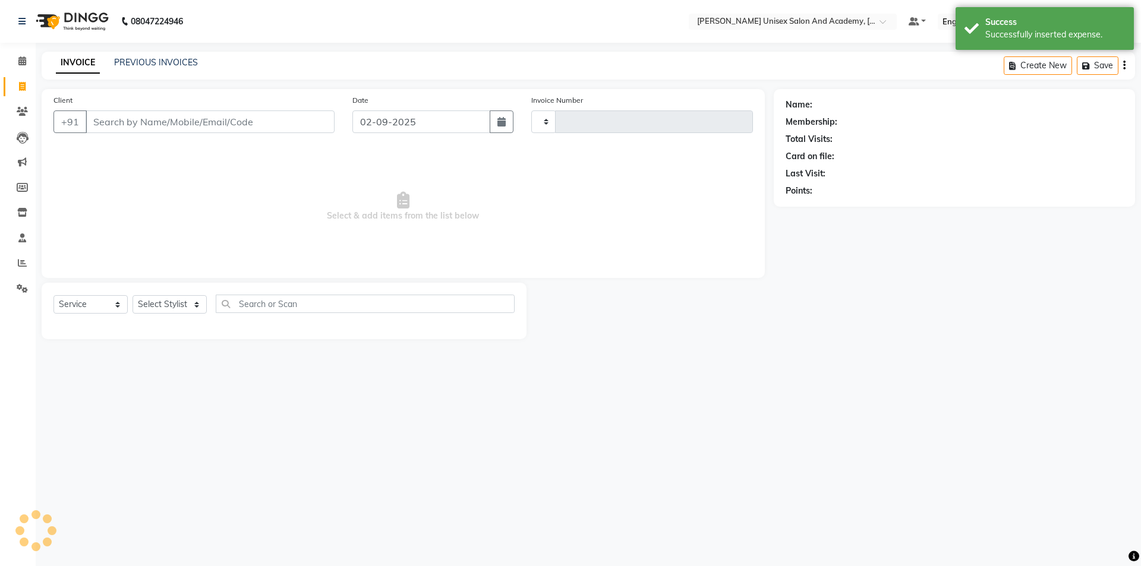
type input "3892"
select select "8060"
click at [25, 57] on icon at bounding box center [22, 60] width 8 height 9
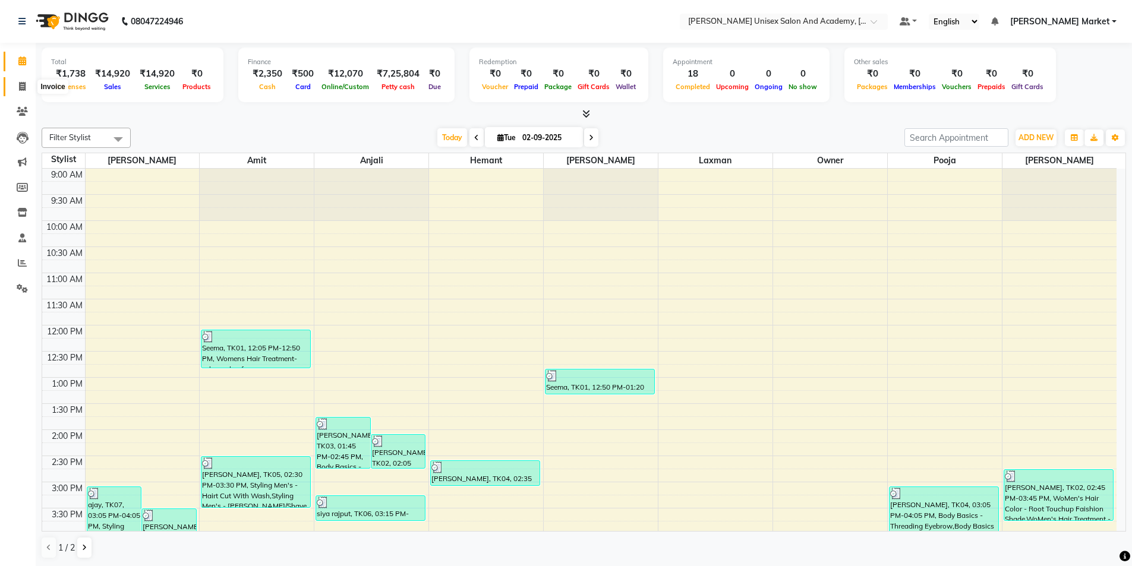
click at [24, 86] on icon at bounding box center [22, 86] width 7 height 9
select select "service"
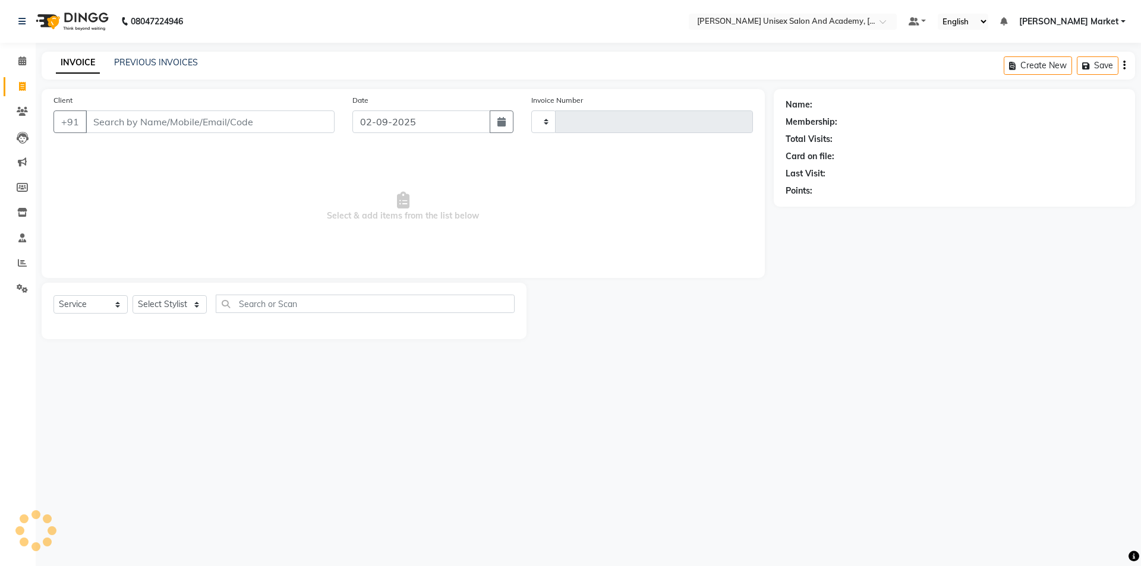
type input "3892"
select select "8060"
click at [19, 55] on span at bounding box center [22, 62] width 21 height 14
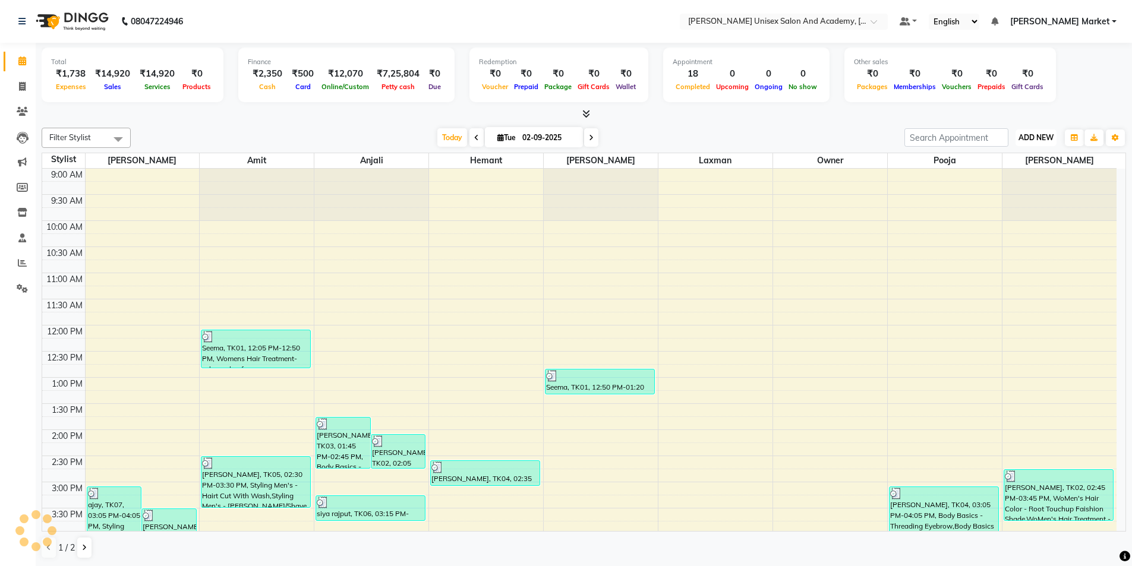
click at [1035, 137] on span "ADD NEW" at bounding box center [1036, 137] width 35 height 9
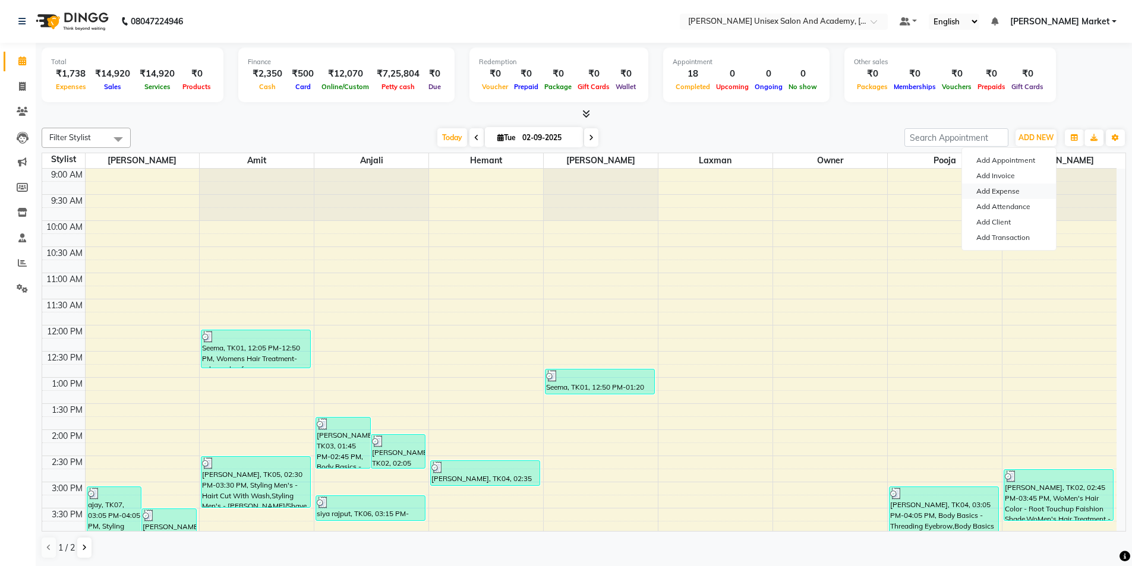
click at [1018, 192] on link "Add Expense" at bounding box center [1009, 191] width 94 height 15
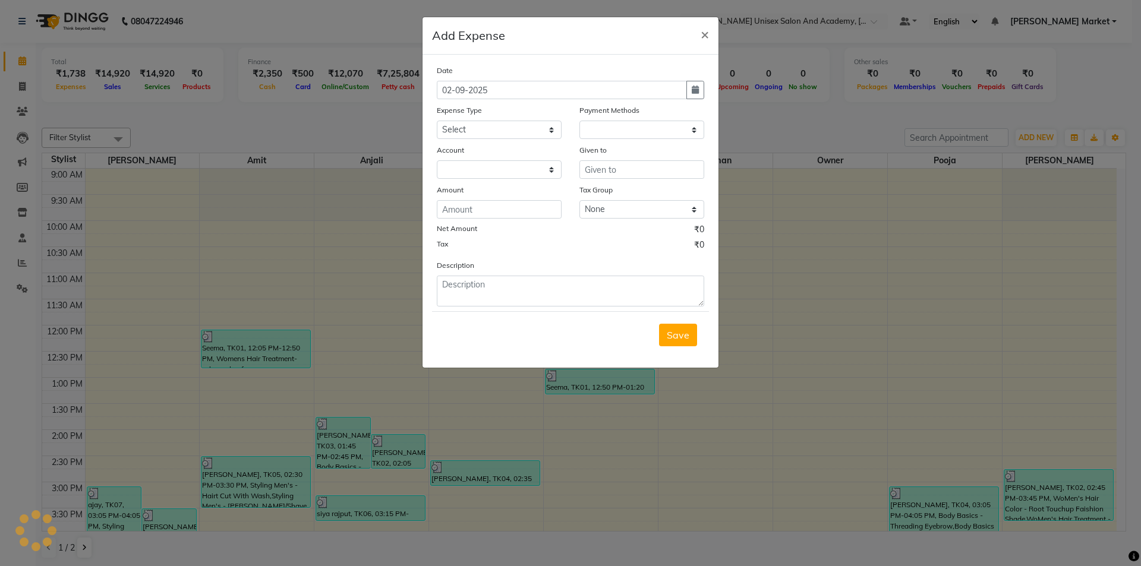
select select "1"
select select "7186"
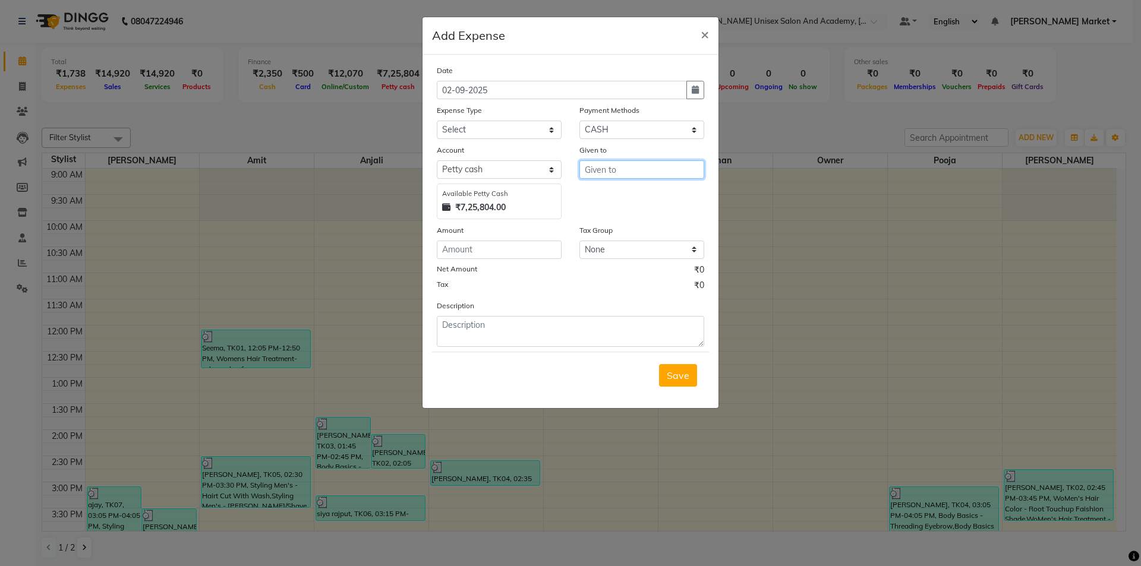
click at [619, 166] on input "text" at bounding box center [641, 169] width 125 height 18
type input "anju"
click at [506, 125] on select "Select Advance Salary Bank charges Car maintenance Cash transfer to bank Cash t…" at bounding box center [499, 130] width 125 height 18
select select "21006"
click at [437, 121] on select "Select Advance Salary Bank charges Car maintenance Cash transfer to bank Cash t…" at bounding box center [499, 130] width 125 height 18
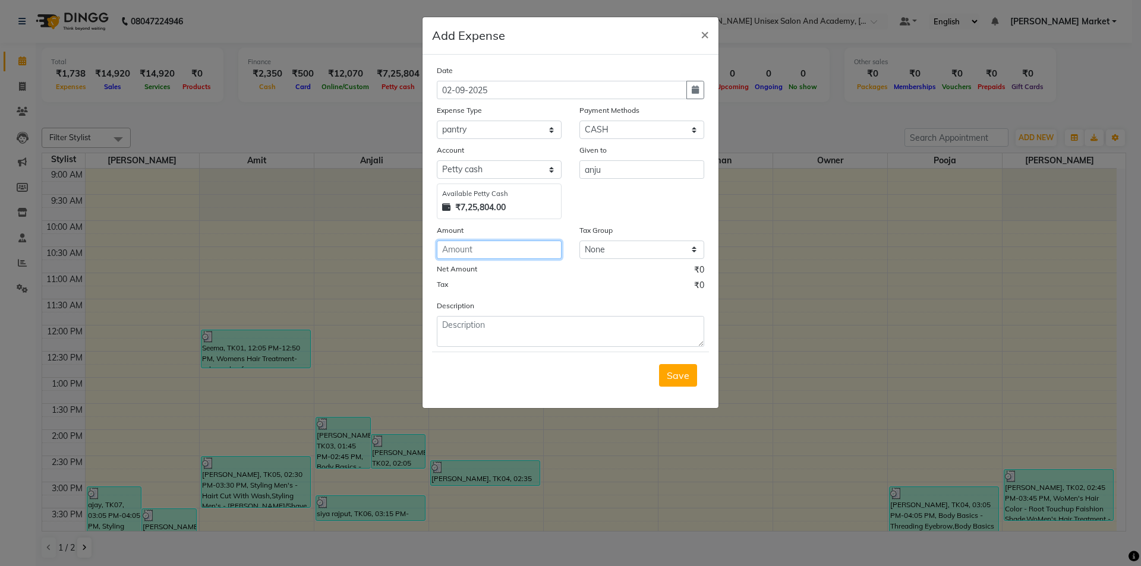
click at [499, 248] on input "number" at bounding box center [499, 250] width 125 height 18
type input "150"
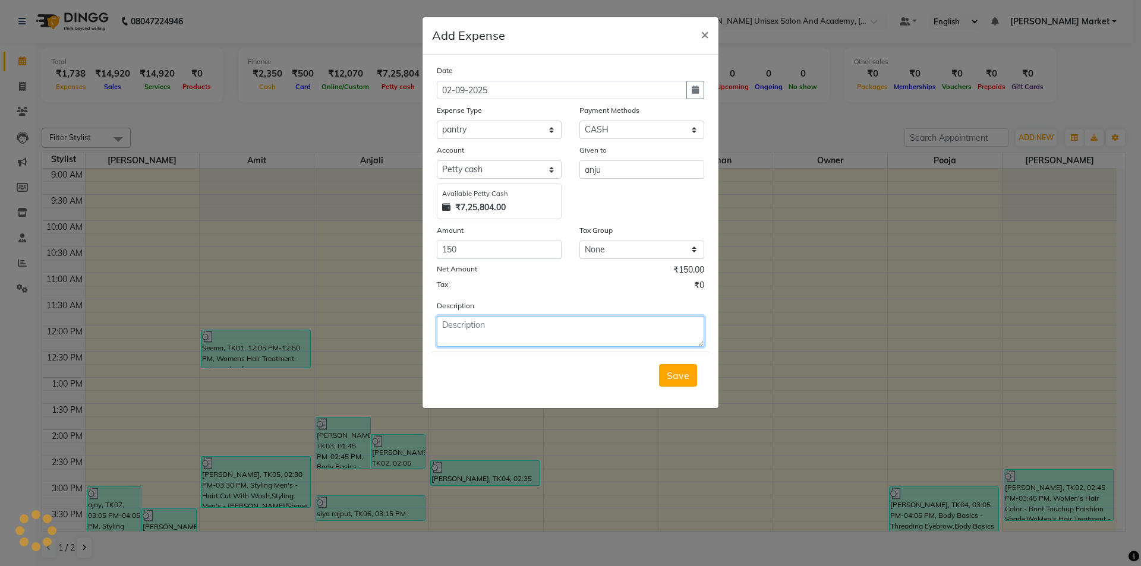
click at [470, 336] on textarea at bounding box center [570, 331] width 267 height 31
type textarea "tea milk gingar"
click at [676, 373] on span "Save" at bounding box center [678, 376] width 23 height 12
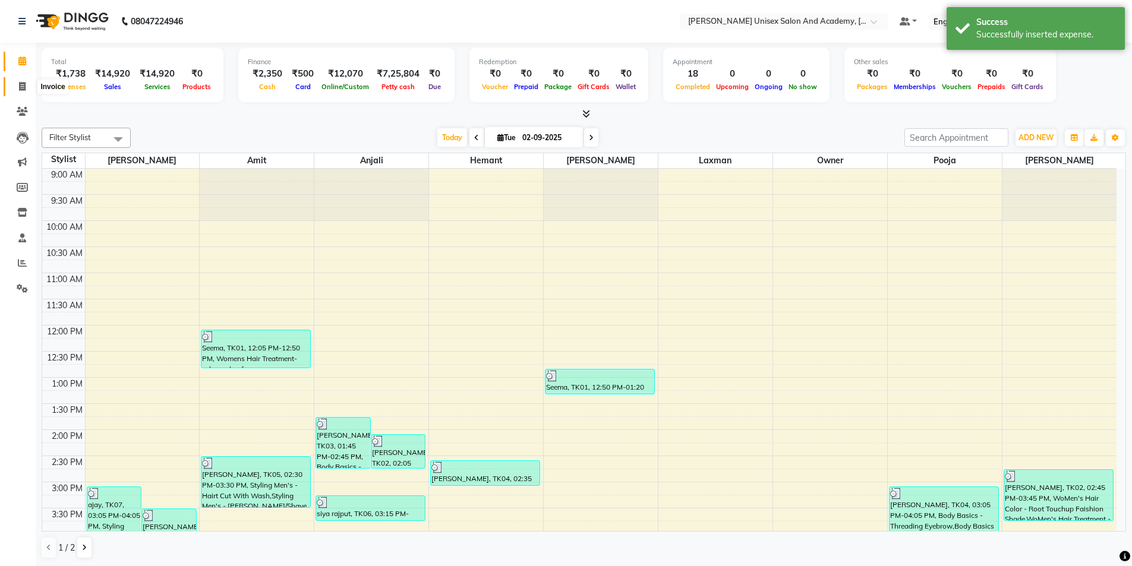
click at [21, 87] on icon at bounding box center [22, 86] width 7 height 9
select select "service"
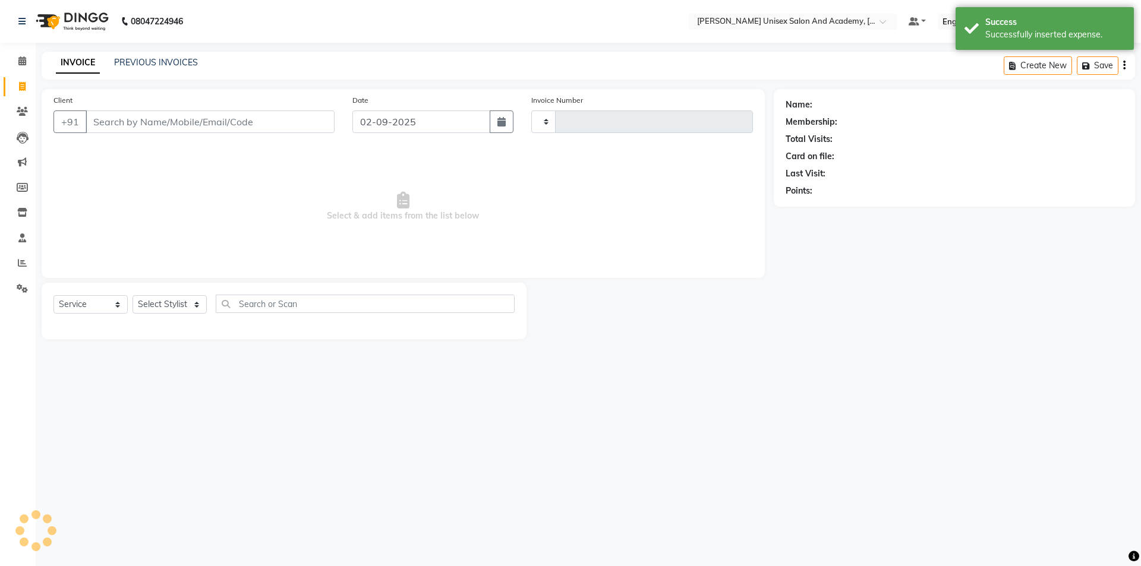
type input "3892"
select select "8060"
click at [17, 58] on span at bounding box center [22, 62] width 21 height 14
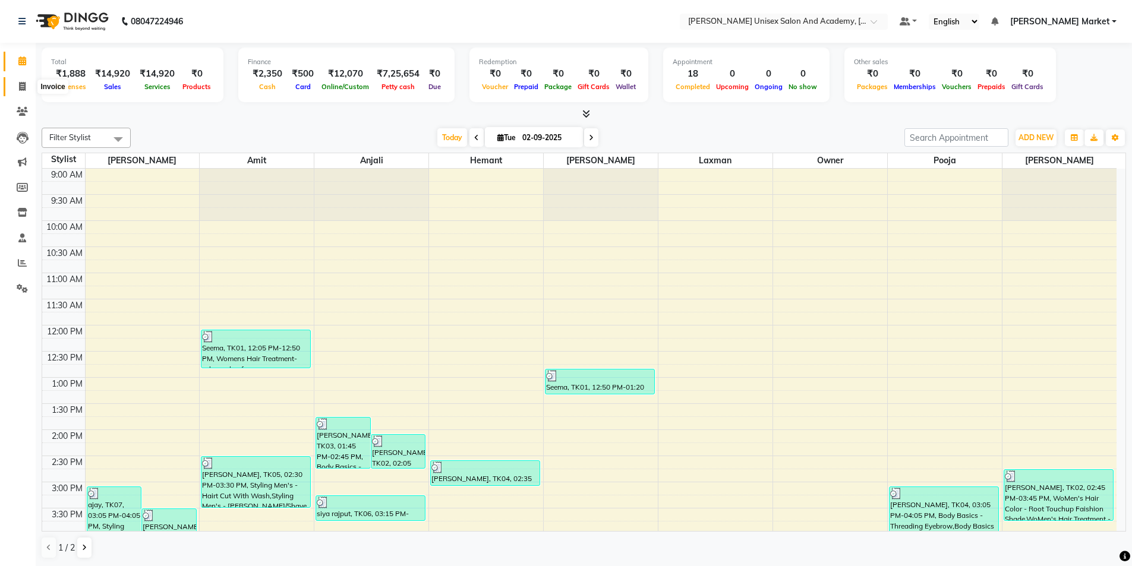
click at [27, 85] on span at bounding box center [22, 87] width 21 height 14
select select "service"
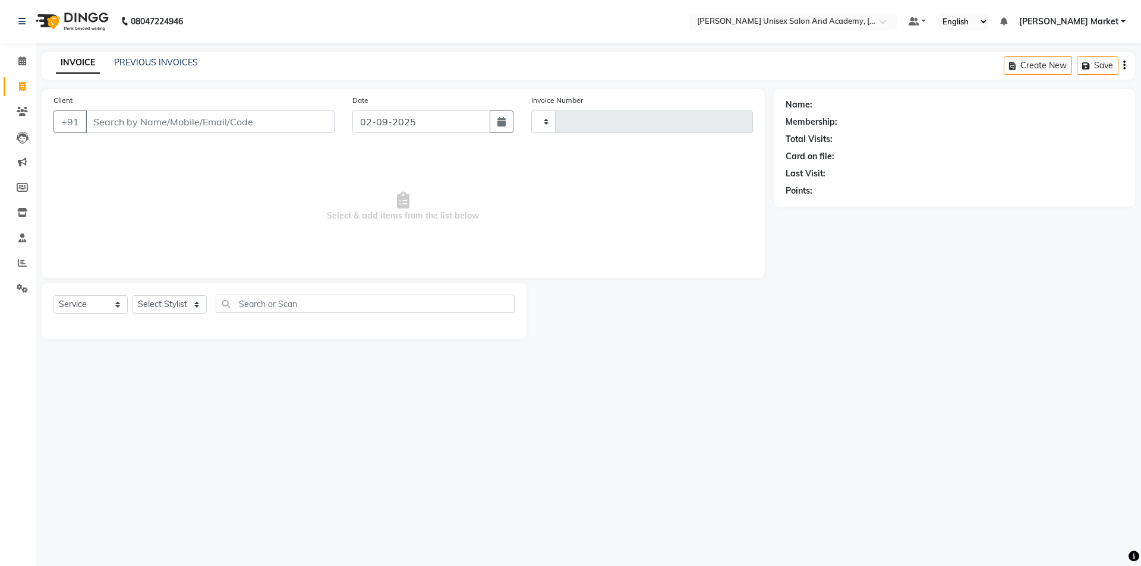
type input "3892"
select select "8060"
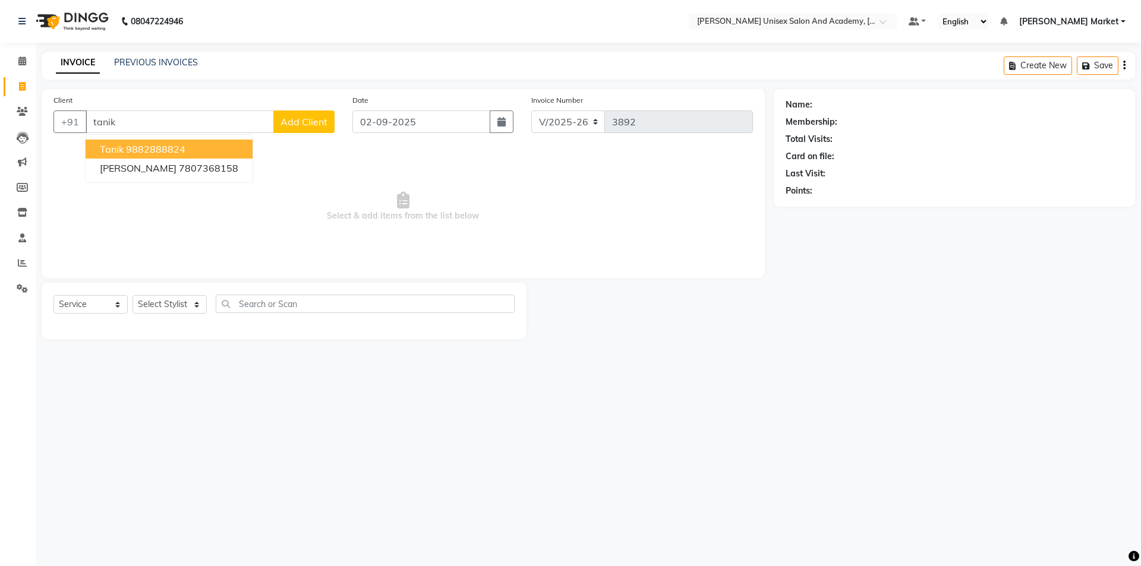
click at [175, 143] on ngb-highlight "9882888824" at bounding box center [155, 149] width 59 height 12
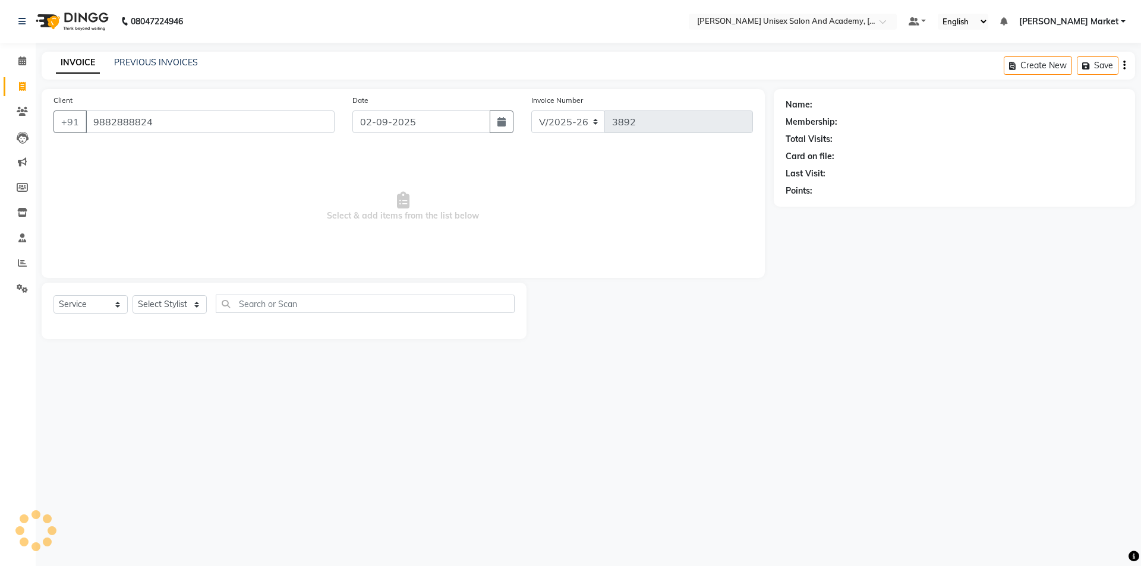
type input "9882888824"
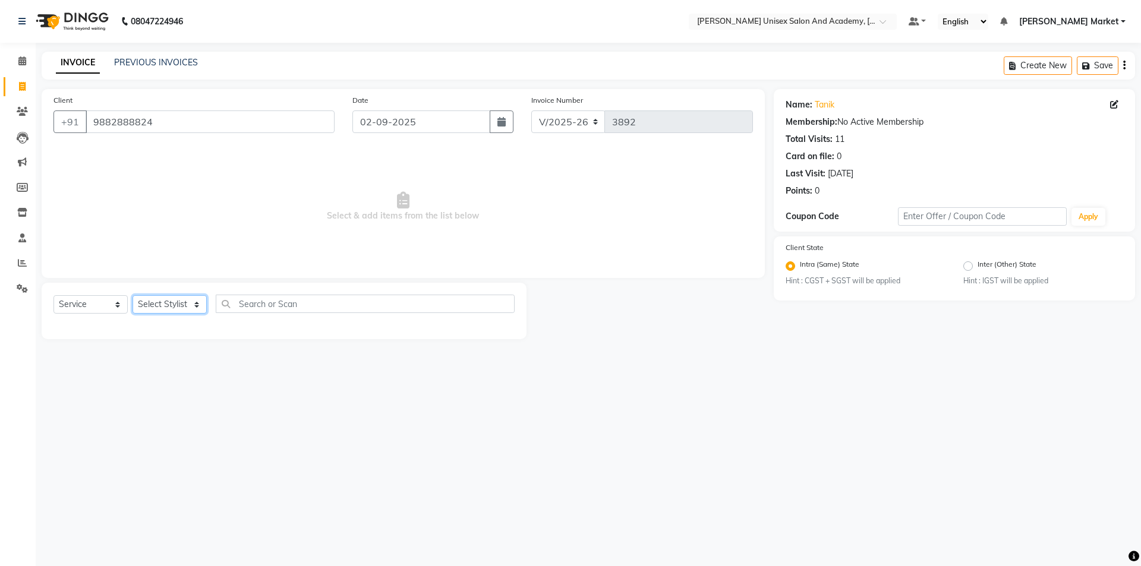
click at [176, 299] on select "Select Stylist Amit anjali hemant [PERSON_NAME] [PERSON_NAME] owner pooja [PERS…" at bounding box center [170, 304] width 74 height 18
select select "73407"
click at [133, 295] on select "Select Stylist Amit anjali hemant [PERSON_NAME] [PERSON_NAME] owner pooja [PERS…" at bounding box center [170, 304] width 74 height 18
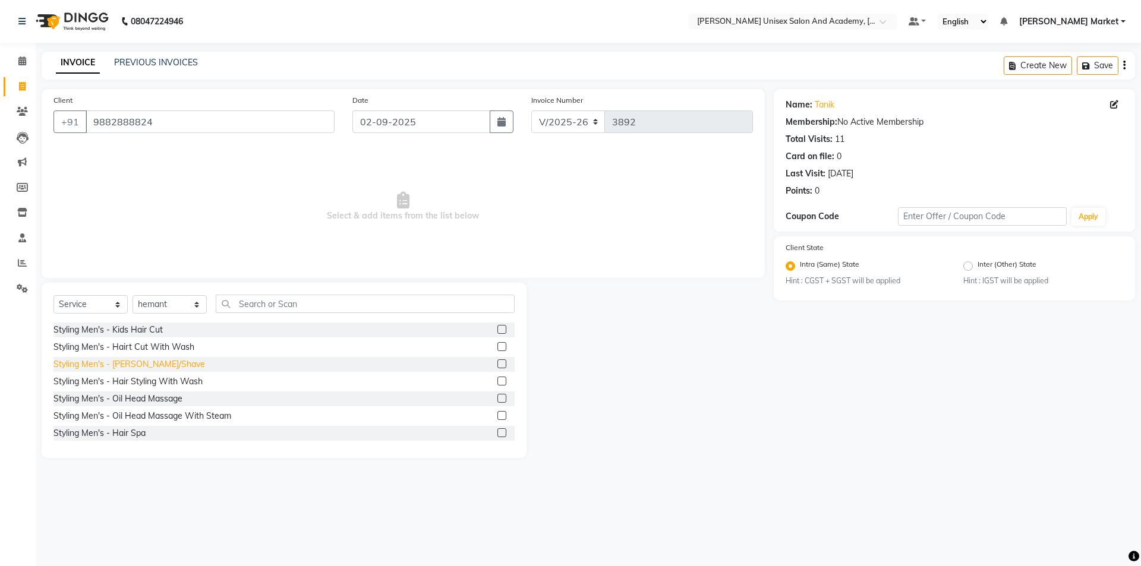
click at [157, 363] on div "Styling Men's - [PERSON_NAME]/Shave" at bounding box center [129, 364] width 152 height 12
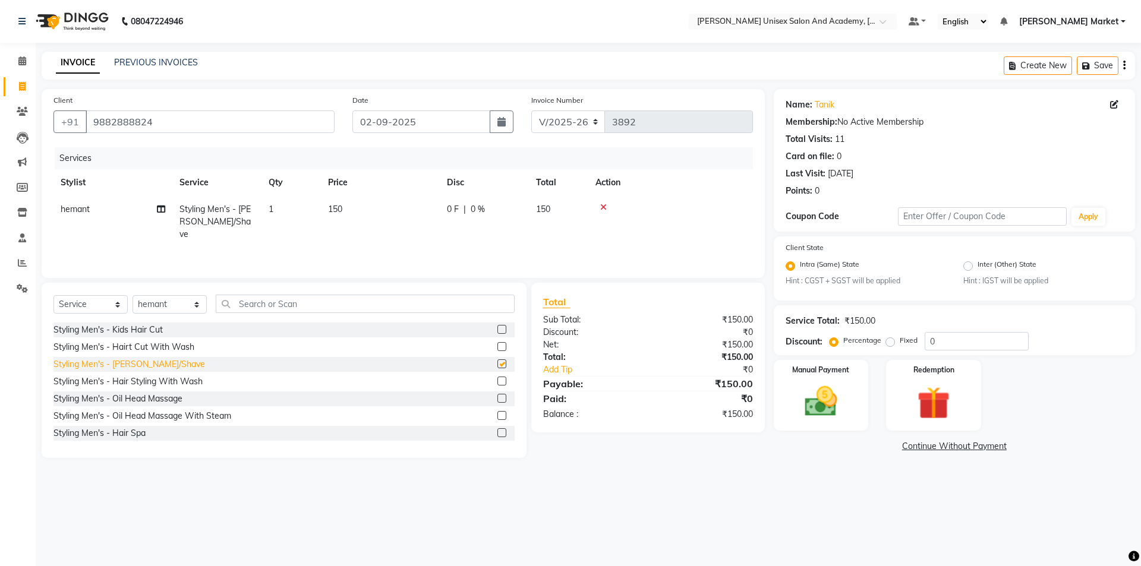
checkbox input "false"
click at [157, 380] on div "Styling Men's - Hair Styling With Wash" at bounding box center [127, 382] width 149 height 12
checkbox input "false"
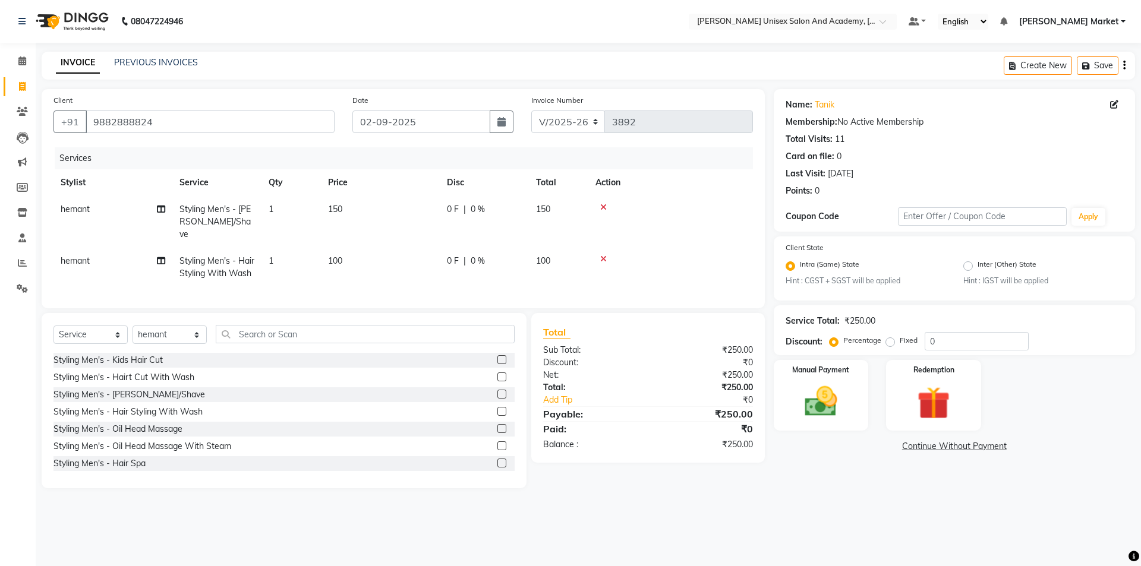
click at [461, 255] on div "0 F | 0 %" at bounding box center [484, 261] width 75 height 12
select select "73407"
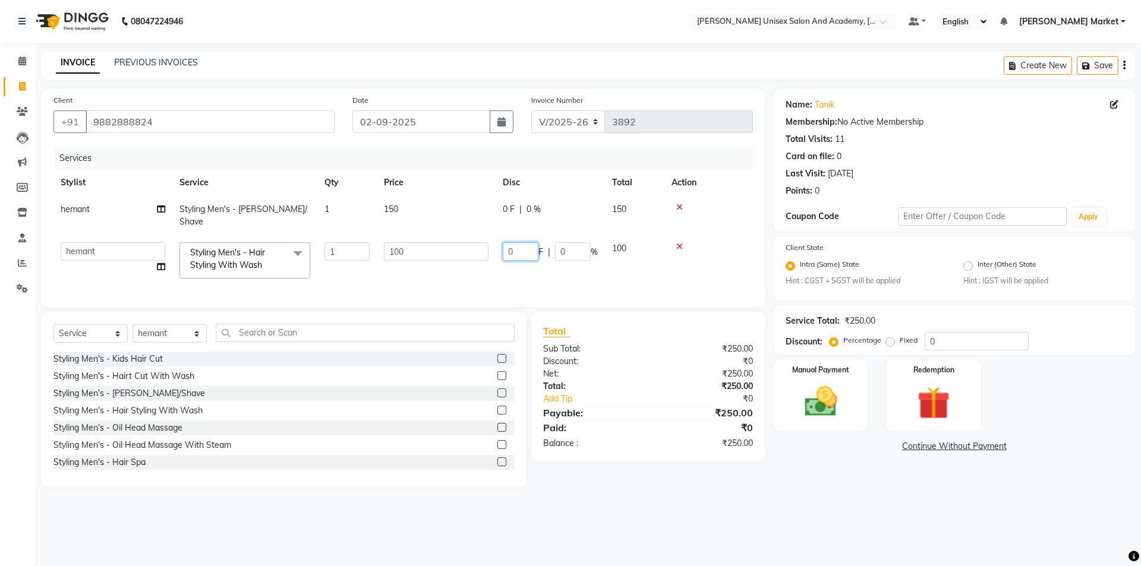
click at [518, 242] on input "0" at bounding box center [521, 251] width 36 height 18
type input "50"
click at [822, 394] on img at bounding box center [820, 402] width 55 height 39
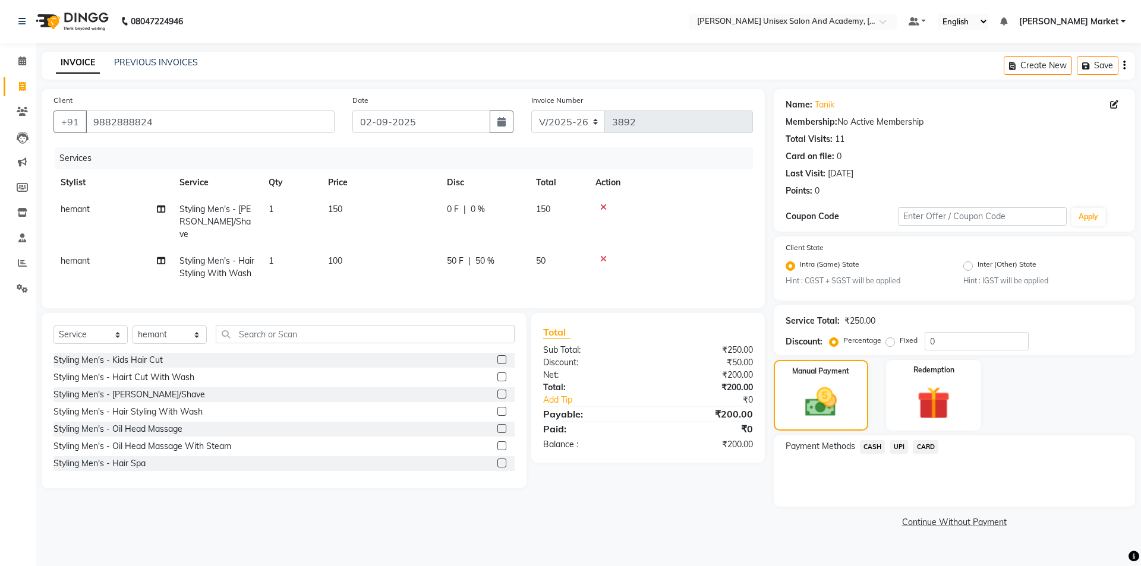
click at [904, 447] on span "UPI" at bounding box center [899, 447] width 18 height 14
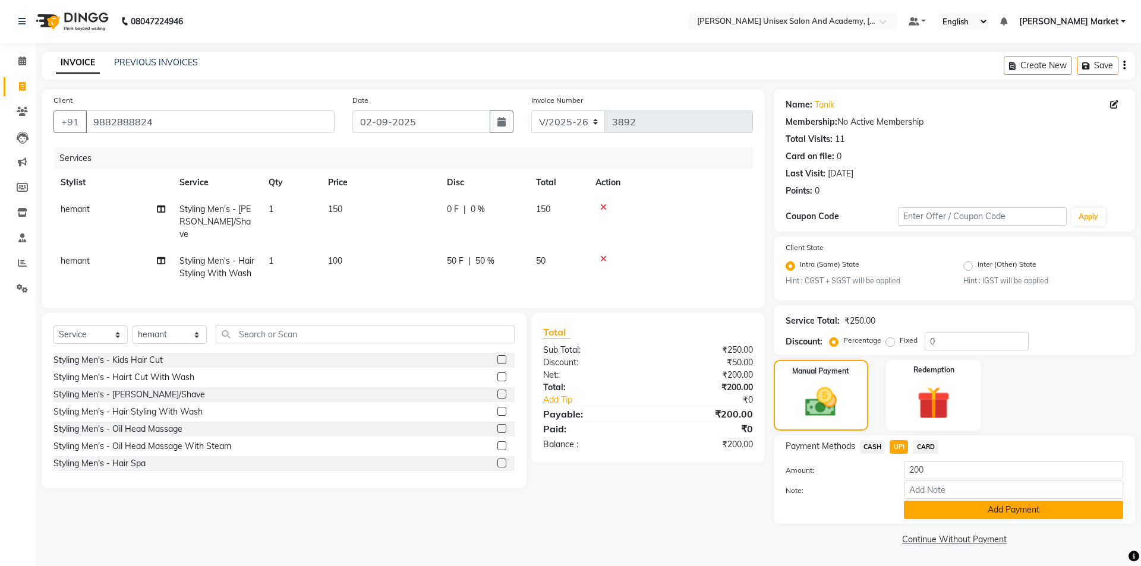
click at [936, 510] on button "Add Payment" at bounding box center [1013, 510] width 219 height 18
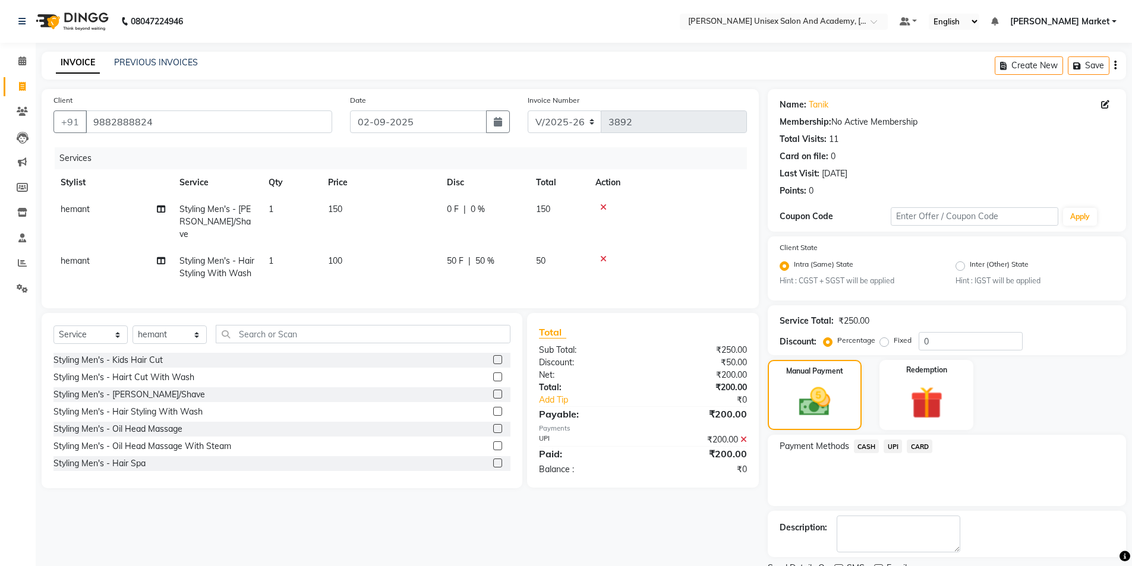
scroll to position [49, 0]
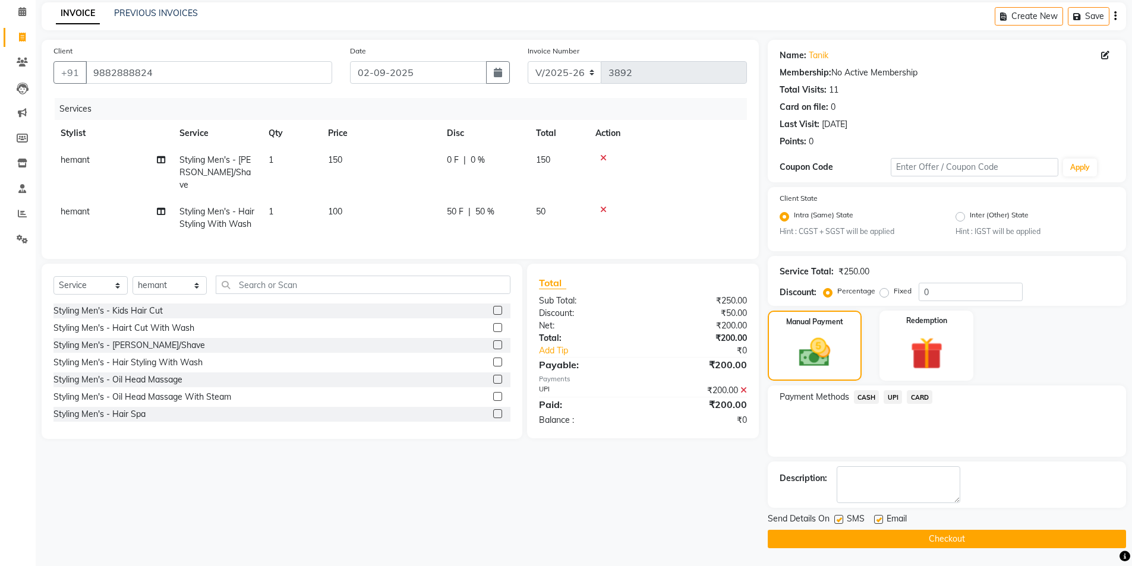
click at [862, 542] on button "Checkout" at bounding box center [947, 539] width 358 height 18
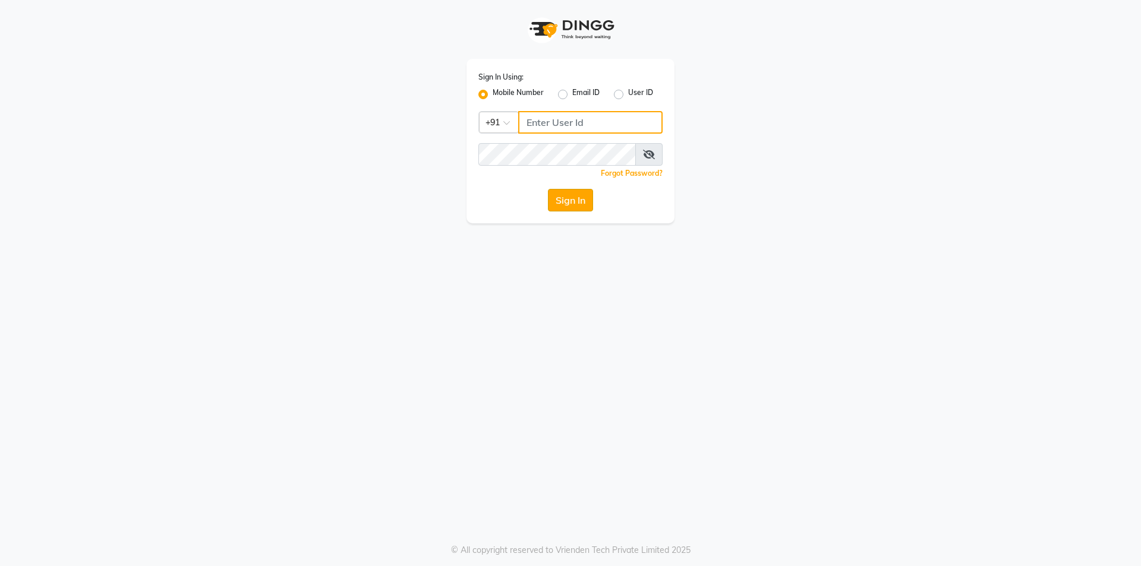
type input "9105819000"
click at [577, 202] on button "Sign In" at bounding box center [570, 200] width 45 height 23
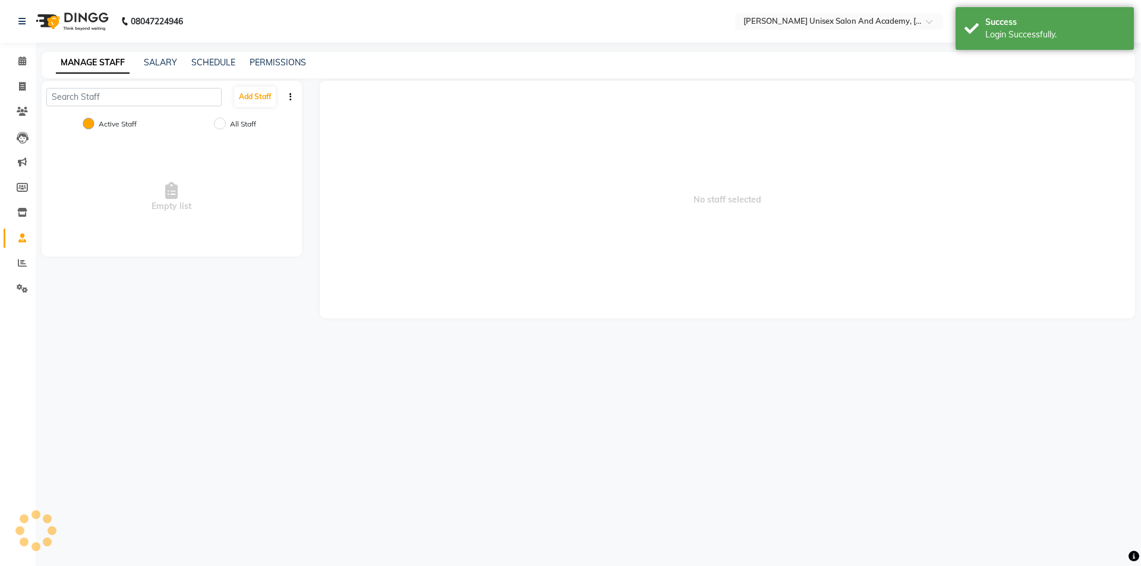
select select "en"
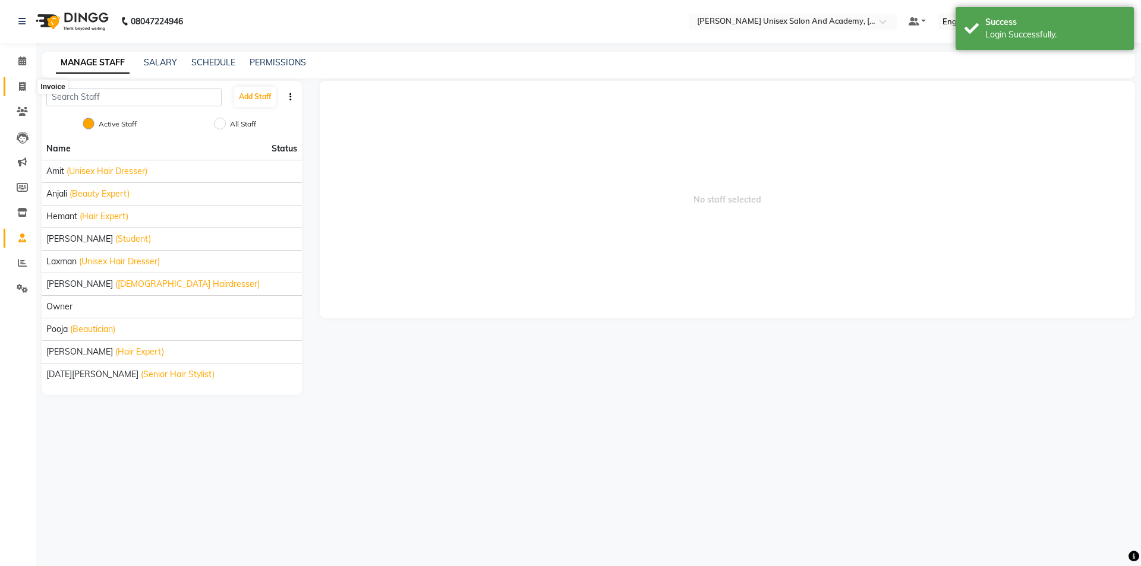
click at [27, 84] on span at bounding box center [22, 87] width 21 height 14
select select "service"
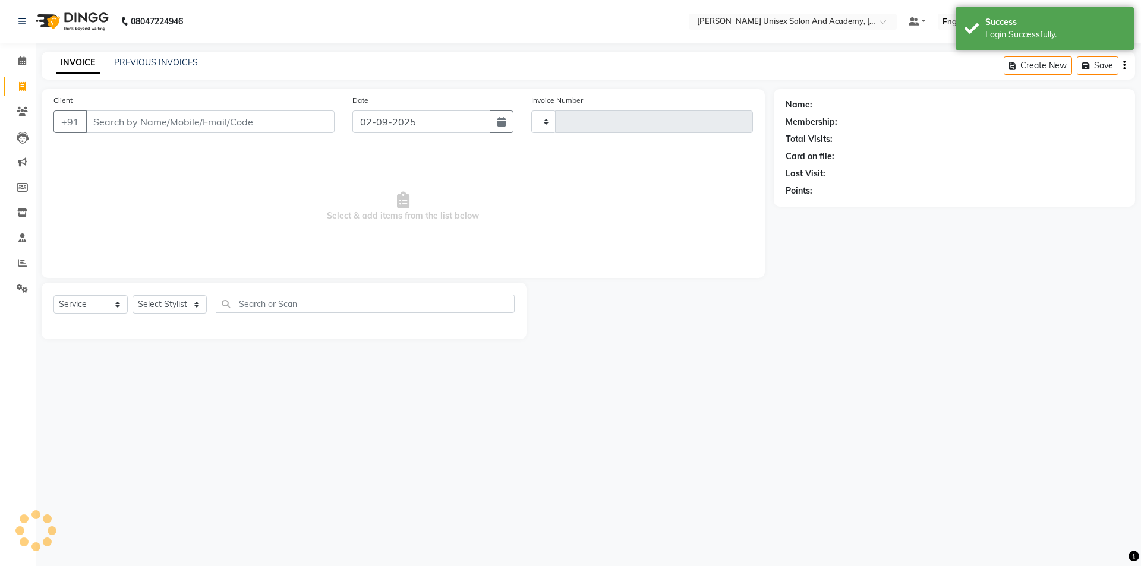
type input "3893"
select select "8060"
click at [145, 66] on link "PREVIOUS INVOICES" at bounding box center [156, 62] width 84 height 11
